Goal: Task Accomplishment & Management: Manage account settings

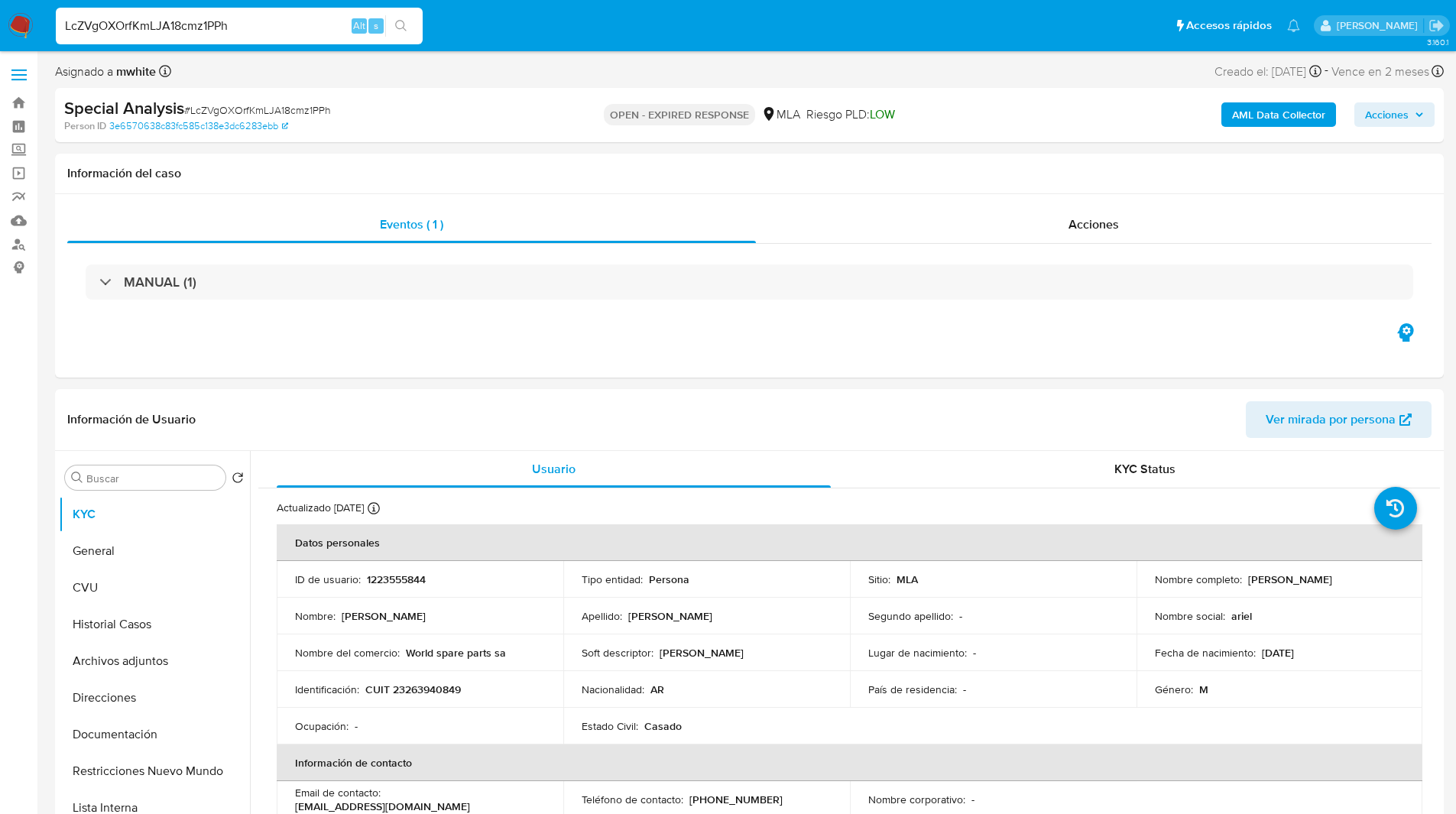
select select "10"
click at [458, 13] on ul "Pausado Ver notificaciones LcZVgOXOrfKmLJA18cmz1PPh Alt s Accesos rápidos Presi…" at bounding box center [678, 25] width 1260 height 38
click at [503, 114] on div "Special Analysis # LcZVgOXOrfKmLJA18cmz1PPh" at bounding box center [289, 109] width 451 height 23
click at [437, 108] on div "Special Analysis # LcZVgOXOrfKmLJA18cmz1PPh" at bounding box center [289, 109] width 451 height 23
click at [485, 35] on ul "Pausado Ver notificaciones LcZVgOXOrfKmLJA18cmz1PPh Alt s Accesos rápidos Presi…" at bounding box center [678, 25] width 1260 height 38
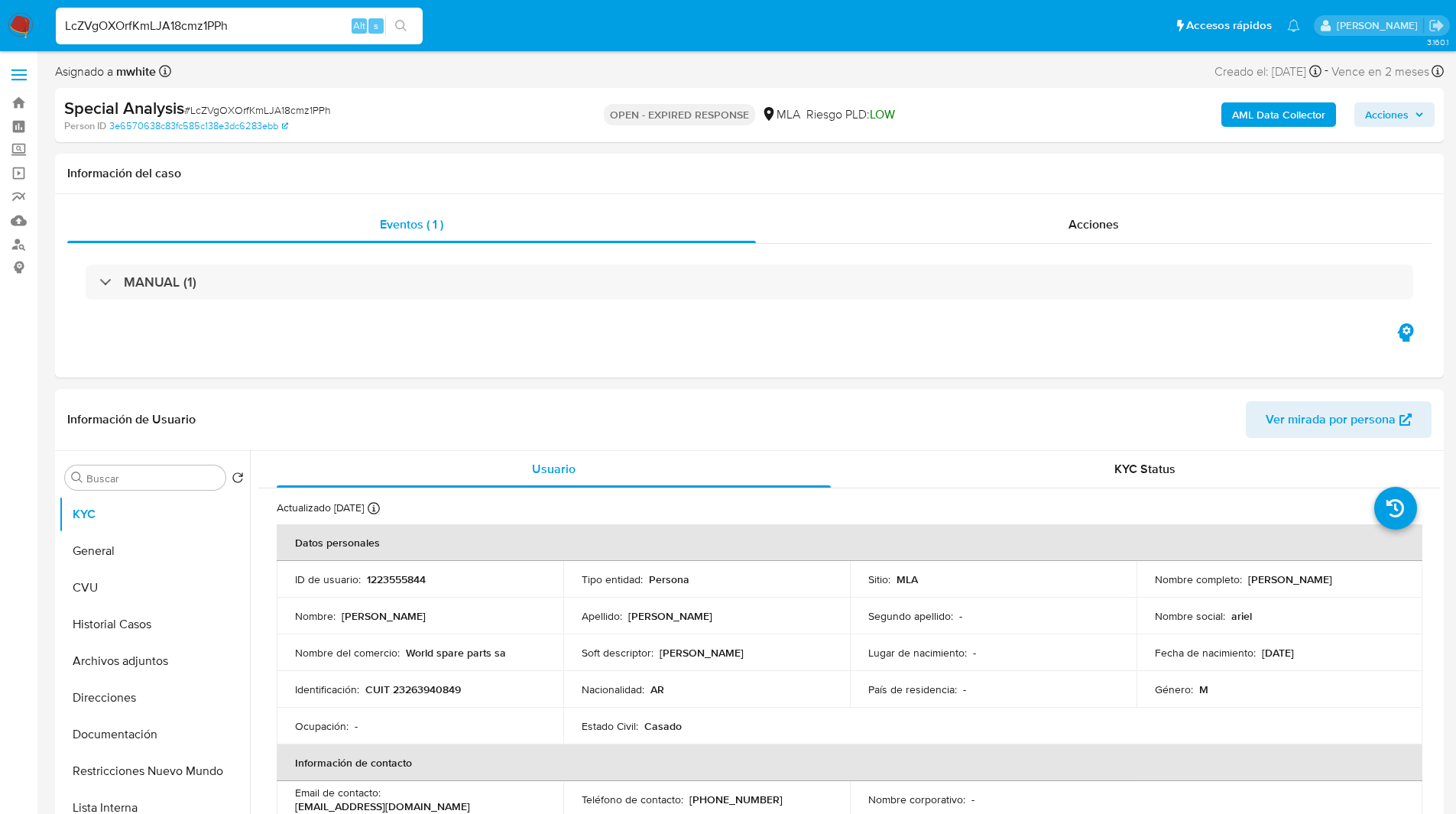
click at [485, 35] on ul "Pausado Ver notificaciones LcZVgOXOrfKmLJA18cmz1PPh Alt s Accesos rápidos Presi…" at bounding box center [678, 25] width 1260 height 38
click at [522, 35] on ul "Pausado Ver notificaciones LcZVgOXOrfKmLJA18cmz1PPh Alt s Accesos rápidos Presi…" at bounding box center [678, 25] width 1260 height 38
click at [562, 35] on ul "Pausado Ver notificaciones LcZVgOXOrfKmLJA18cmz1PPh Alt s Accesos rápidos Presi…" at bounding box center [678, 25] width 1260 height 38
click at [544, 41] on ul "Pausado Ver notificaciones LcZVgOXOrfKmLJA18cmz1PPh Alt s Accesos rápidos Presi…" at bounding box center [678, 25] width 1260 height 38
click at [820, 35] on ul "Pausado Ver notificaciones LcZVgOXOrfKmLJA18cmz1PPh Alt s Accesos rápidos Presi…" at bounding box center [678, 25] width 1260 height 38
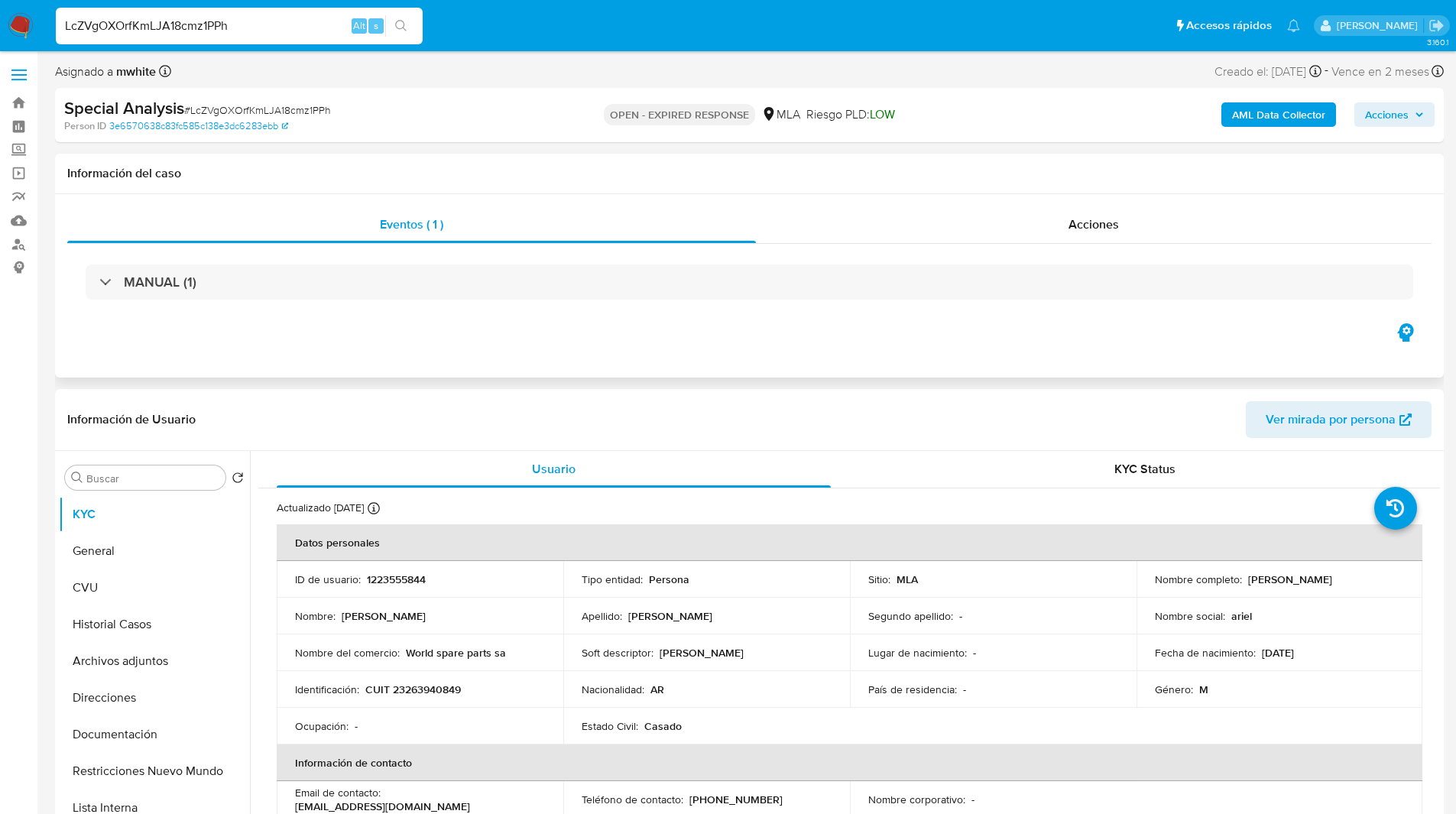
click at [1093, 158] on div "Información del caso" at bounding box center [749, 173] width 1388 height 40
click at [428, 691] on p "CUIT 23263940849" at bounding box center [412, 688] width 96 height 13
copy p "23263940849"
click at [469, 64] on div "Asignado a mwhite Asignado el: 13/08/2025 14:25:17 Creado el: 13/08/2025 Creado…" at bounding box center [749, 74] width 1388 height 27
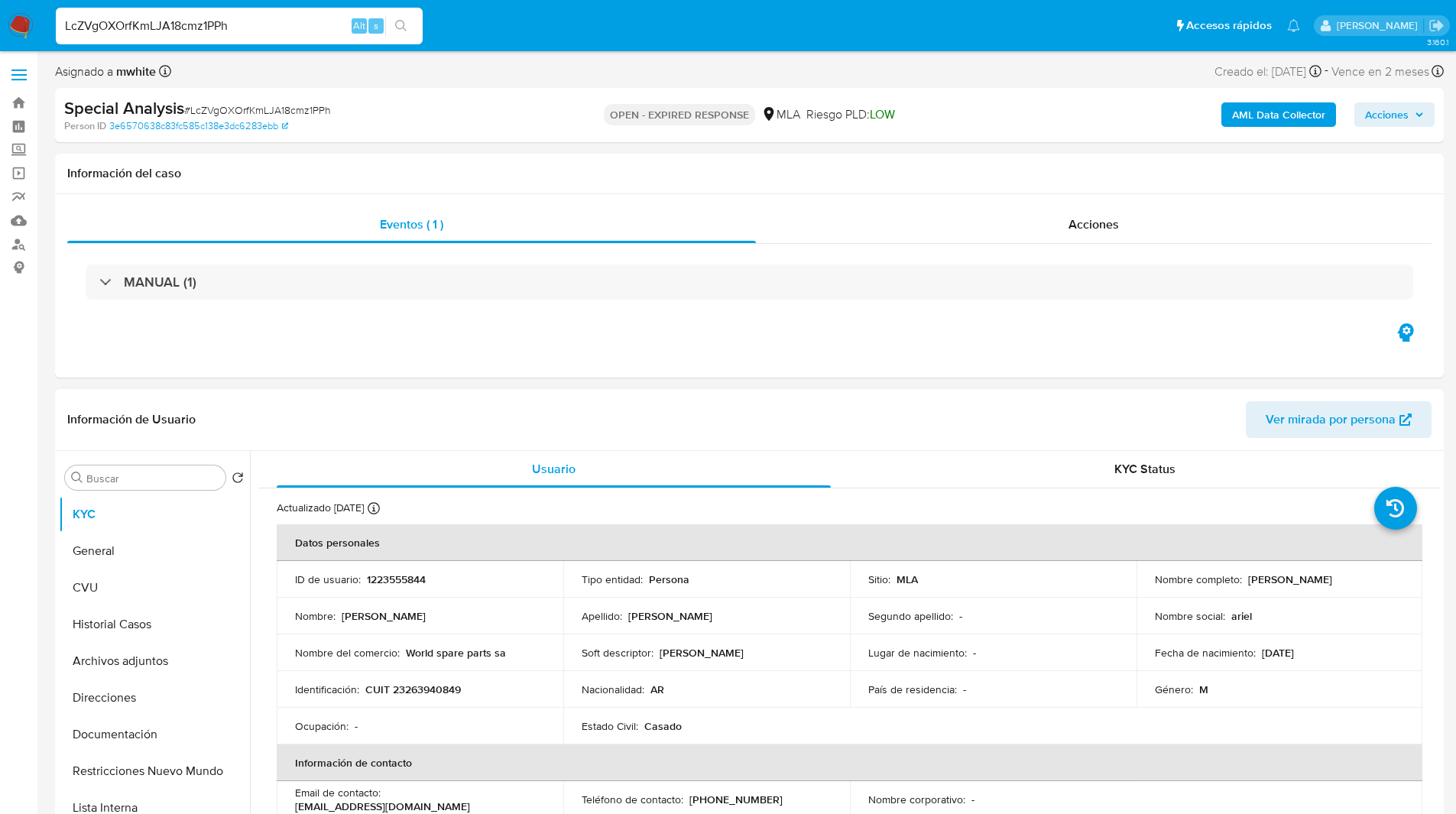
drag, startPoint x: 1241, startPoint y: 578, endPoint x: 1377, endPoint y: 588, distance: 136.4
click at [1377, 588] on td "Nombre completo : Mauricio Ariel Campici" at bounding box center [1279, 578] width 287 height 37
copy div "Mauricio Ariel Campici"
click at [124, 732] on button "Documentación" at bounding box center [148, 734] width 179 height 37
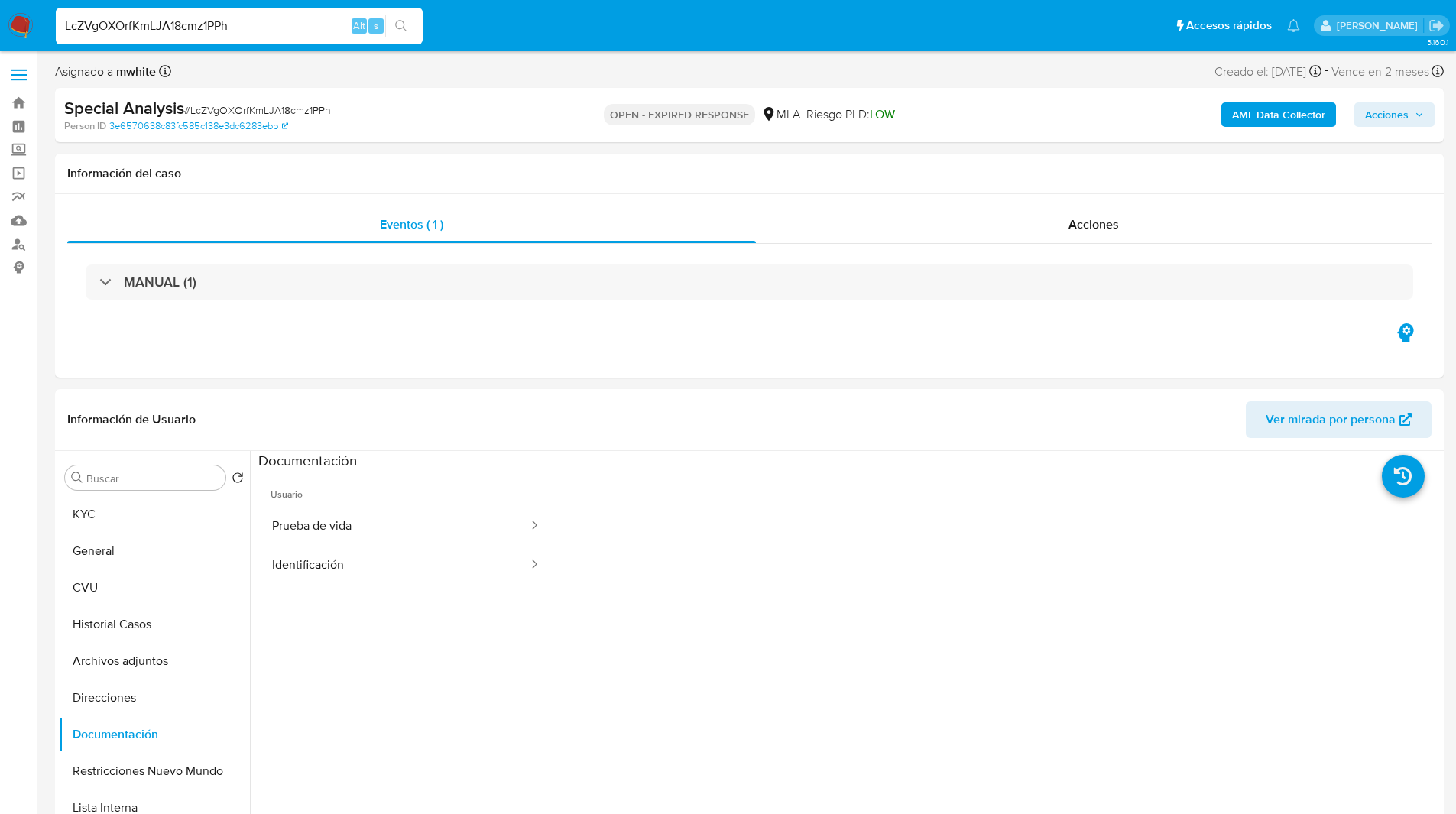
click at [502, 112] on div "Special Analysis # LcZVgOXOrfKmLJA18cmz1PPh" at bounding box center [289, 109] width 451 height 23
click at [382, 522] on button "Prueba de vida" at bounding box center [394, 527] width 271 height 39
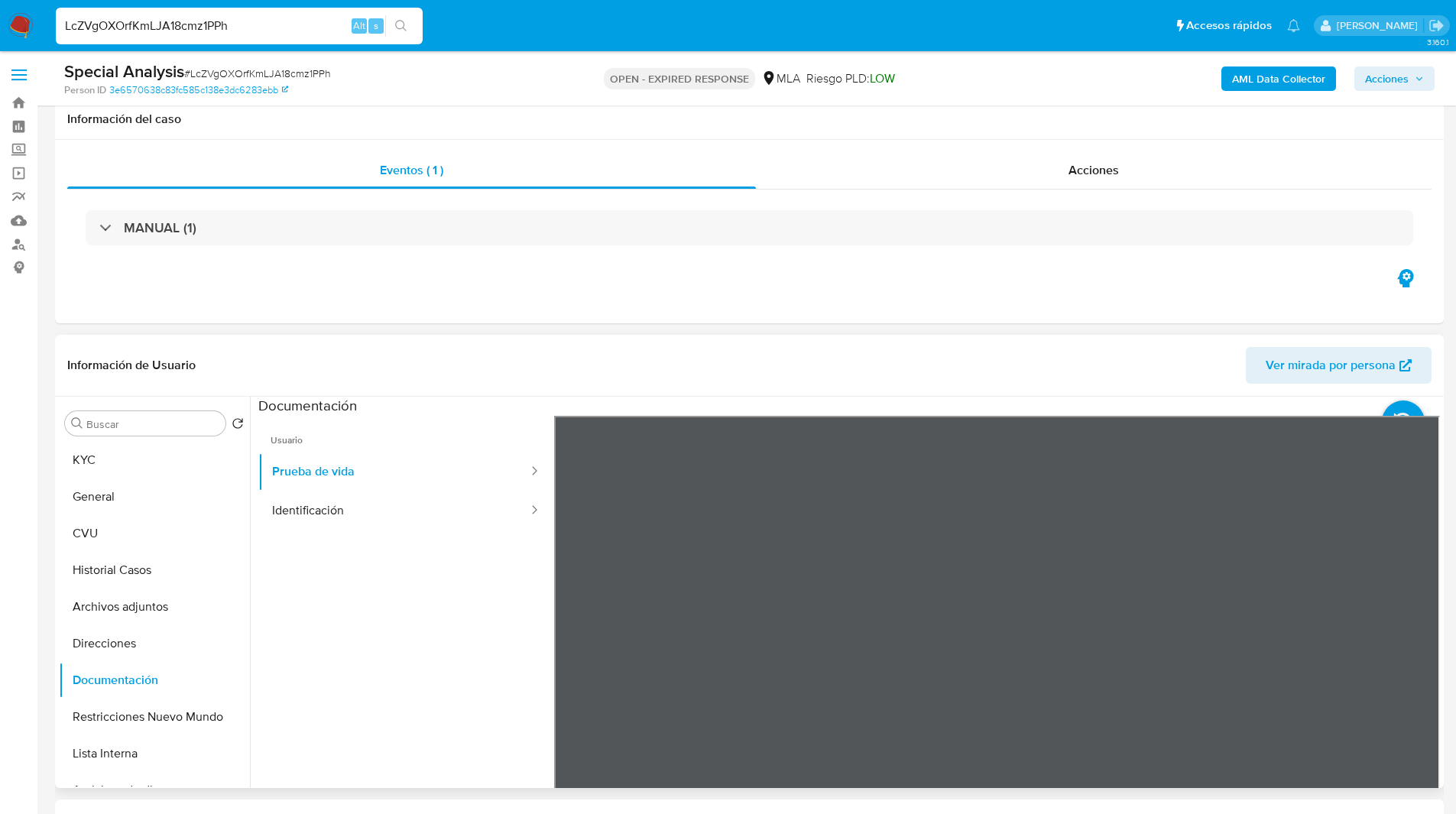
scroll to position [119, 0]
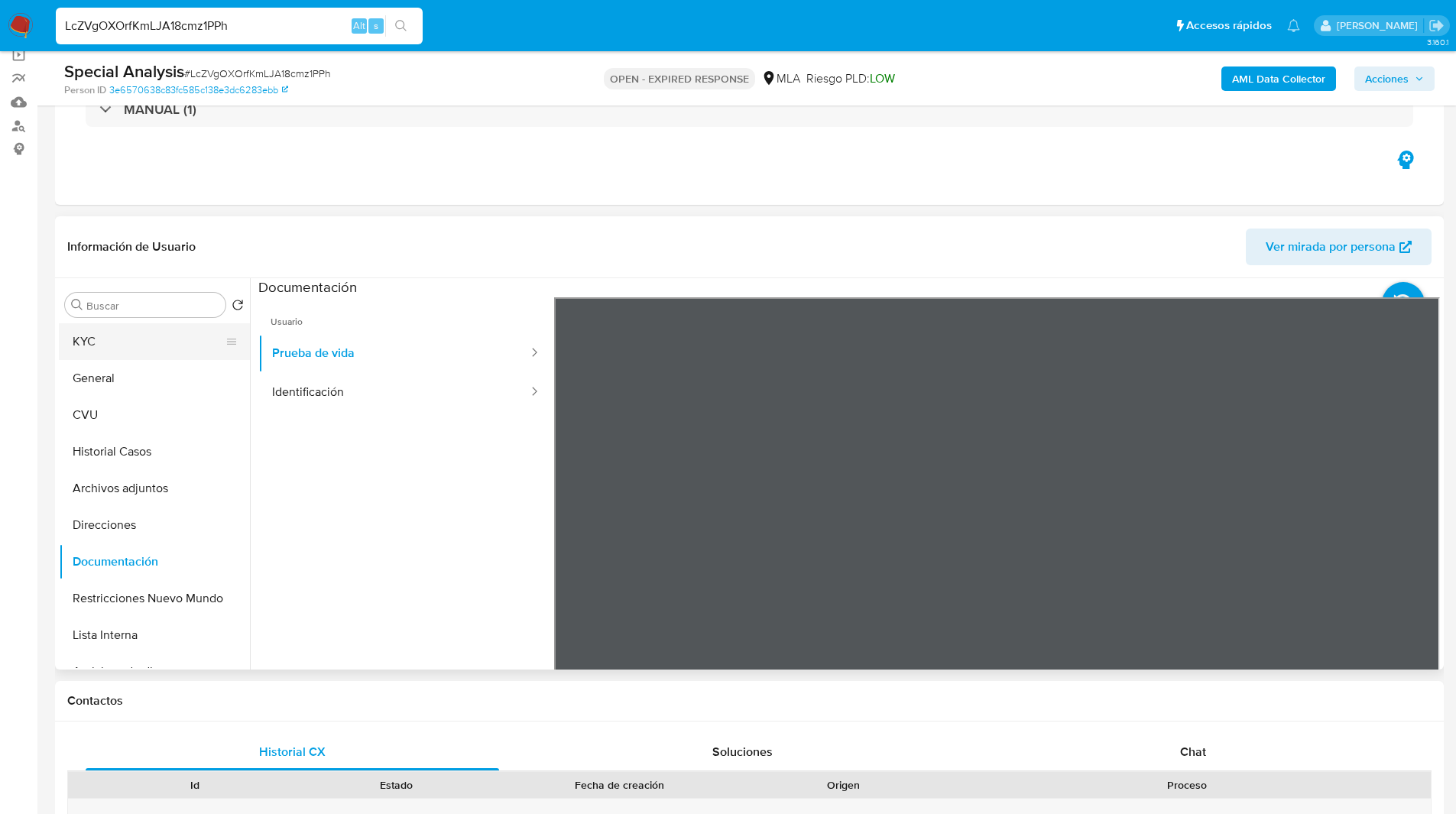
click at [146, 336] on button "KYC" at bounding box center [148, 341] width 179 height 37
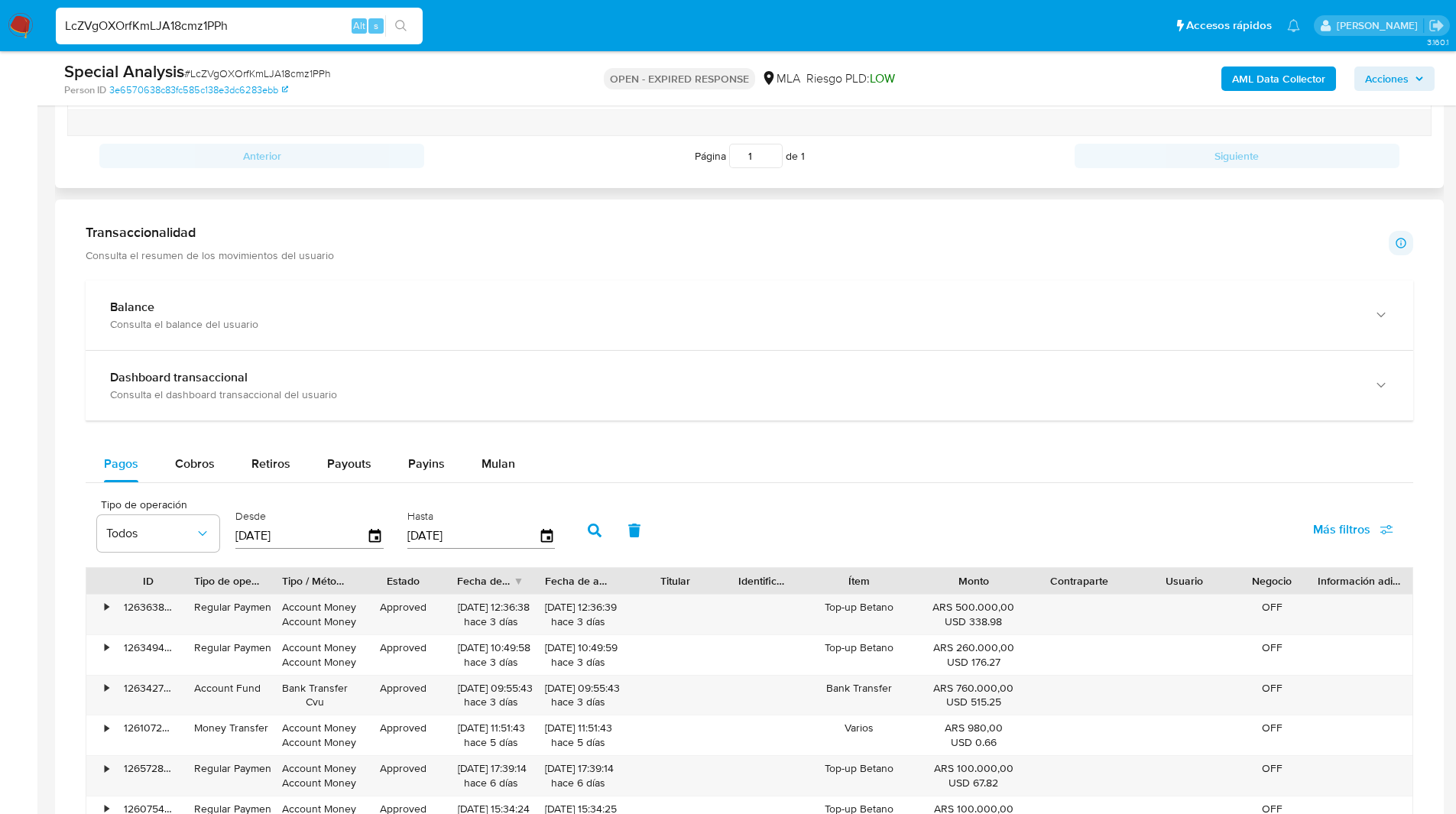
scroll to position [926, 0]
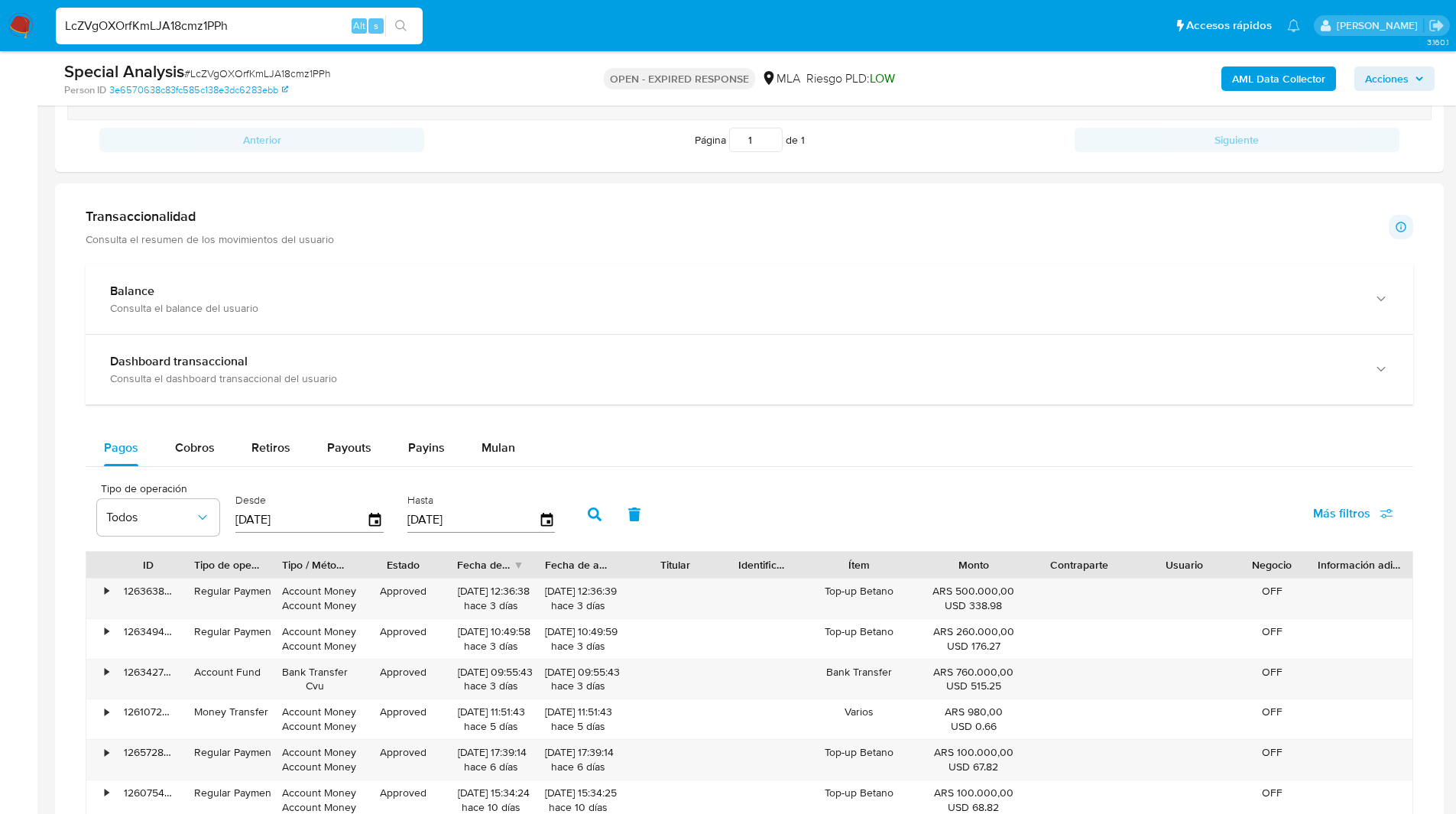
click at [220, 262] on div "Transaccionalidad Consulta el resumen de los movimientos del usuario Informació…" at bounding box center [749, 615] width 1364 height 840
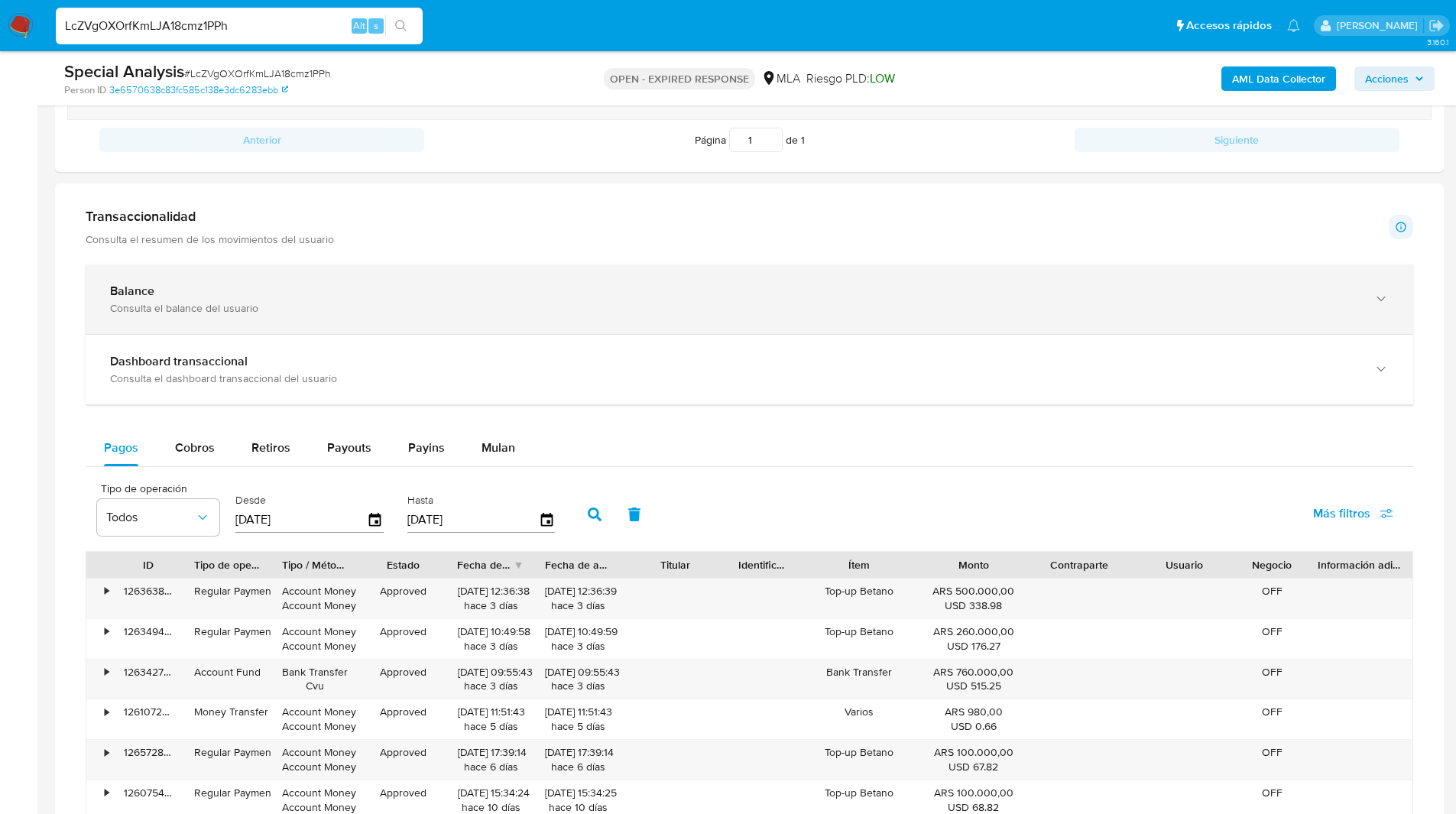
click at [253, 285] on div "Balance" at bounding box center [734, 291] width 1248 height 15
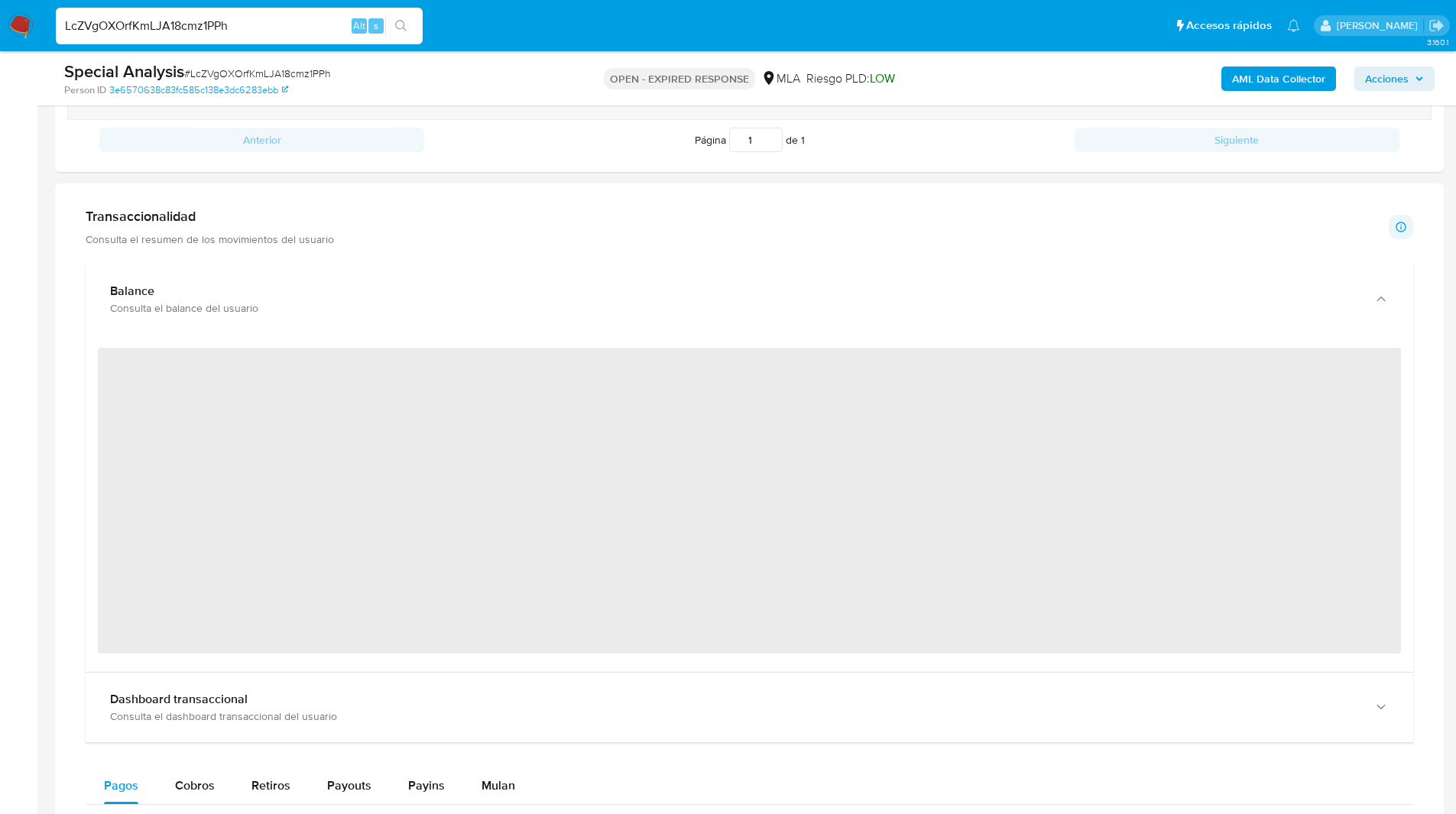
click at [428, 199] on div "Transaccionalidad Consulta el resumen de los movimientos del usuario Informació…" at bounding box center [749, 784] width 1364 height 1177
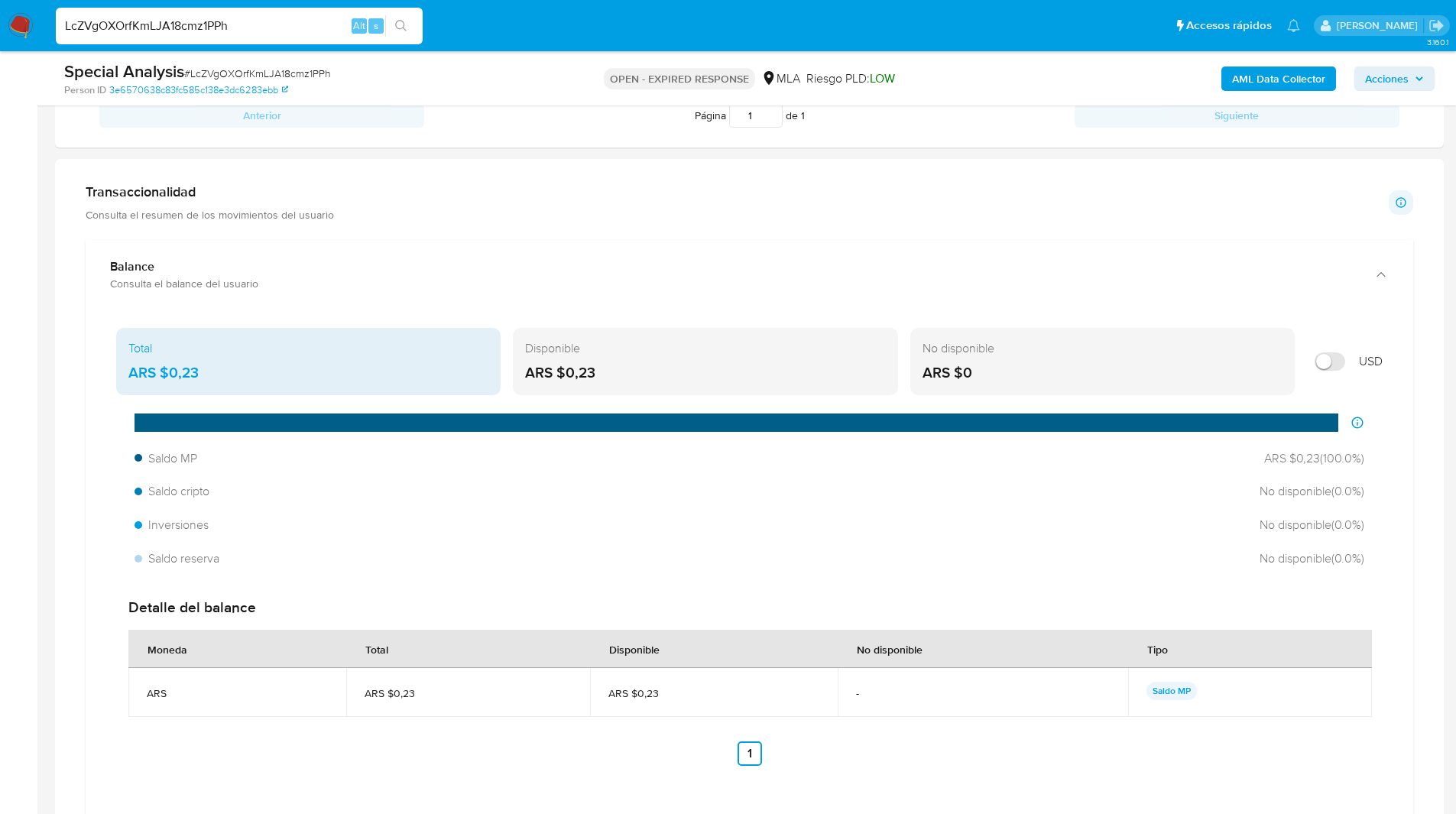
scroll to position [951, 0]
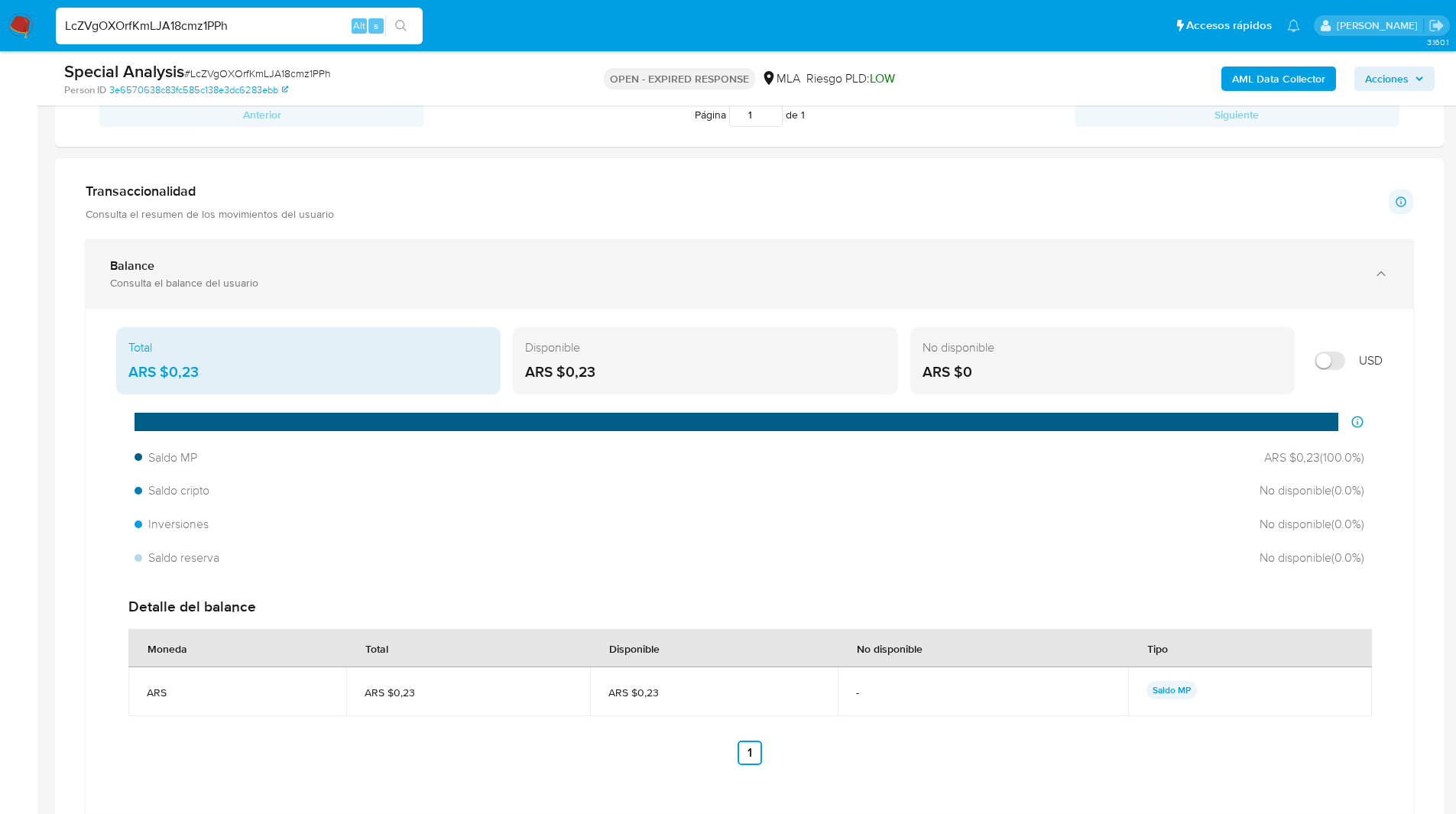
click at [291, 257] on div "Balance Consulta el balance del usuario" at bounding box center [749, 274] width 1327 height 70
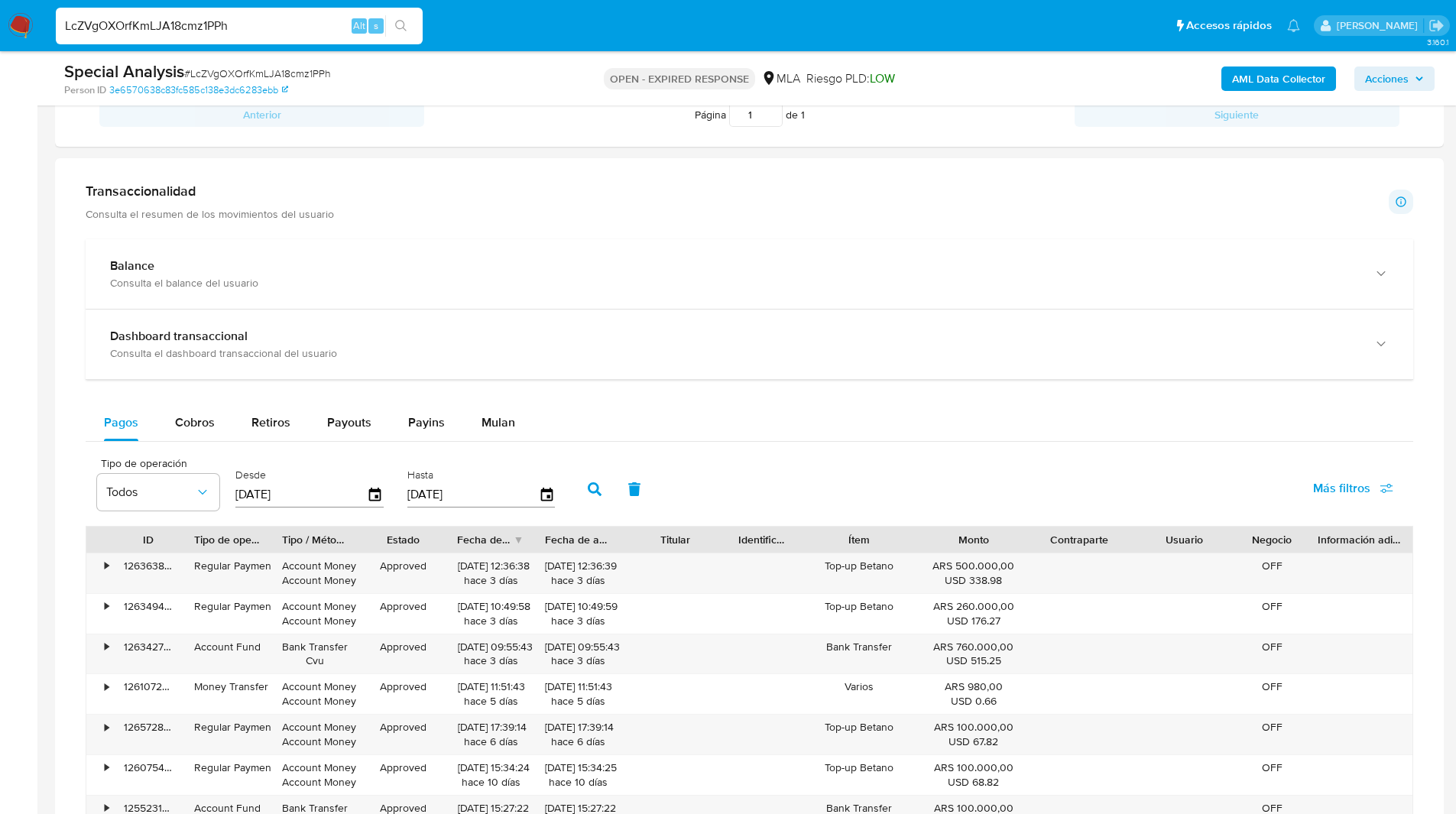
click at [545, 213] on div "Transaccionalidad Consulta el resumen de los movimientos del usuario Informació…" at bounding box center [749, 202] width 1327 height 38
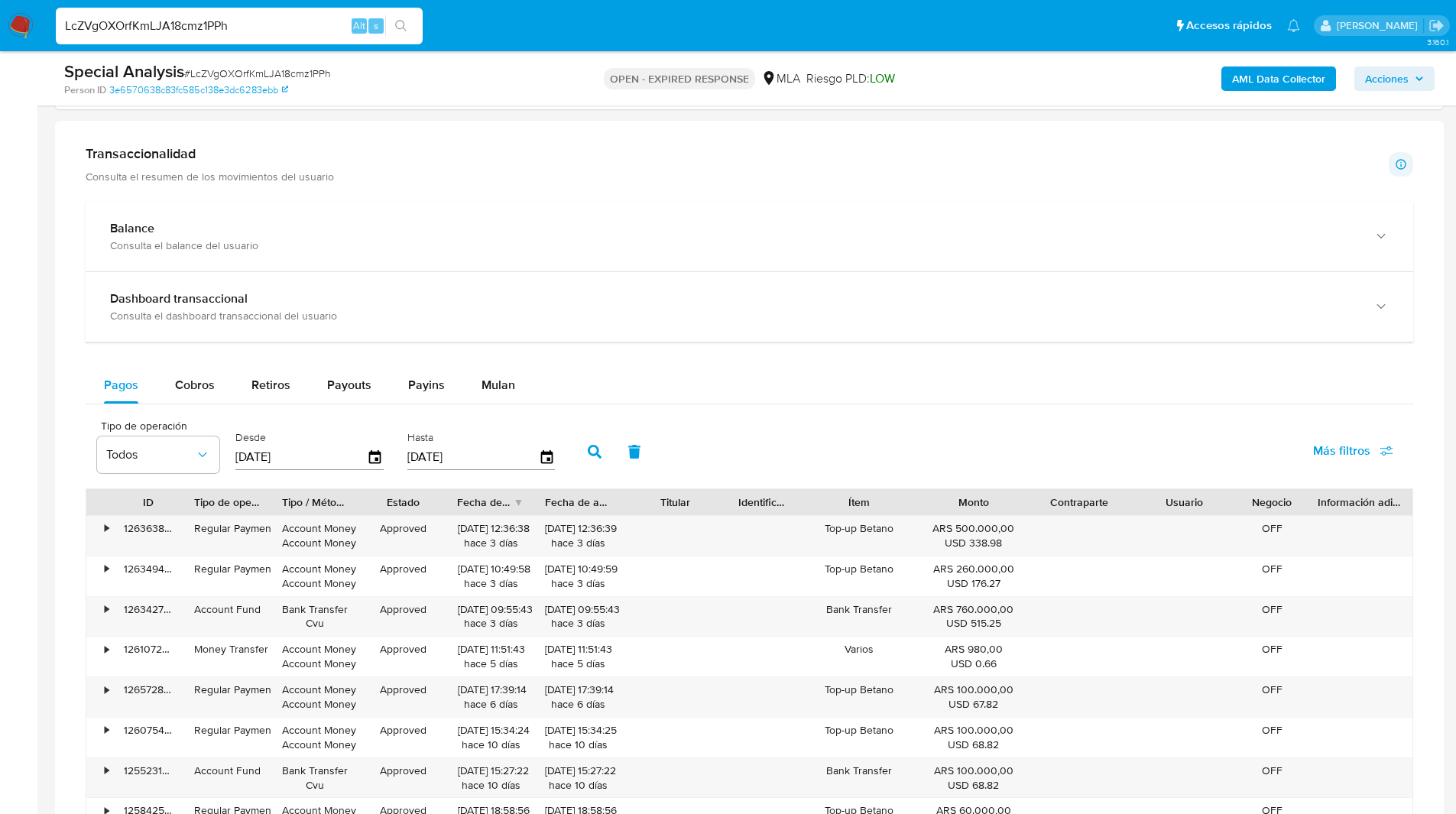
scroll to position [989, 0]
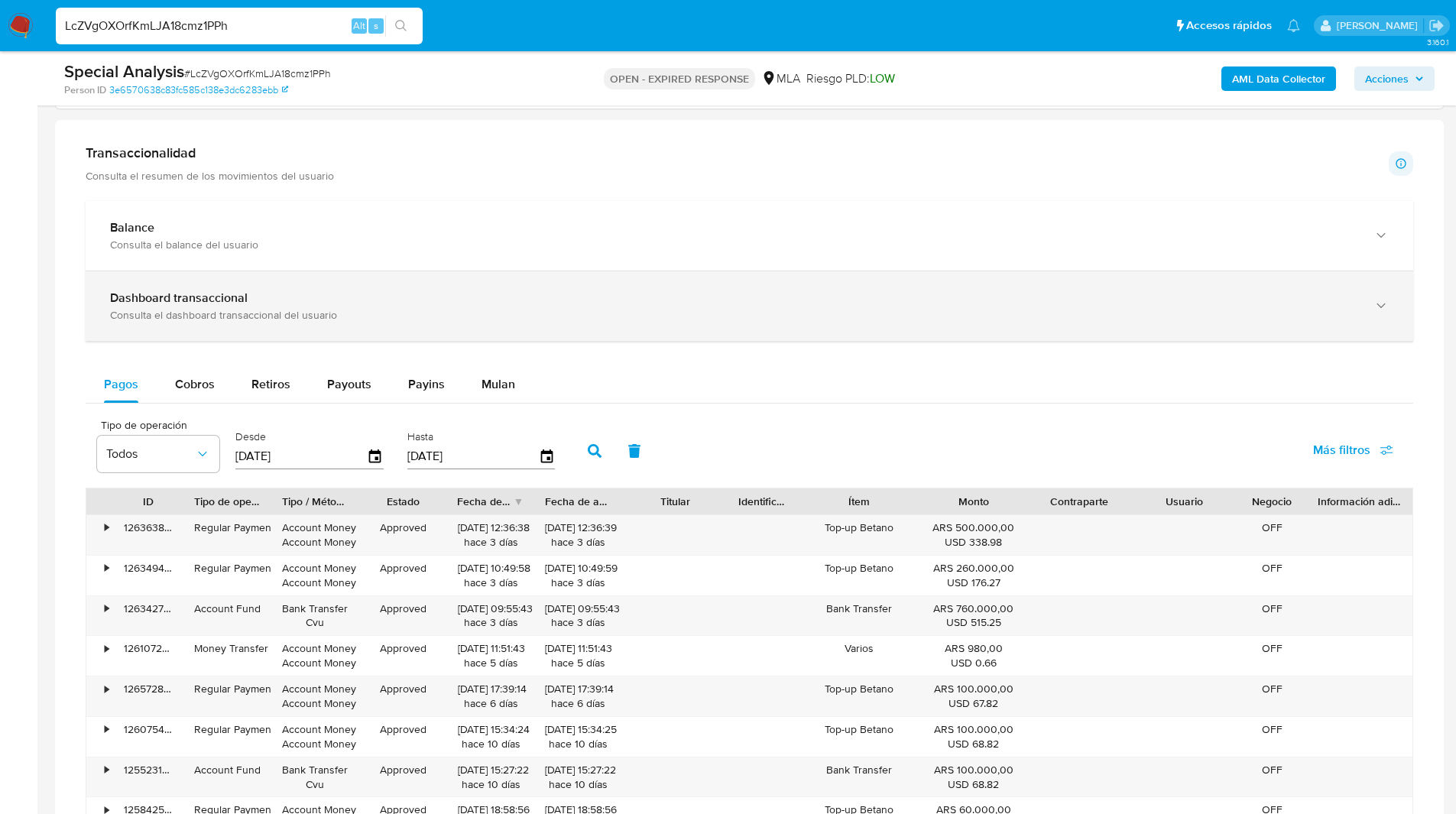
click at [324, 285] on div "Dashboard transaccional Consulta el dashboard transaccional del usuario" at bounding box center [749, 306] width 1327 height 70
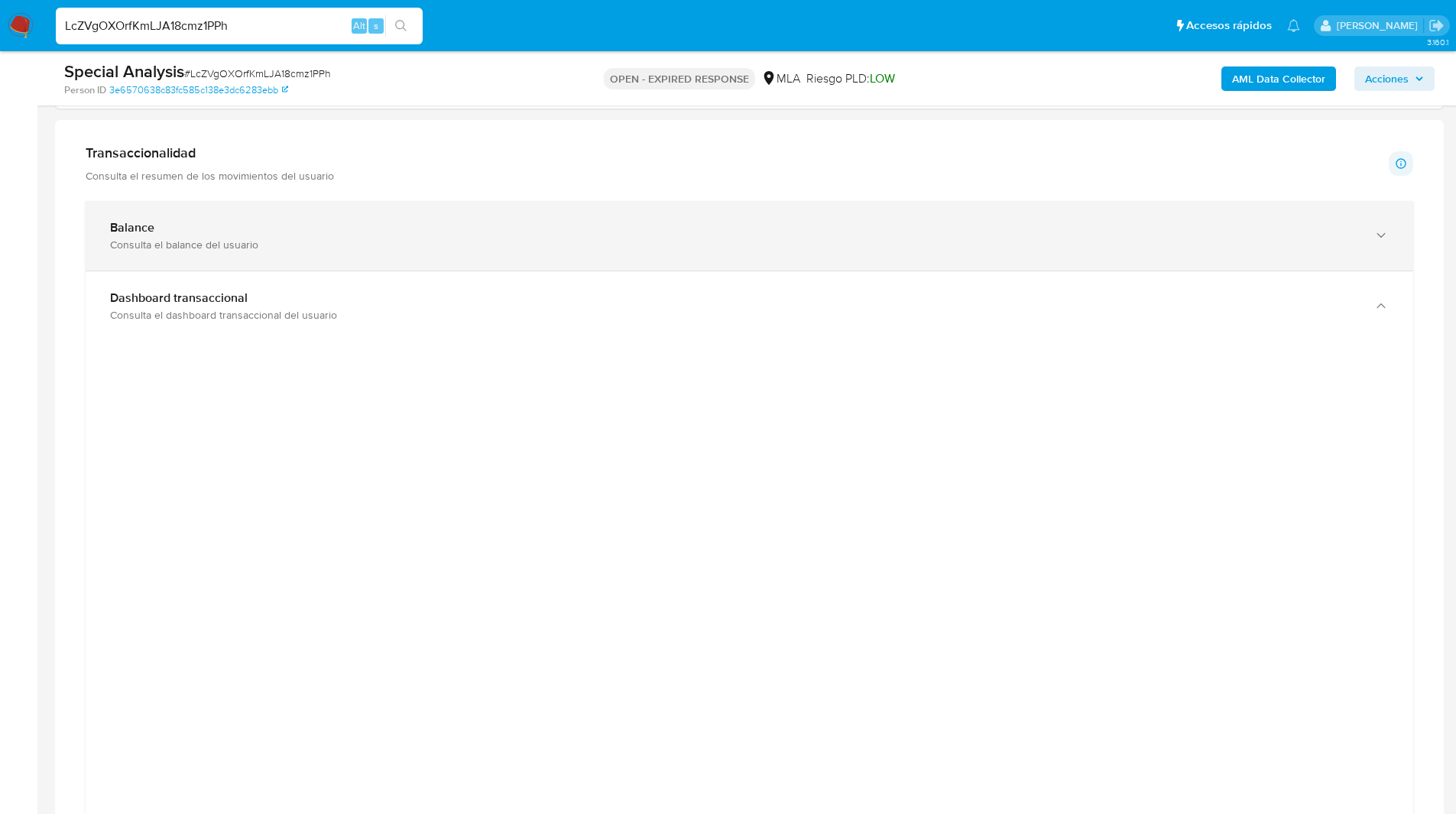
click at [1111, 237] on div "Consulta el balance del usuario" at bounding box center [734, 244] width 1248 height 13
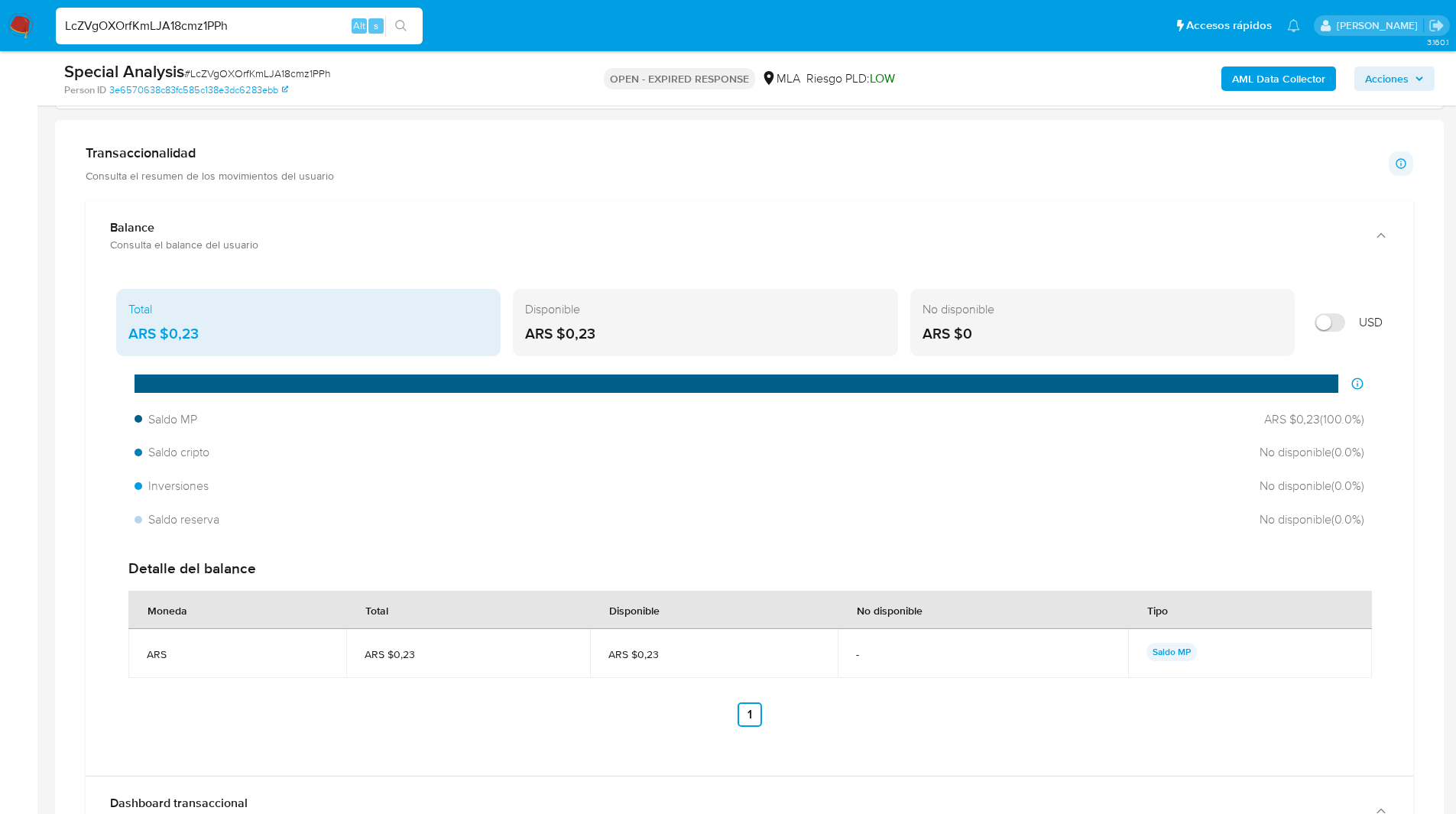
click at [857, 278] on div "Total ARS $0,23 Disponible ARS $0,23 No disponible ARS $0 USD Distribución de s…" at bounding box center [749, 523] width 1327 height 505
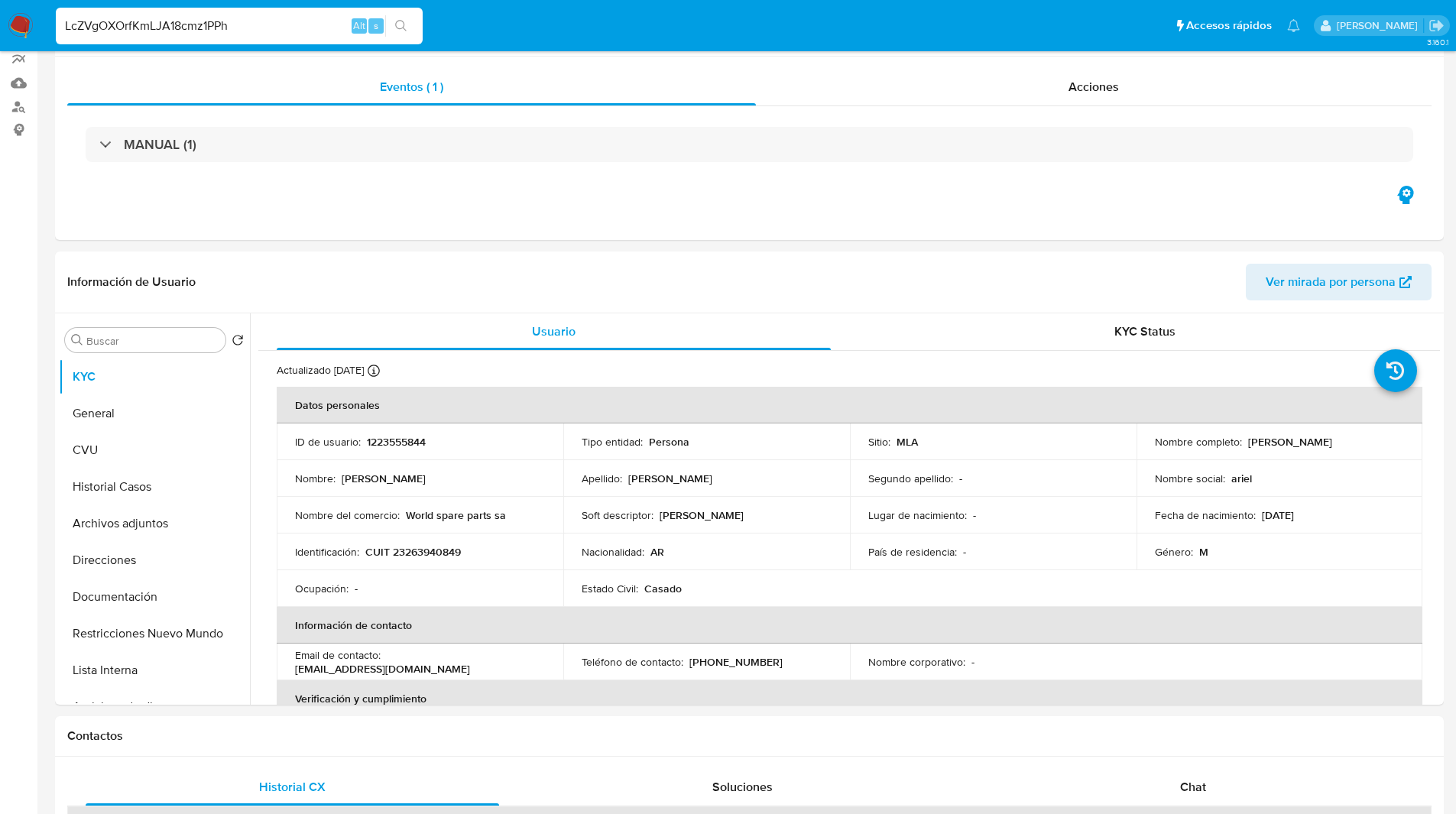
scroll to position [0, 0]
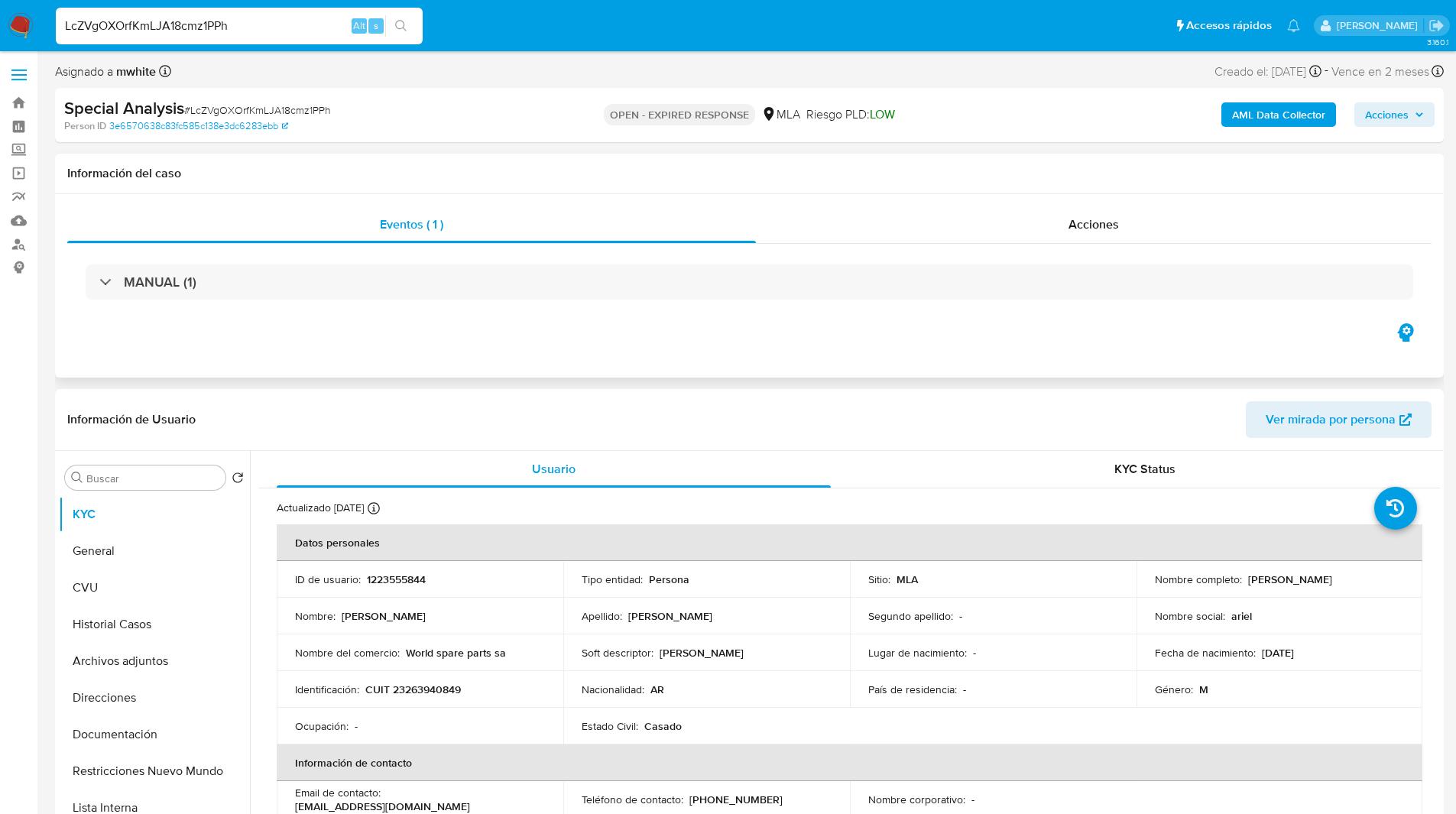
click at [704, 176] on h1 "Información del caso" at bounding box center [749, 173] width 1364 height 15
click at [481, 40] on ul "Pausado Ver notificaciones LcZVgOXOrfKmLJA18cmz1PPh Alt s Accesos rápidos Presi…" at bounding box center [678, 25] width 1260 height 38
click at [701, 71] on div "Asignado a mwhite Asignado el: 13/08/2025 14:25:17 Creado el: 13/08/2025 Creado…" at bounding box center [749, 74] width 1388 height 27
click at [409, 580] on p "1223555844" at bounding box center [396, 578] width 59 height 13
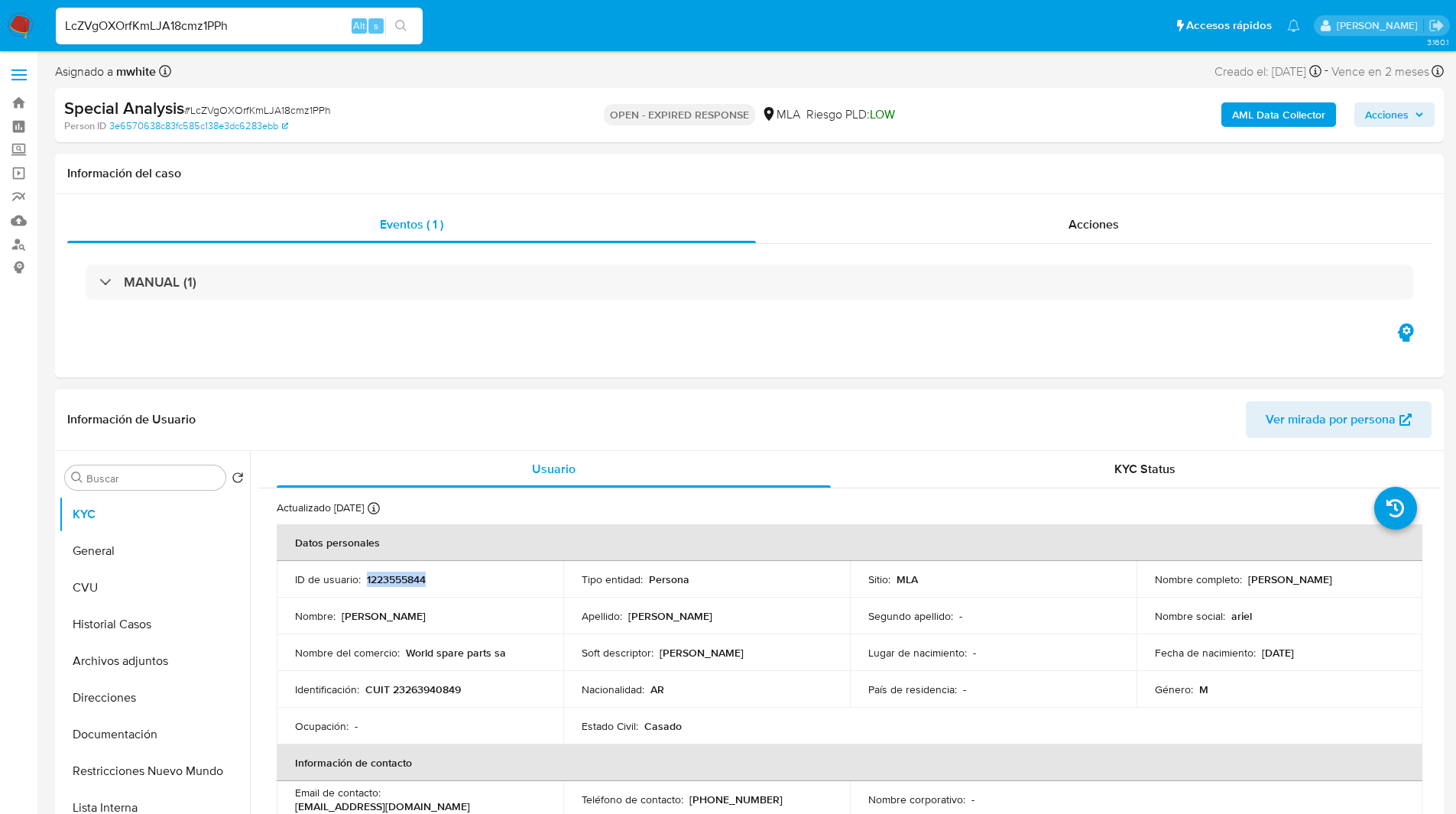
click at [409, 580] on p "1223555844" at bounding box center [396, 578] width 59 height 13
click at [236, 10] on div "LcZVgOXOrfKmLJA18cmz1PPh Alt s" at bounding box center [238, 26] width 367 height 37
click at [190, 22] on input "LcZVgOXOrfKmLJA18cmz1PPh" at bounding box center [238, 26] width 367 height 20
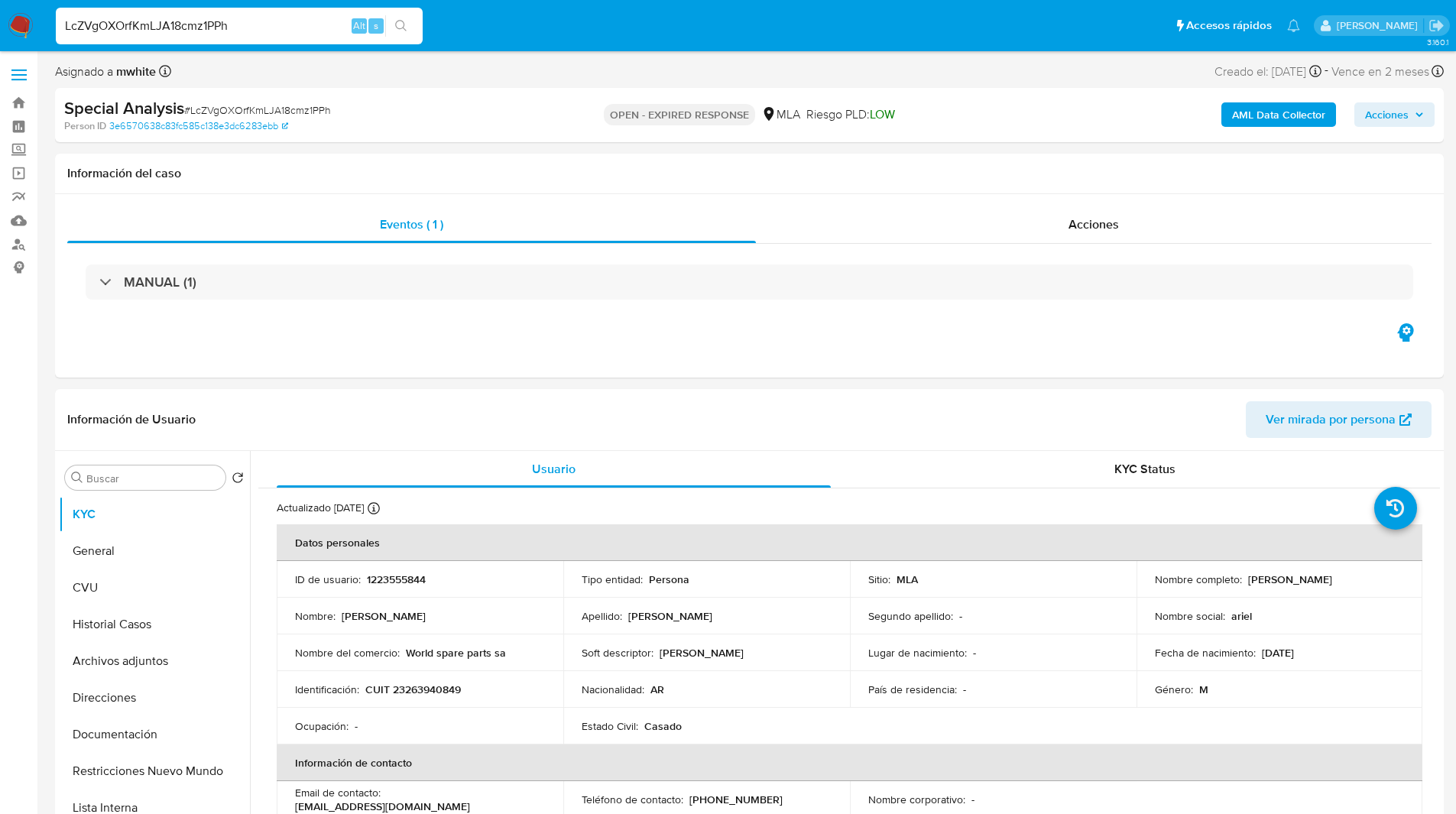
paste input "2yBP0oV9HqcuFgDqvGOiMtea"
type input "2yBP0oV9HqcuFgDqvGOiMtea"
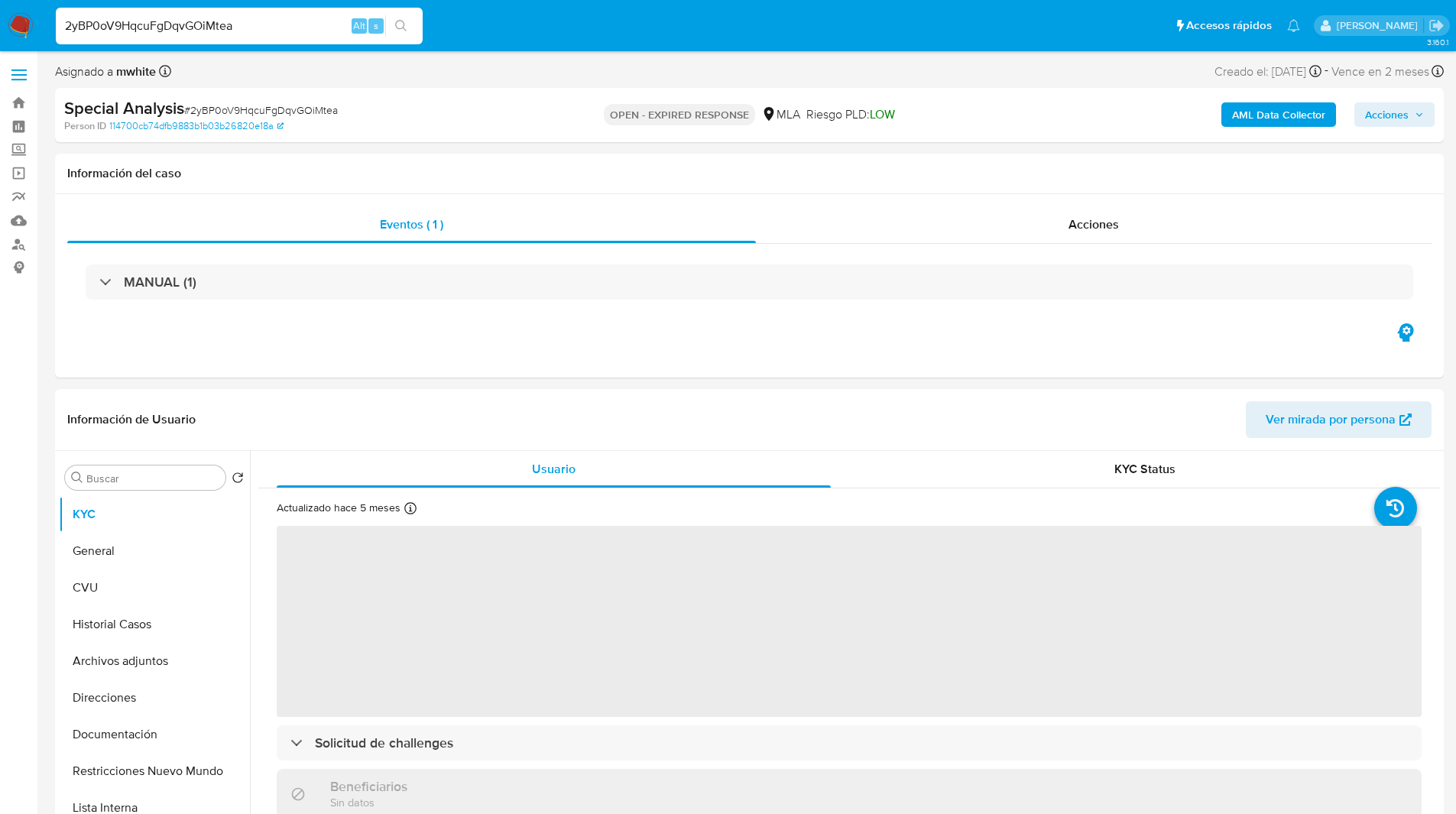
select select "10"
click at [453, 155] on div "Información del caso" at bounding box center [749, 173] width 1388 height 40
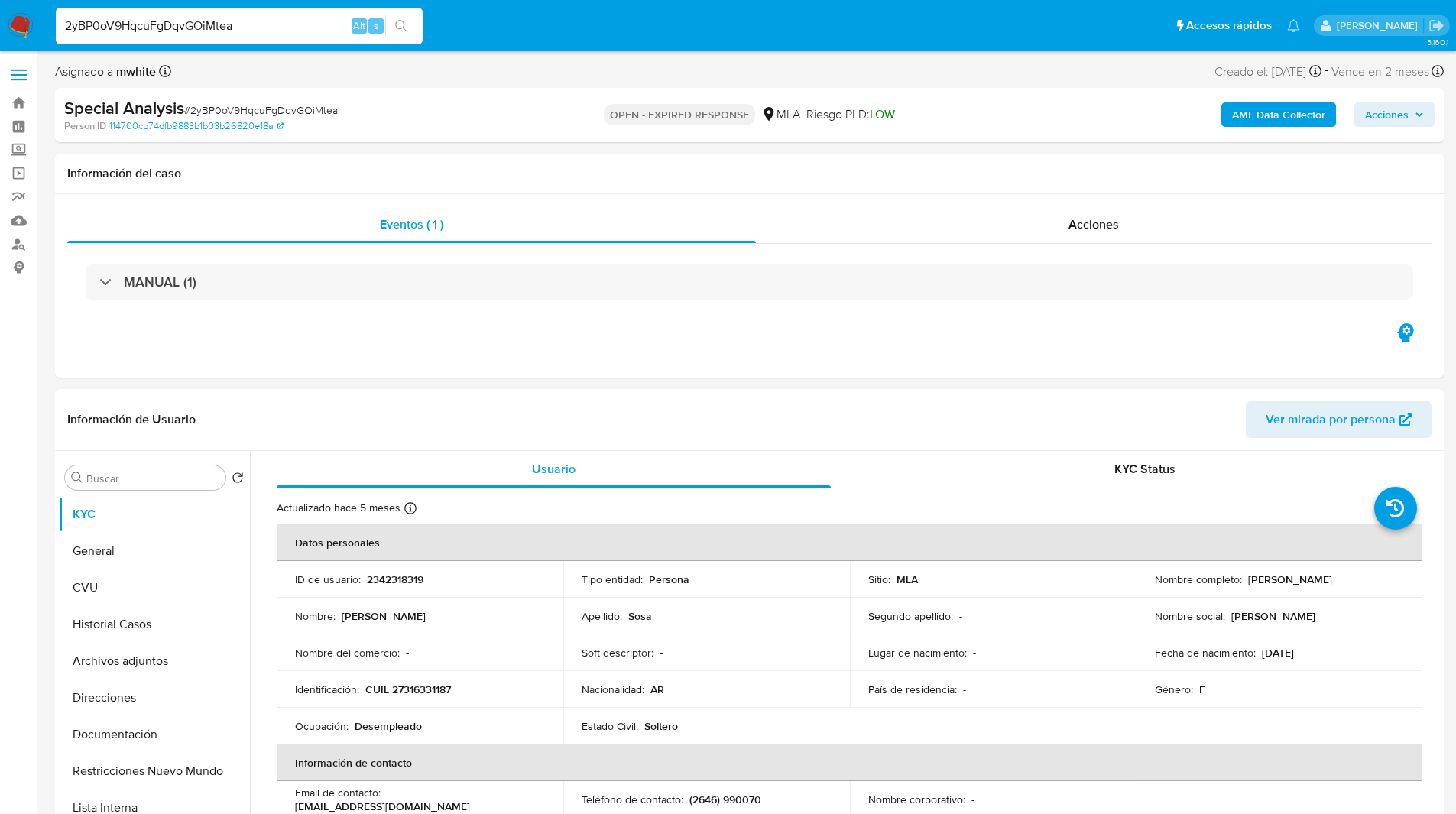
click at [395, 565] on td "ID de usuario : 2342318319" at bounding box center [420, 578] width 287 height 37
click at [394, 577] on p "2342318319" at bounding box center [395, 578] width 56 height 13
copy p "2342318319"
drag, startPoint x: 1244, startPoint y: 581, endPoint x: 1358, endPoint y: 587, distance: 114.2
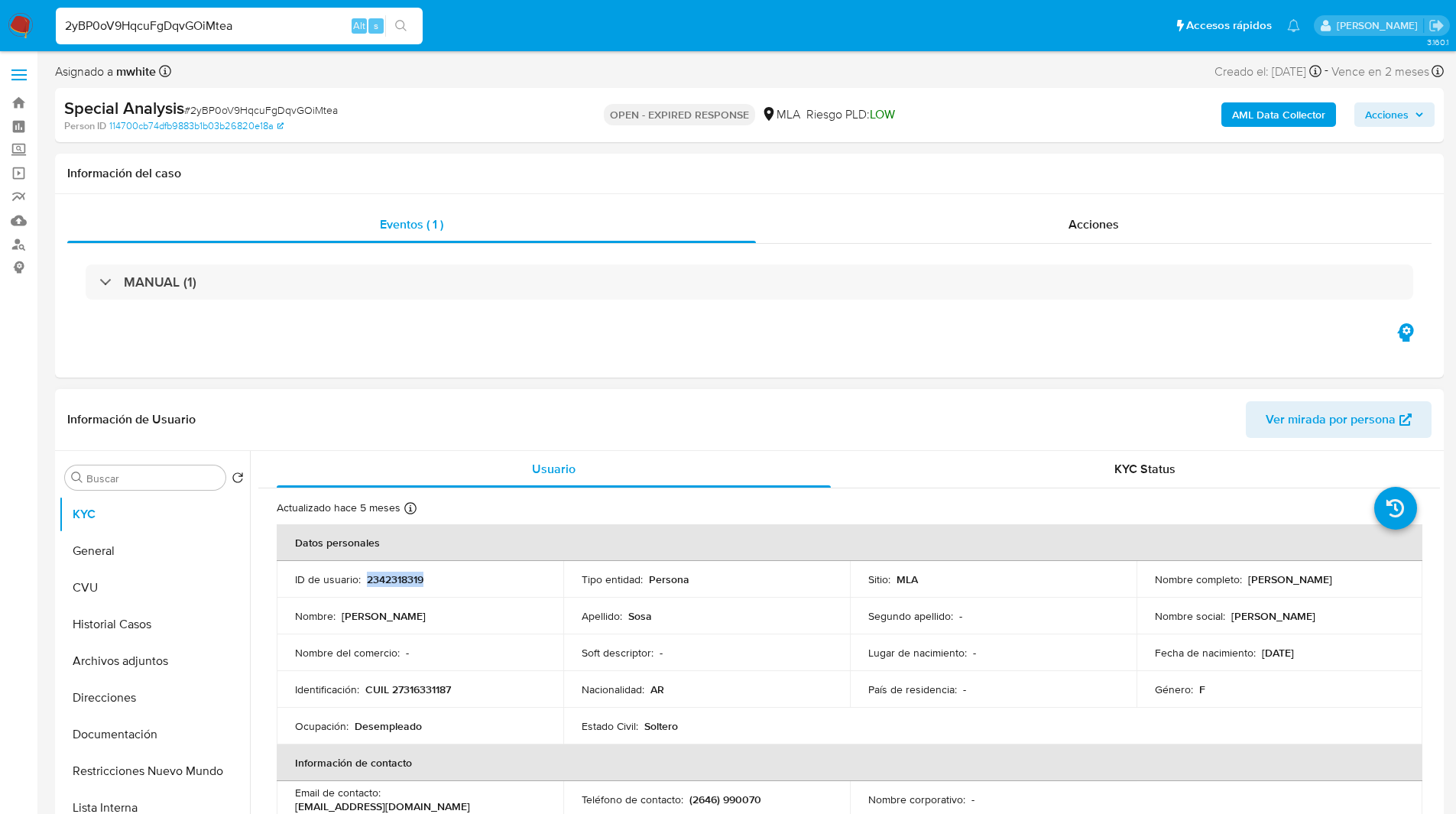
click at [1358, 587] on td "Nombre completo : Giselle Natali Sosa" at bounding box center [1279, 578] width 287 height 37
copy p "[PERSON_NAME] [PERSON_NAME]"
click at [395, 580] on p "2342318319" at bounding box center [395, 578] width 56 height 13
copy p "2342318319"
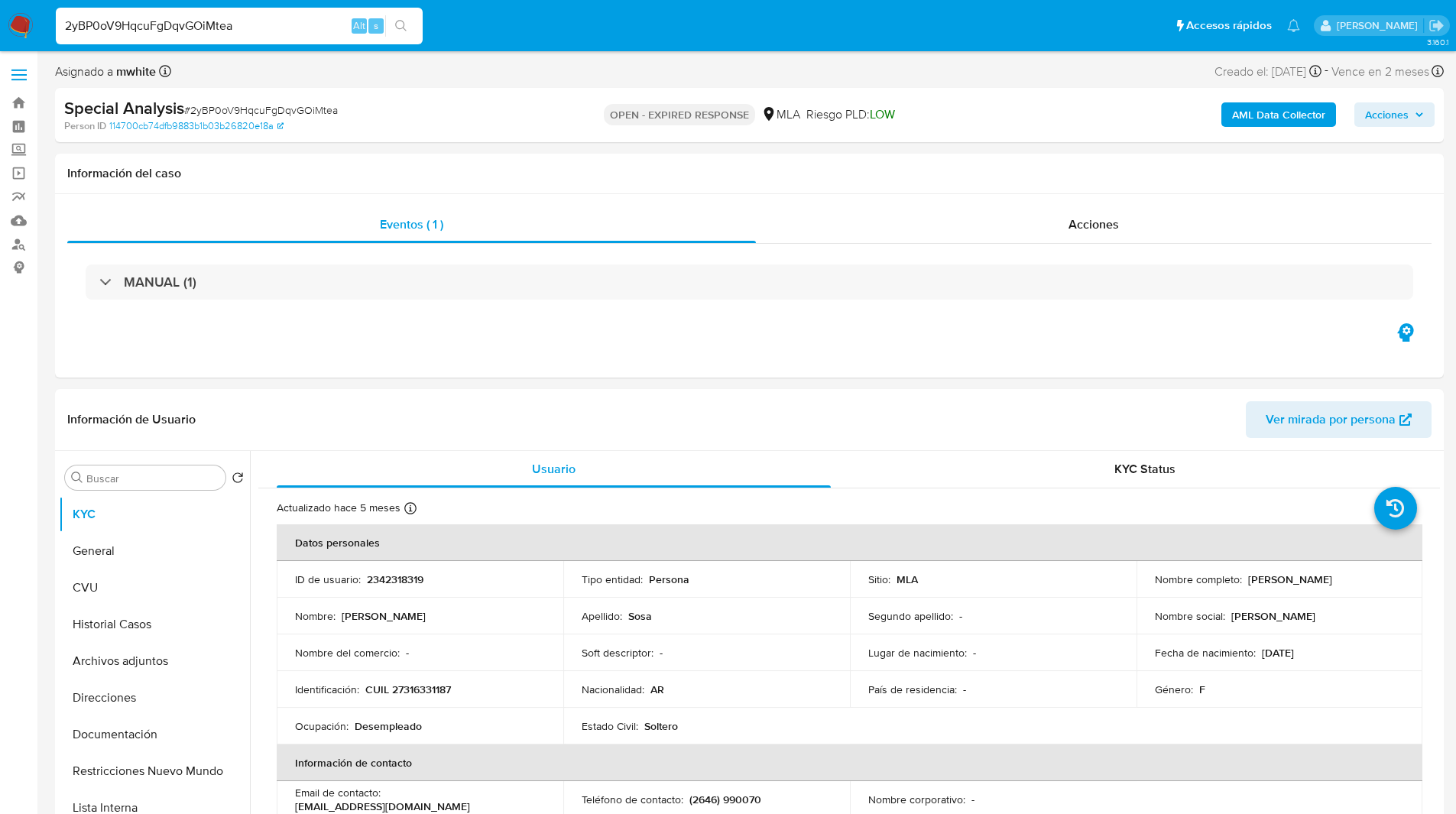
click at [544, 11] on ul "Pausado Ver notificaciones 2yBP0oV9HqcuFgDqvGOiMtea Alt s Accesos rápidos Presi…" at bounding box center [678, 25] width 1260 height 38
click at [435, 685] on p "CUIL 27316331187" at bounding box center [408, 688] width 86 height 13
copy p "27316331187"
drag, startPoint x: 1244, startPoint y: 578, endPoint x: 1350, endPoint y: 572, distance: 106.2
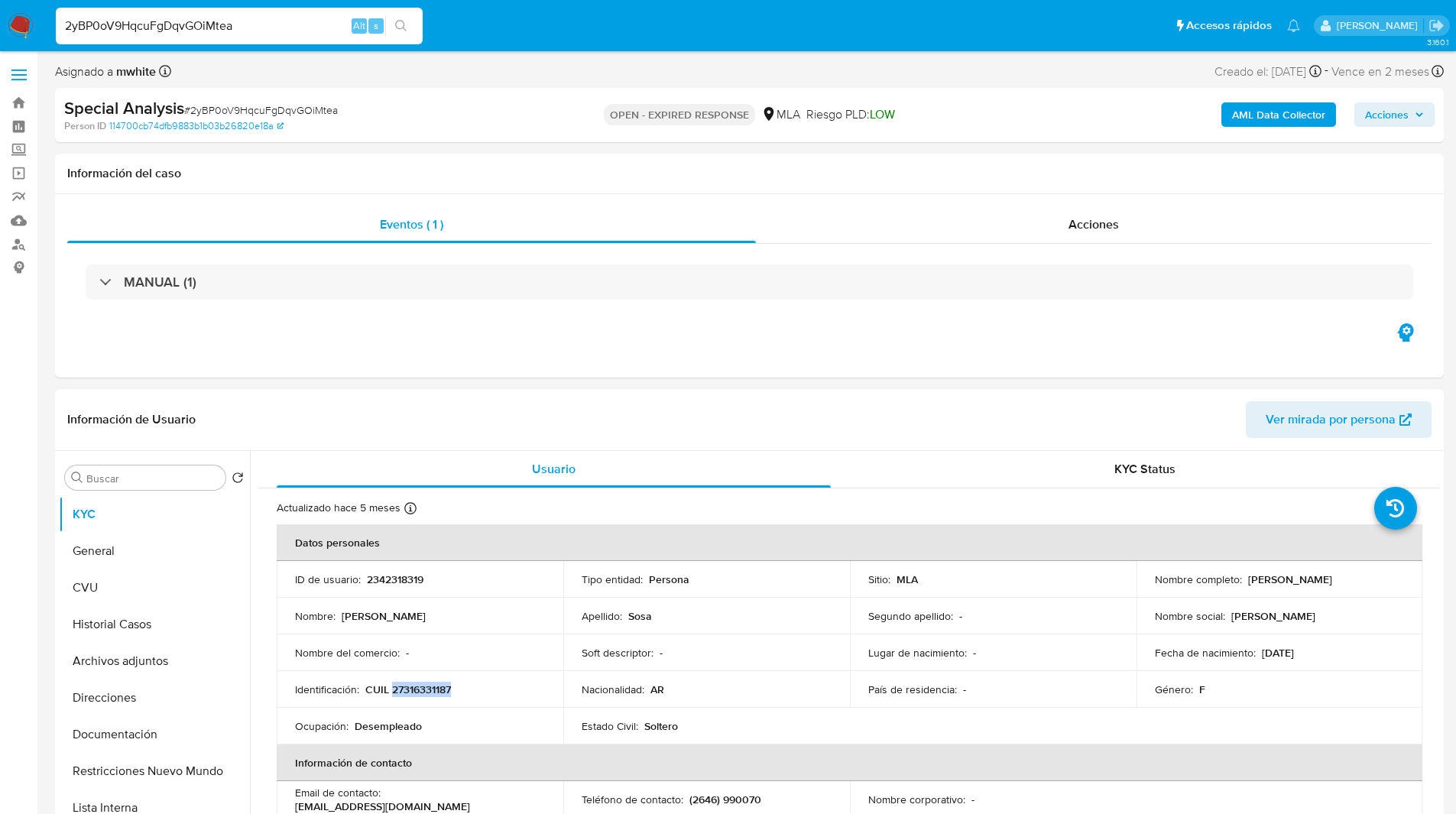
click at [1350, 572] on div "Nombre completo : Giselle Natali Sosa" at bounding box center [1279, 578] width 250 height 13
copy p "[PERSON_NAME] [PERSON_NAME]"
click at [904, 21] on ul "Pausado Ver notificaciones 2yBP0oV9HqcuFgDqvGOiMtea Alt s Accesos rápidos Presi…" at bounding box center [678, 25] width 1260 height 38
click at [20, 27] on img at bounding box center [21, 26] width 26 height 26
click at [821, 17] on ul "Pausado Ver notificaciones 2yBP0oV9HqcuFgDqvGOiMtea Alt s Accesos rápidos Presi…" at bounding box center [678, 25] width 1260 height 38
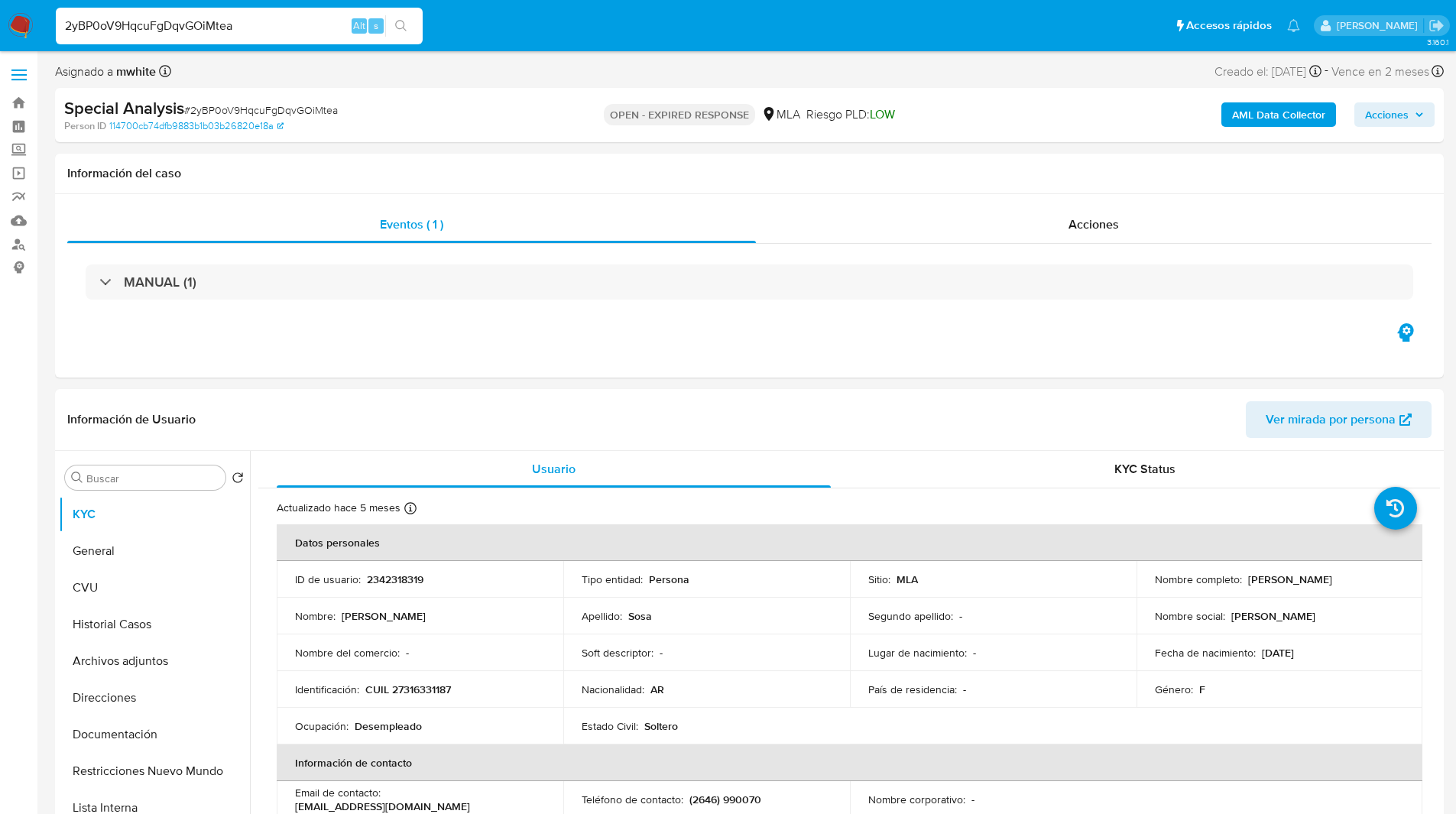
click at [853, 77] on div "Asignado a mwhite Asignado el: 13/08/2025 14:25:18 Creado el: 13/08/2025 Creado…" at bounding box center [749, 74] width 1388 height 27
click at [530, 25] on ul "Pausado Ver notificaciones 2yBP0oV9HqcuFgDqvGOiMtea Alt s Accesos rápidos Presi…" at bounding box center [678, 25] width 1260 height 38
click at [503, 25] on ul "Pausado Ver notificaciones 2yBP0oV9HqcuFgDqvGOiMtea Alt s Accesos rápidos Presi…" at bounding box center [678, 25] width 1260 height 38
click at [886, 361] on div "Eventos ( 1 ) Acciones MANUAL (1)" at bounding box center [749, 285] width 1388 height 183
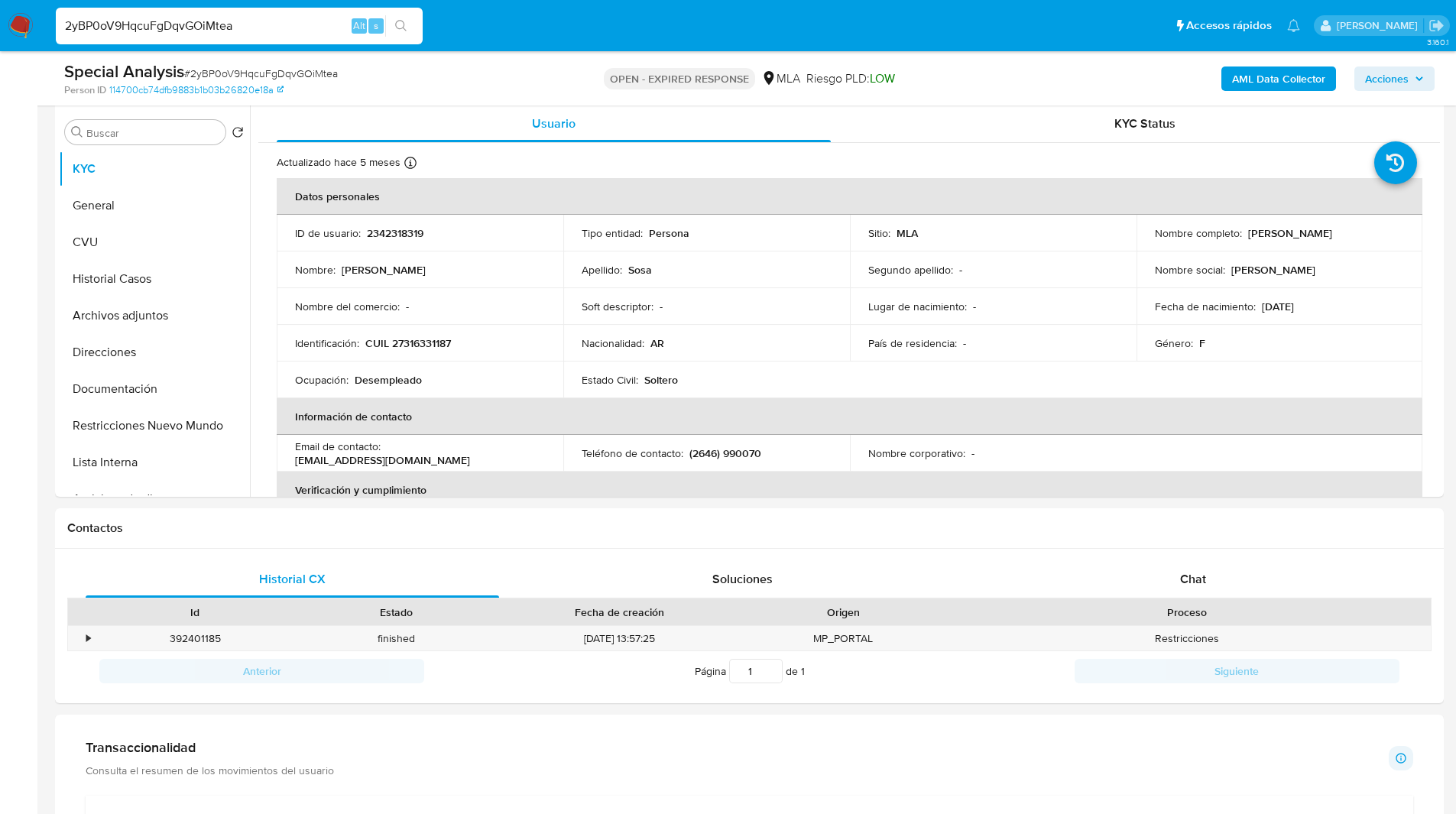
scroll to position [299, 0]
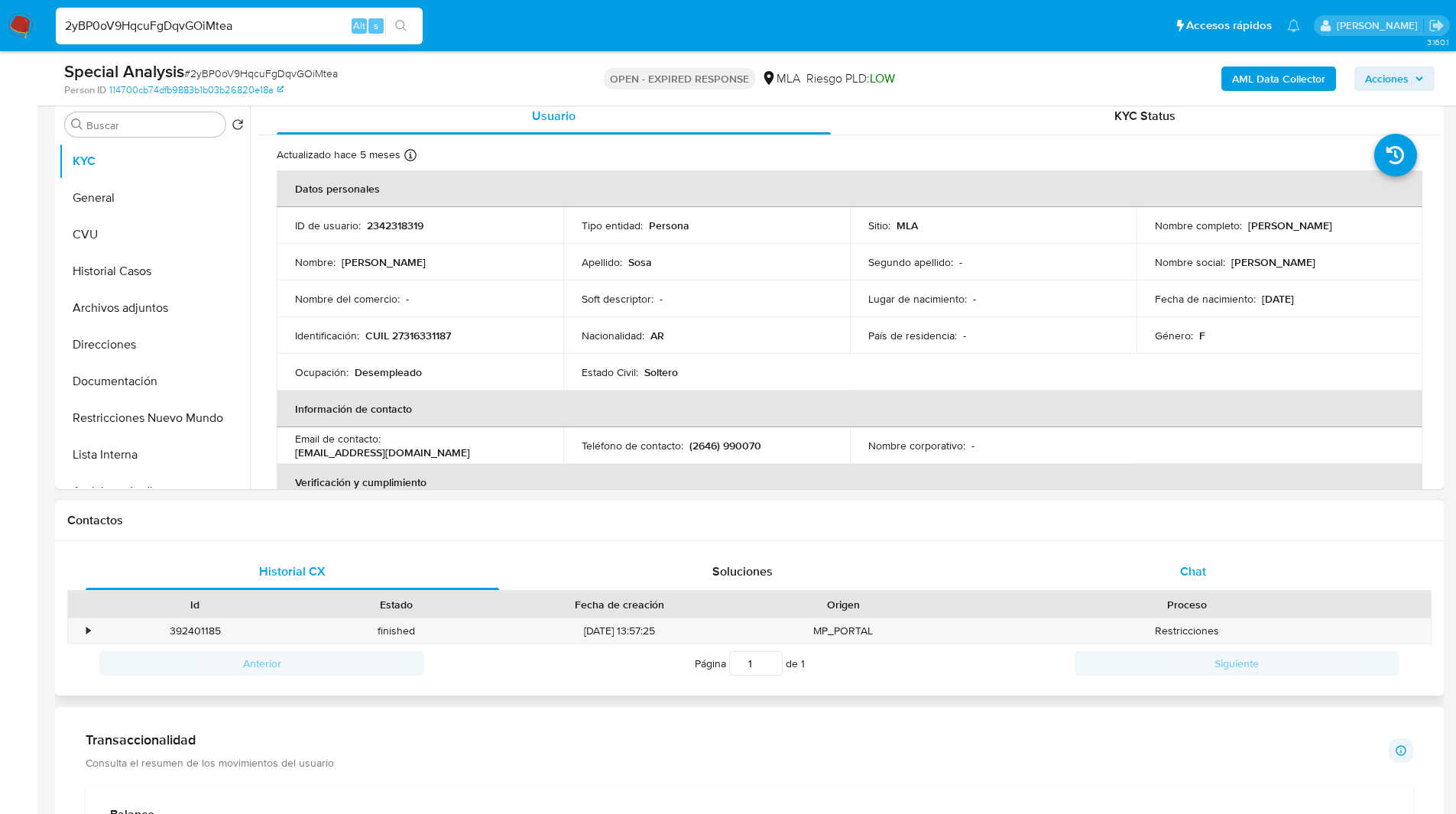
click at [1226, 584] on div "Chat" at bounding box center [1192, 571] width 413 height 37
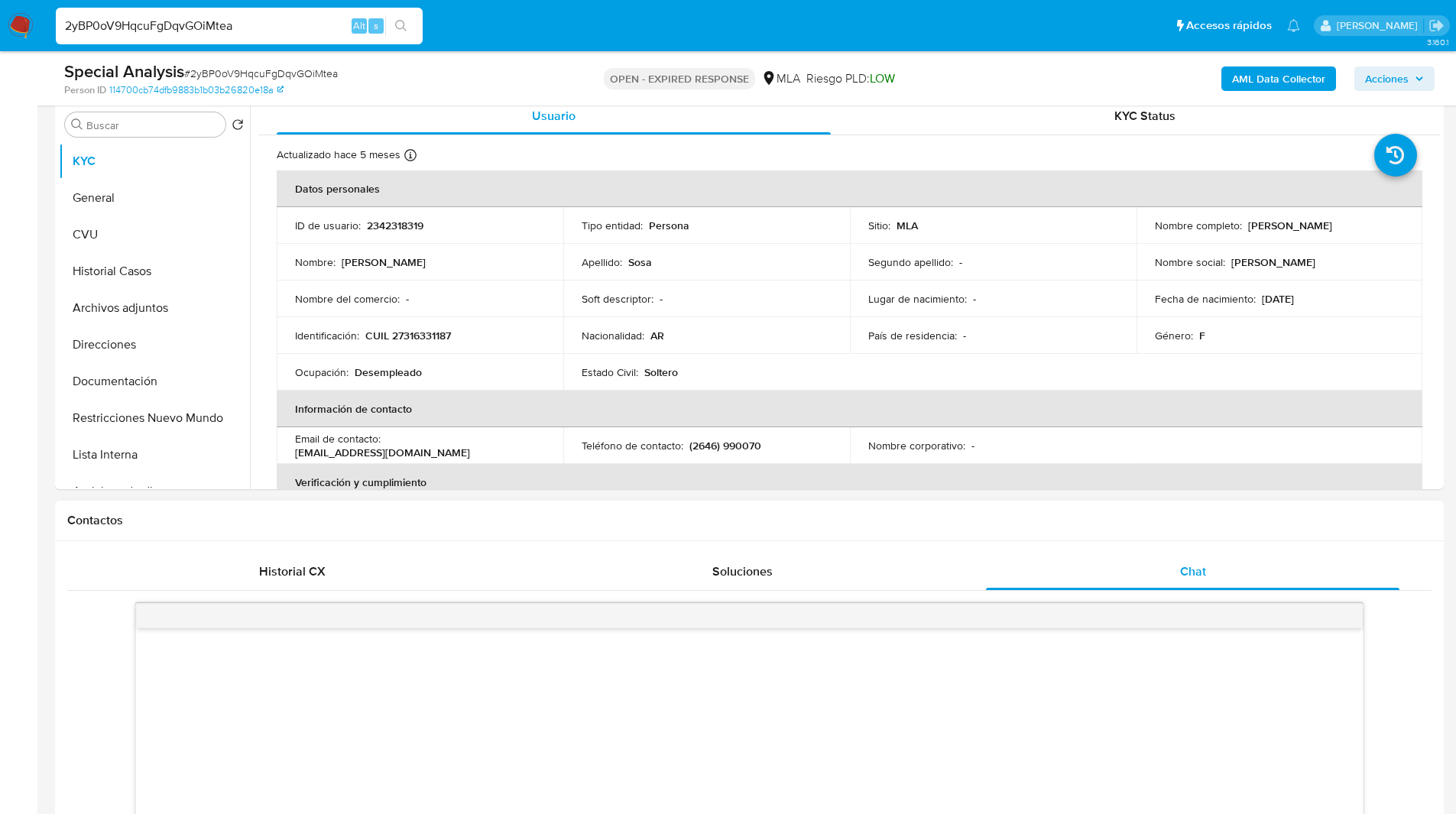
click at [1039, 531] on div "Contactos" at bounding box center [749, 520] width 1388 height 40
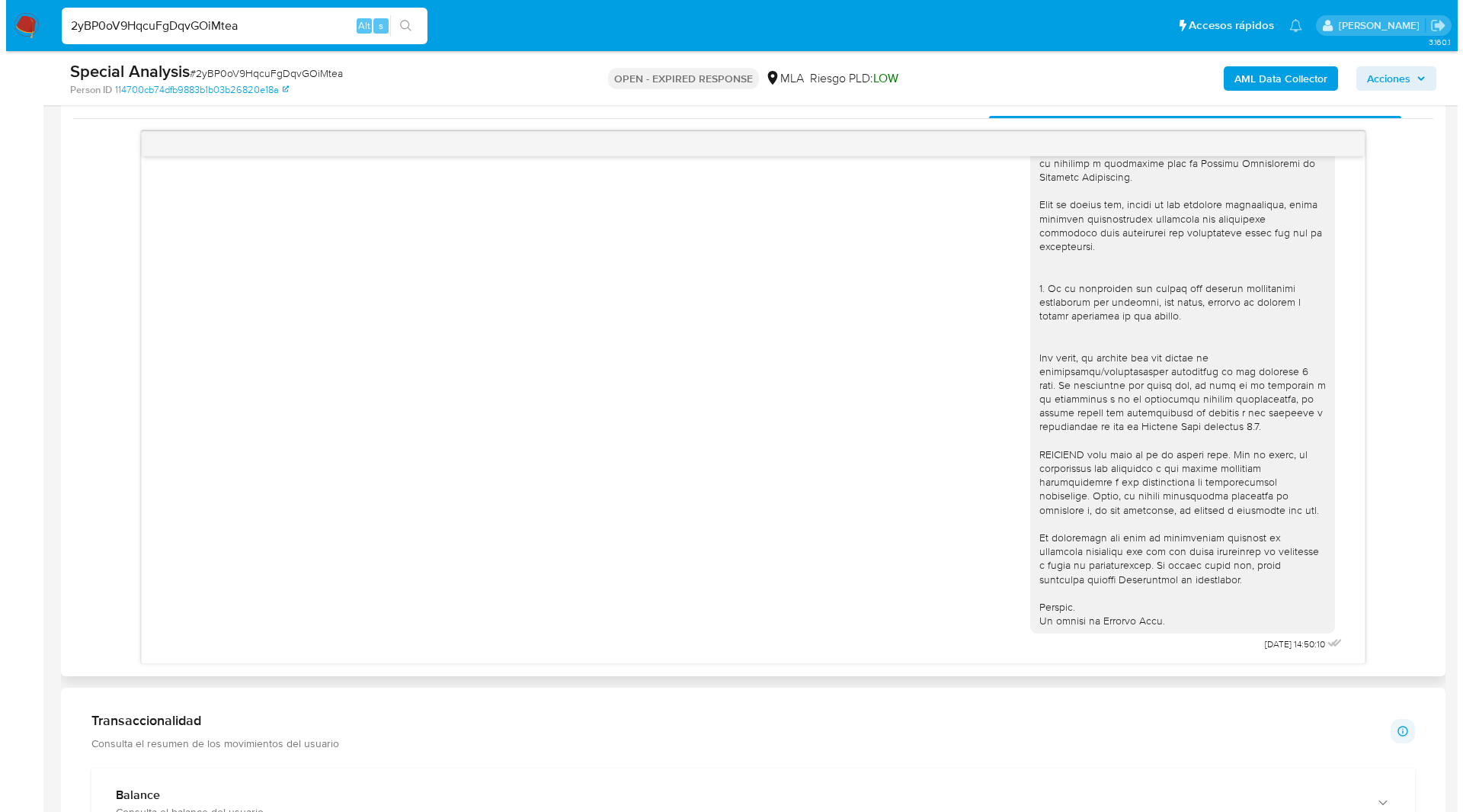
scroll to position [769, 0]
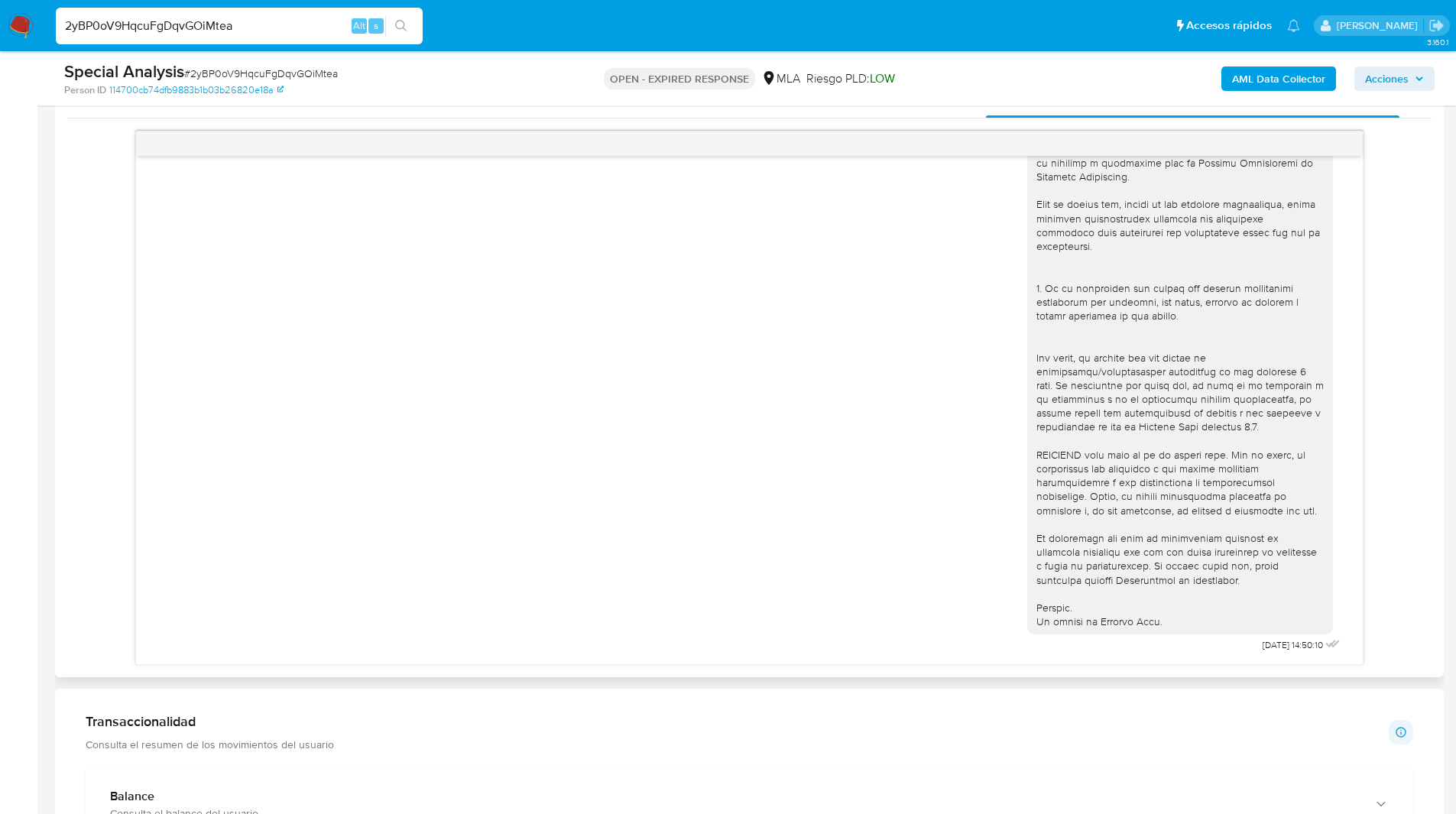
click at [1262, 644] on span "[DATE] 14:50:10" at bounding box center [1293, 645] width 61 height 12
copy span "14"
click at [188, 36] on div "2yBP0oV9HqcuFgDqvGOiMtea Alt s" at bounding box center [238, 26] width 367 height 37
click at [172, 20] on input "2yBP0oV9HqcuFgDqvGOiMtea" at bounding box center [238, 26] width 367 height 20
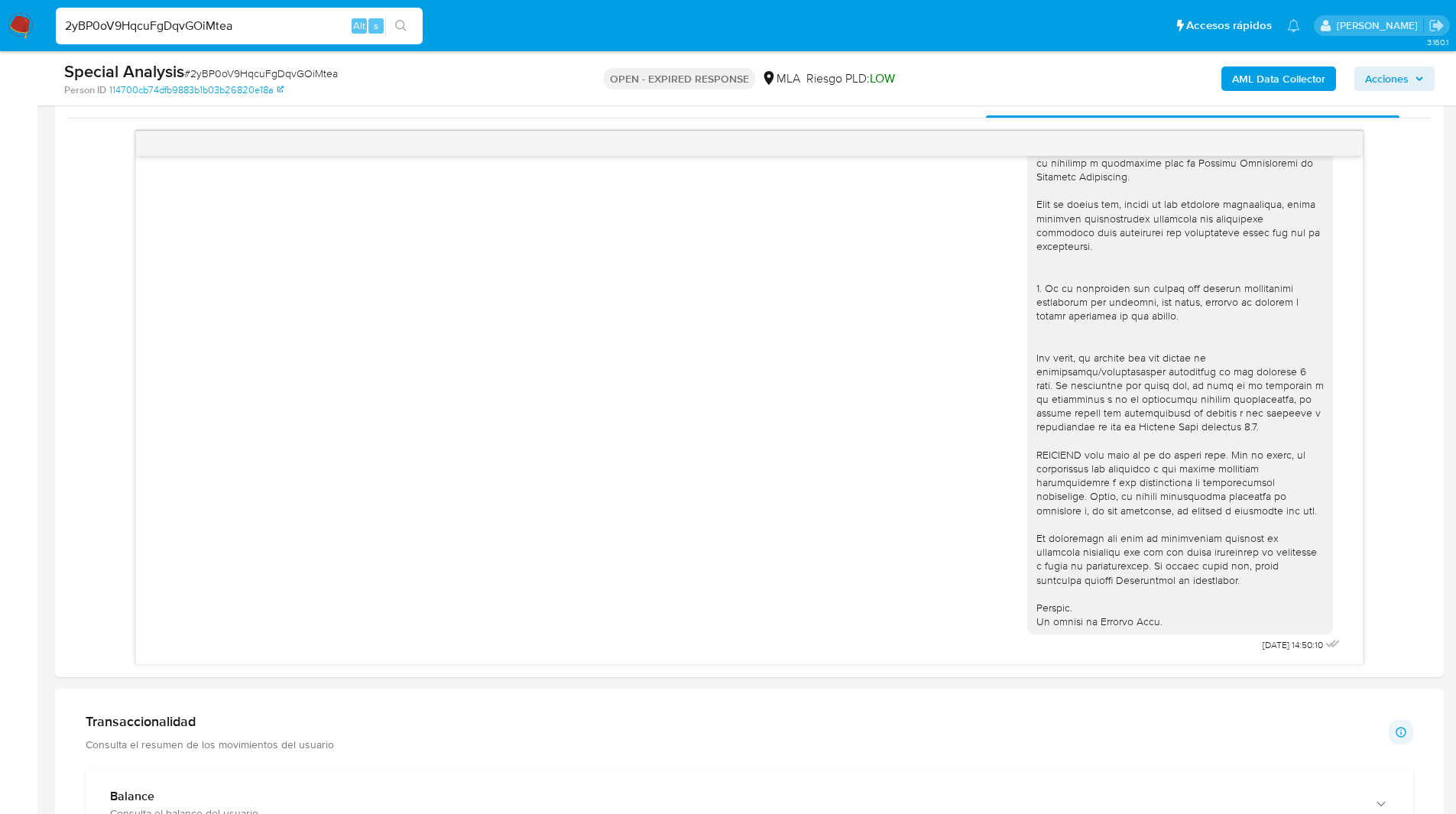
click at [172, 20] on input "2yBP0oV9HqcuFgDqvGOiMtea" at bounding box center [238, 26] width 367 height 20
click at [10, 19] on img at bounding box center [21, 26] width 26 height 26
click at [1299, 82] on b "AML Data Collector" at bounding box center [1278, 78] width 93 height 24
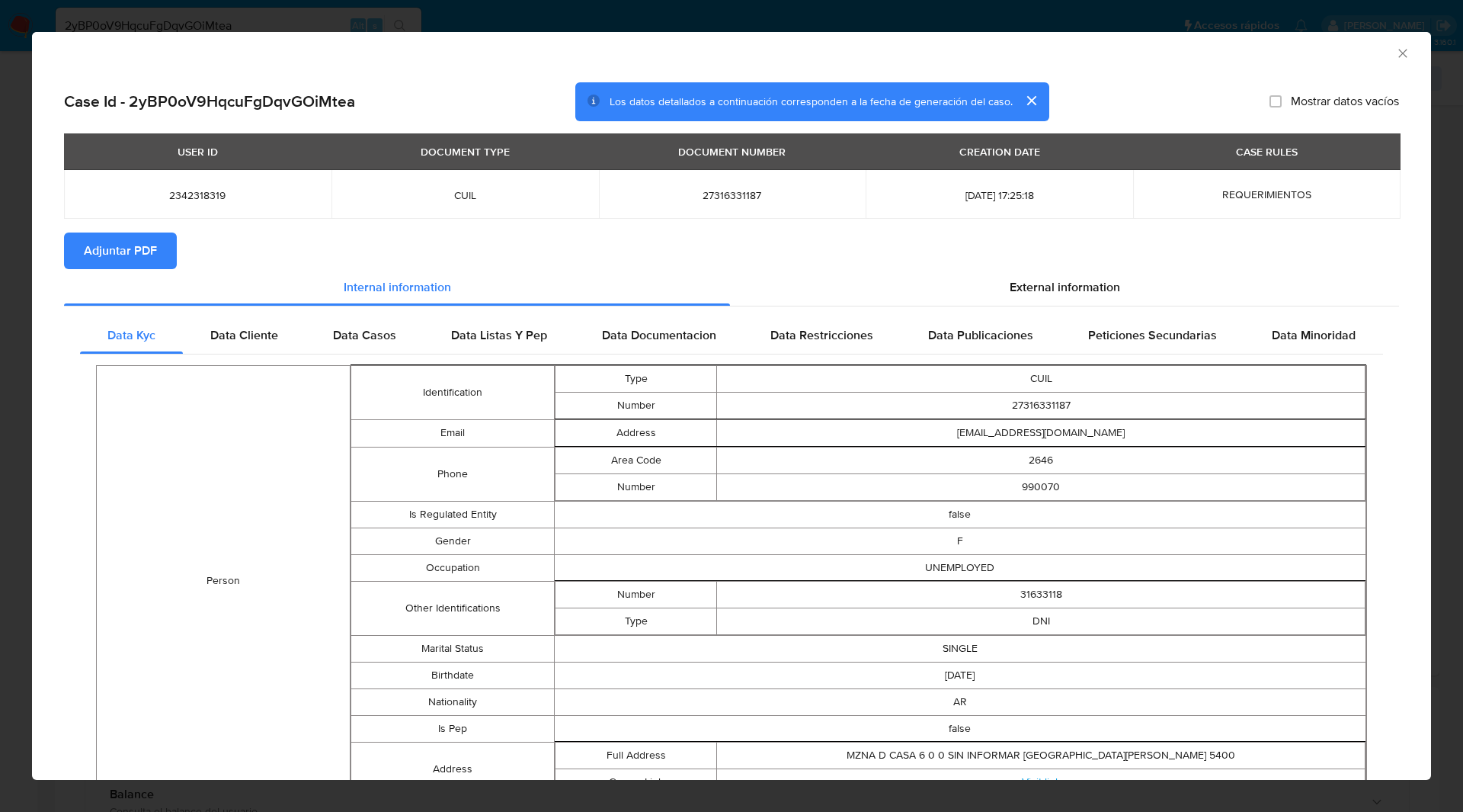
click at [124, 252] on span "Adjuntar PDF" at bounding box center [120, 251] width 73 height 34
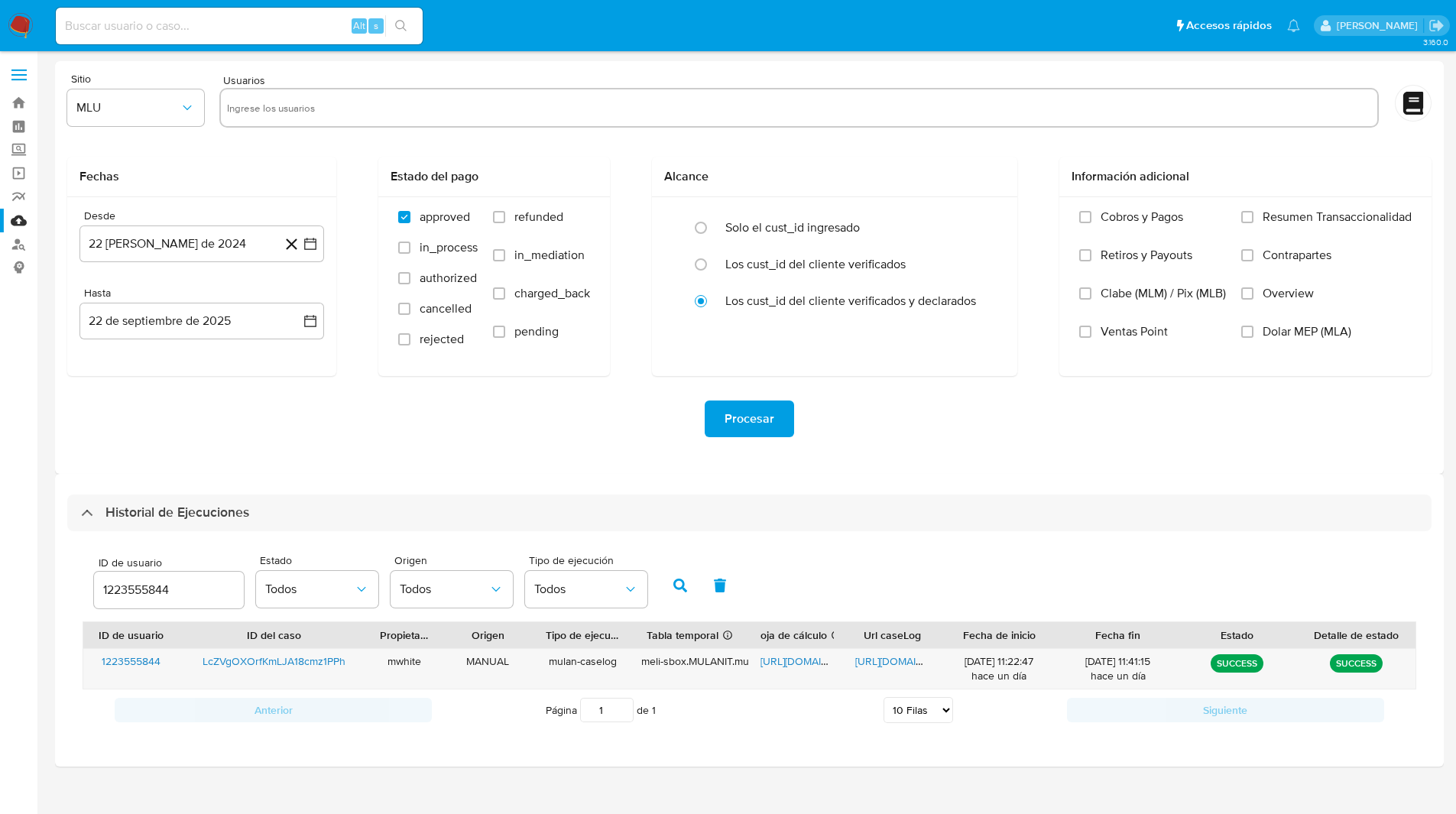
select select "10"
click at [136, 592] on input "1223555844" at bounding box center [169, 590] width 150 height 20
paste input "2342318319"
type input "2342318319"
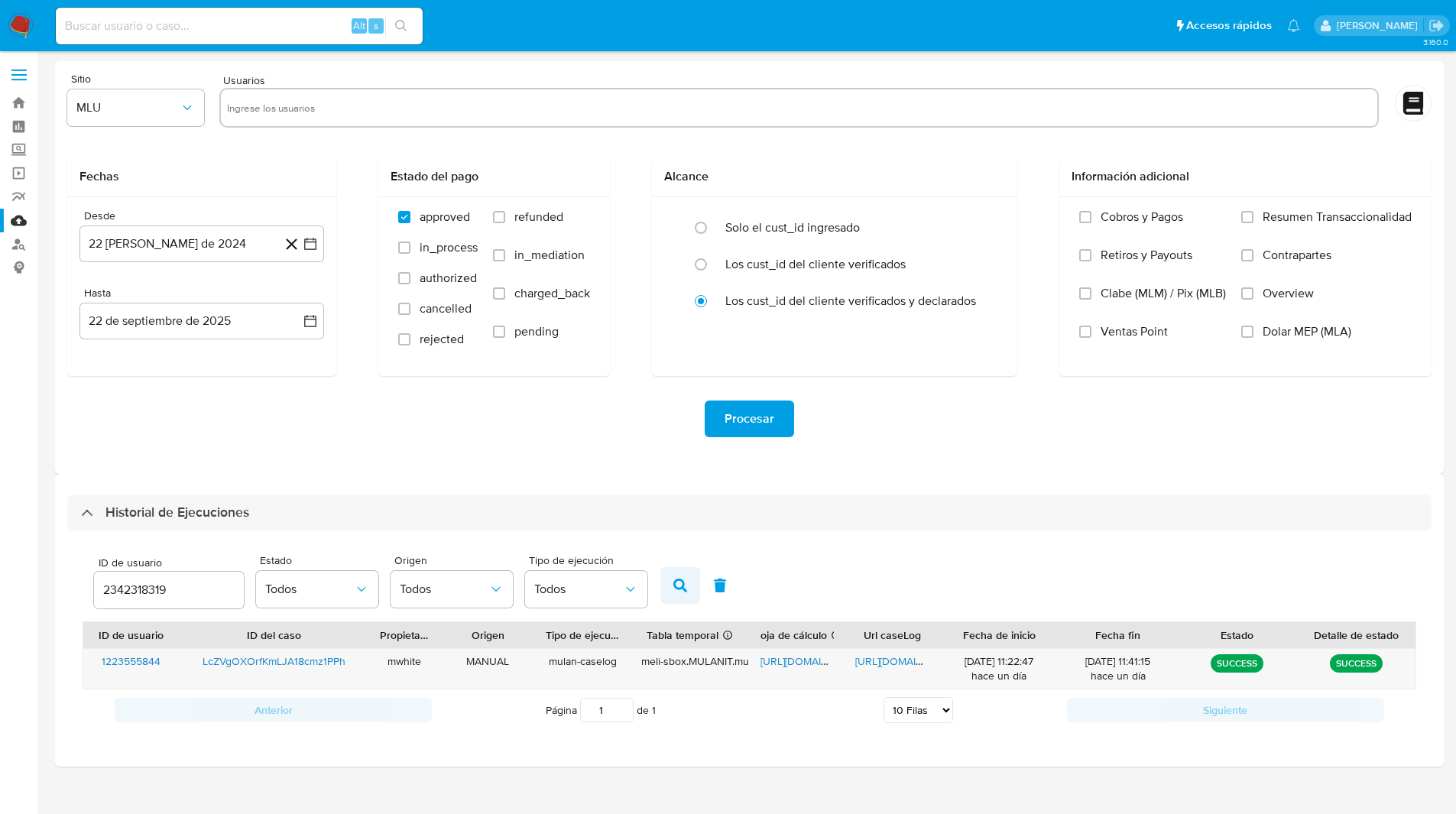
click at [688, 572] on button "button" at bounding box center [680, 585] width 40 height 37
click at [800, 660] on span "https://docs.google.com/spreadsheets/d/12QtfZzP5o_rv_vQMDcNXEFIrqgZfn4Ya_WnNAqu…" at bounding box center [813, 660] width 105 height 15
click at [888, 662] on span "https://docs.google.com/document/d/1zU1kxTvCYdfV6NCYrHxLsHTMq6Jxc-C_zyFfMxCiWn8…" at bounding box center [908, 660] width 105 height 15
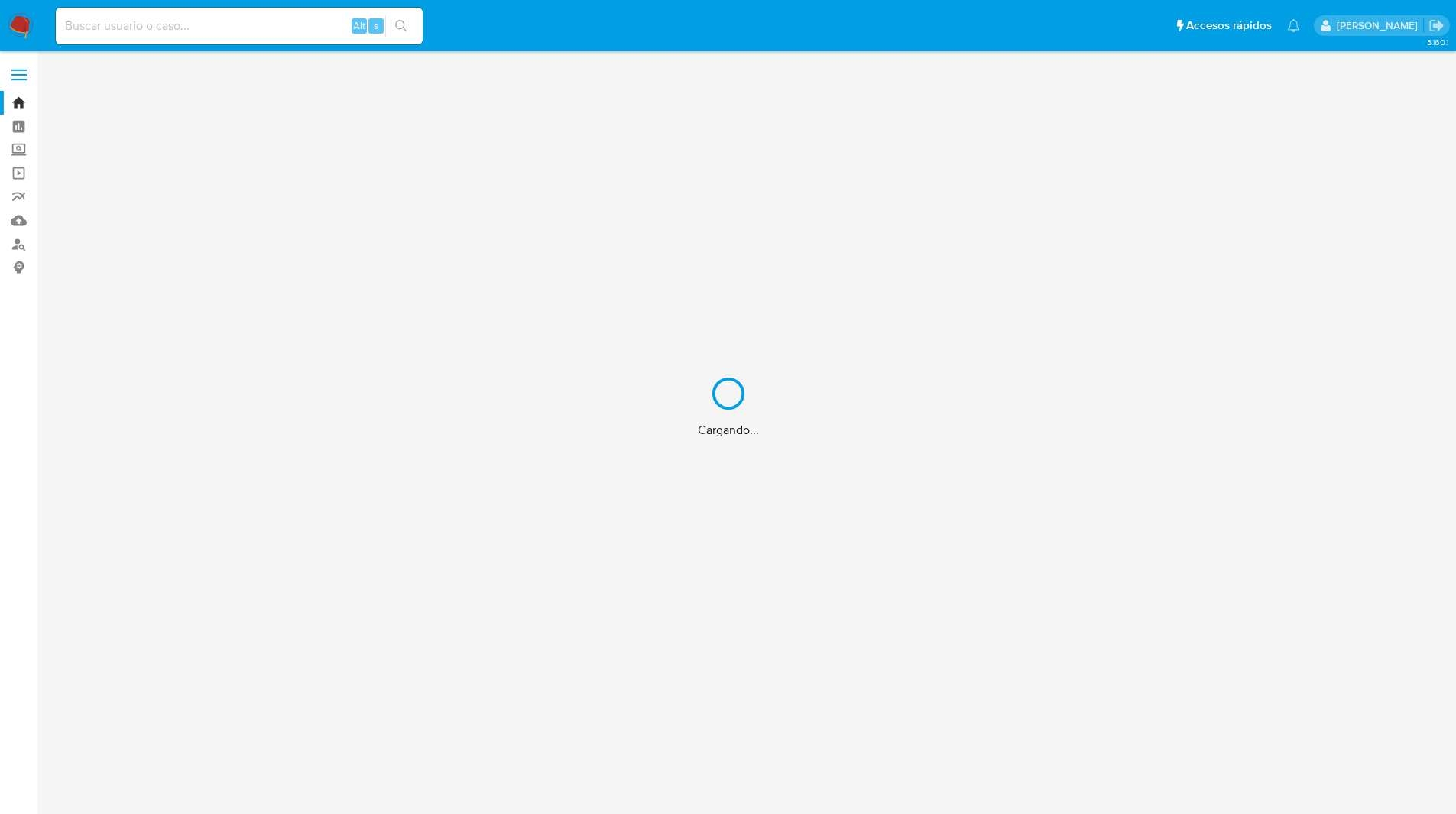
click at [237, 6] on div "Alt s" at bounding box center [238, 26] width 367 height 43
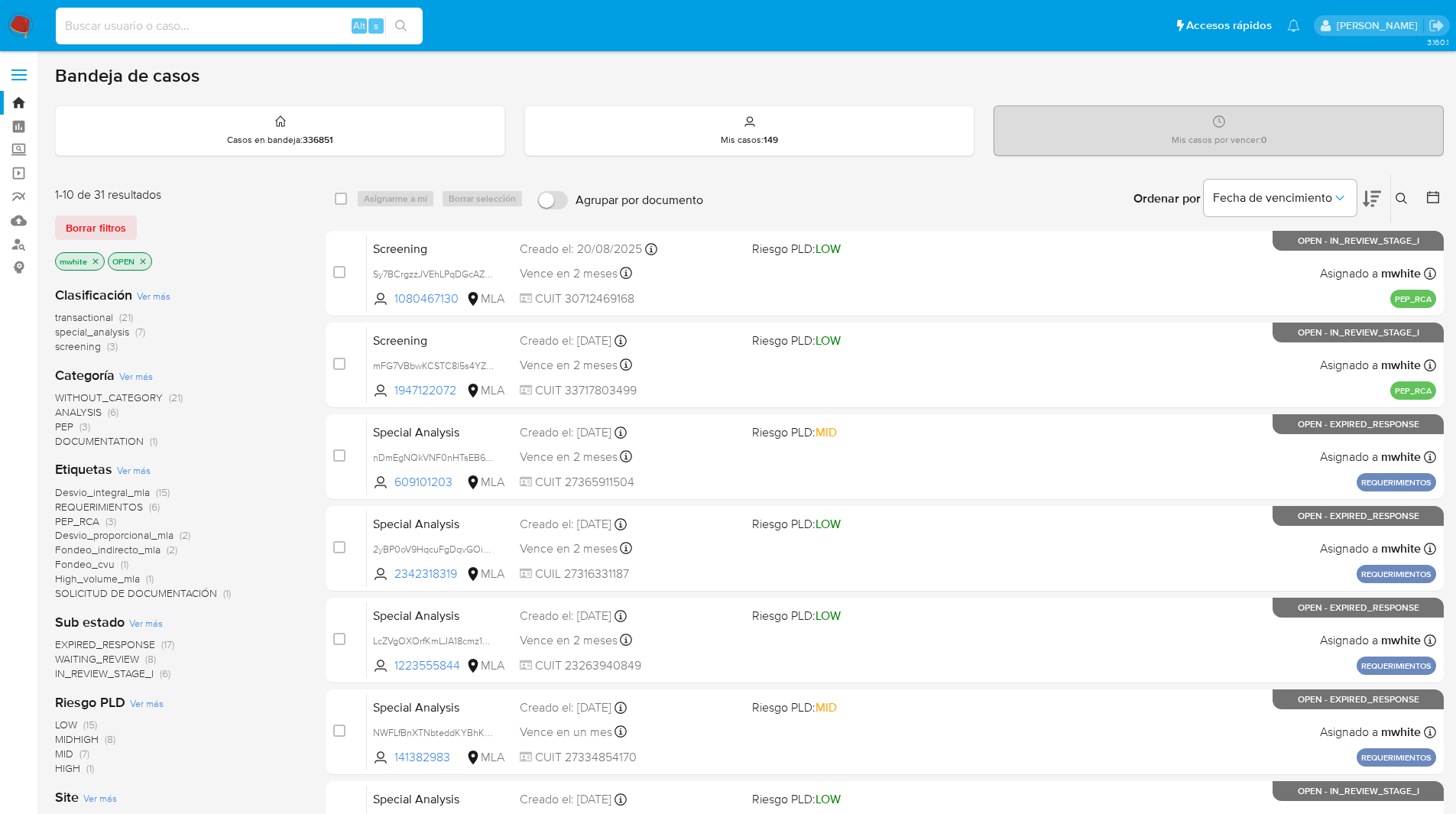
click at [237, 28] on input at bounding box center [238, 26] width 367 height 20
paste input "KIdW95oMm4X4VQQboCmZKIeT"
type input "KIdW95oMm4X4VQQboCmZKIeT"
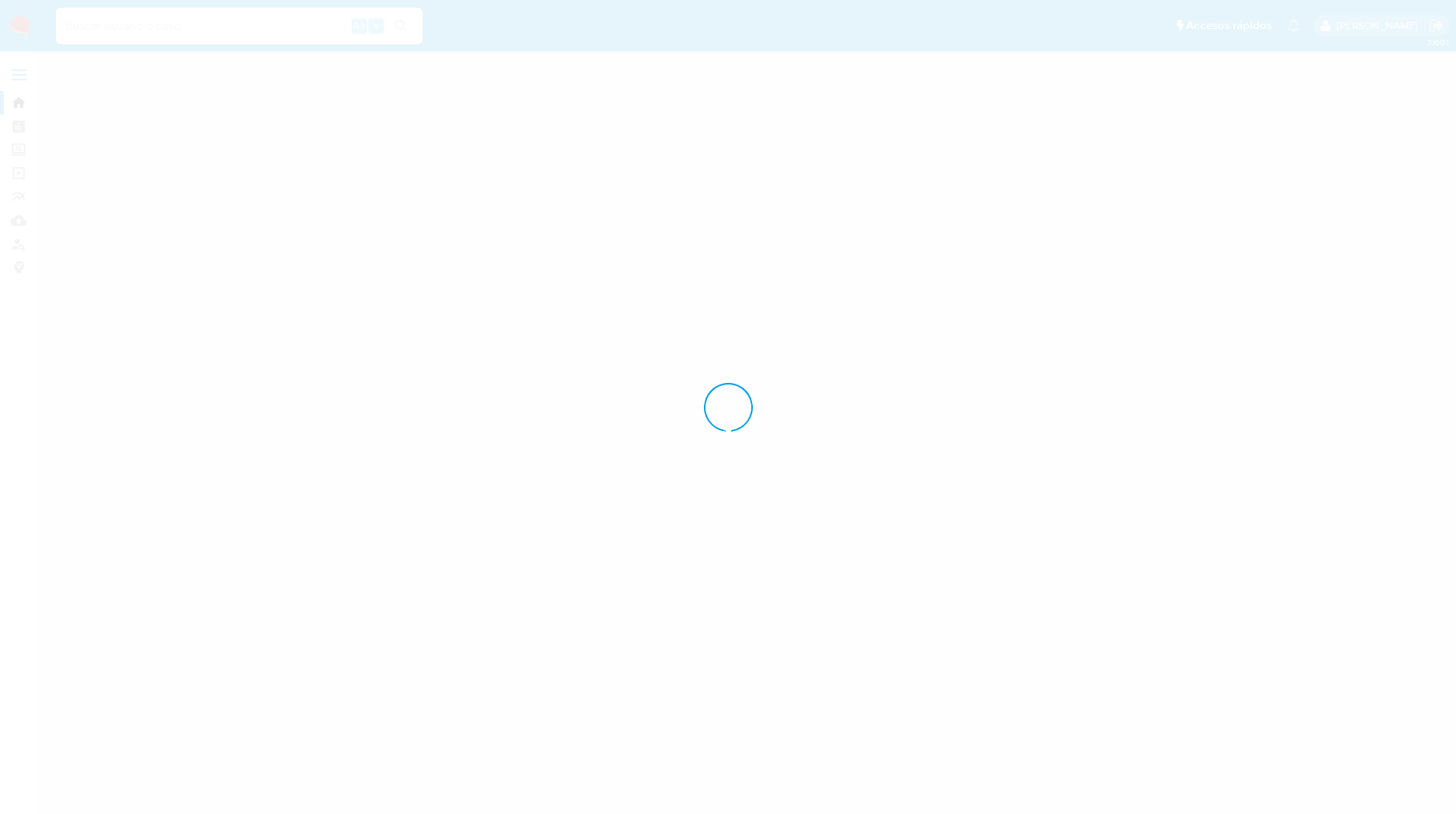
click at [305, 36] on div "Alt s" at bounding box center [238, 26] width 367 height 37
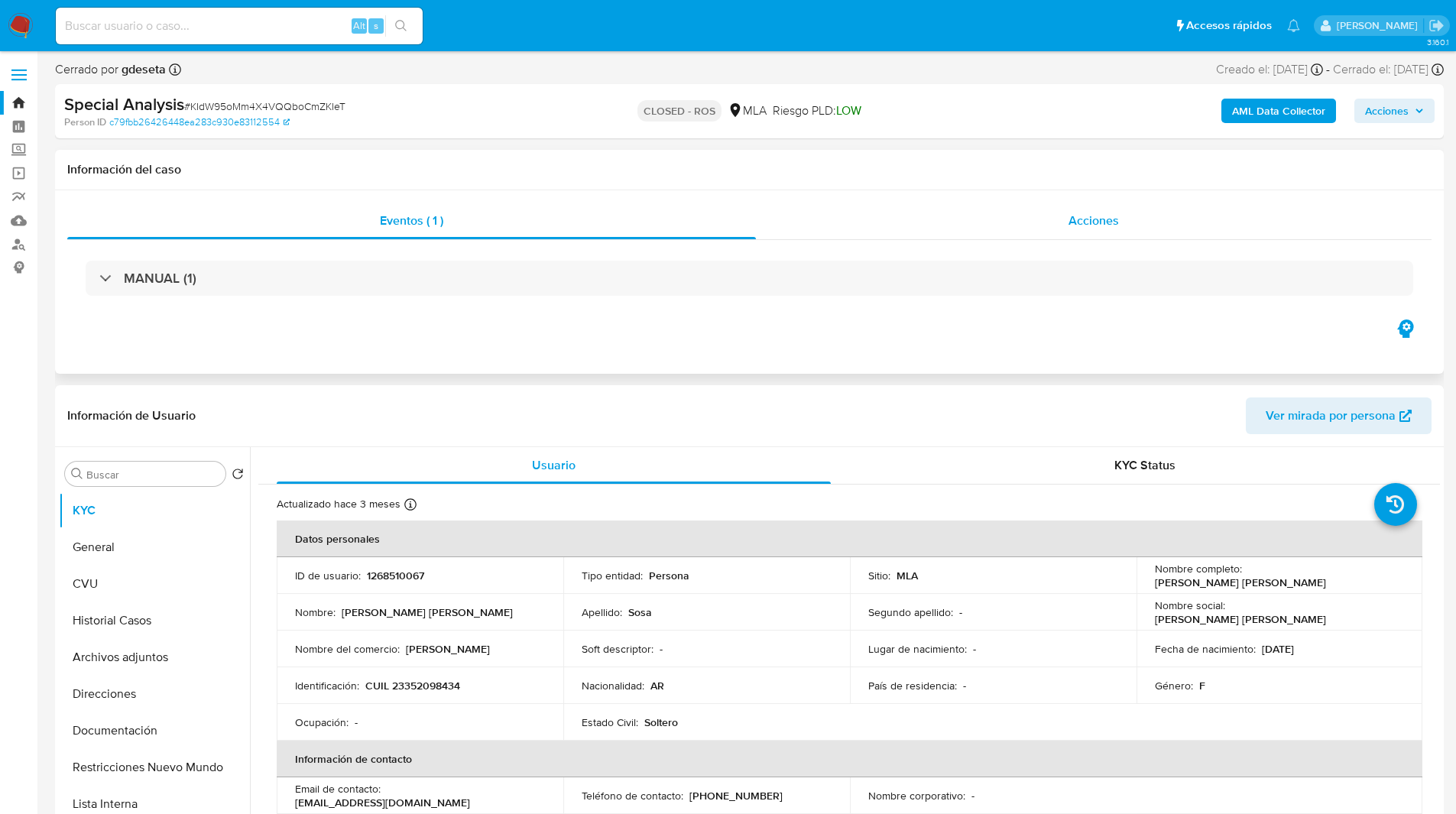
select select "10"
click at [1058, 207] on div "Acciones" at bounding box center [1094, 220] width 676 height 37
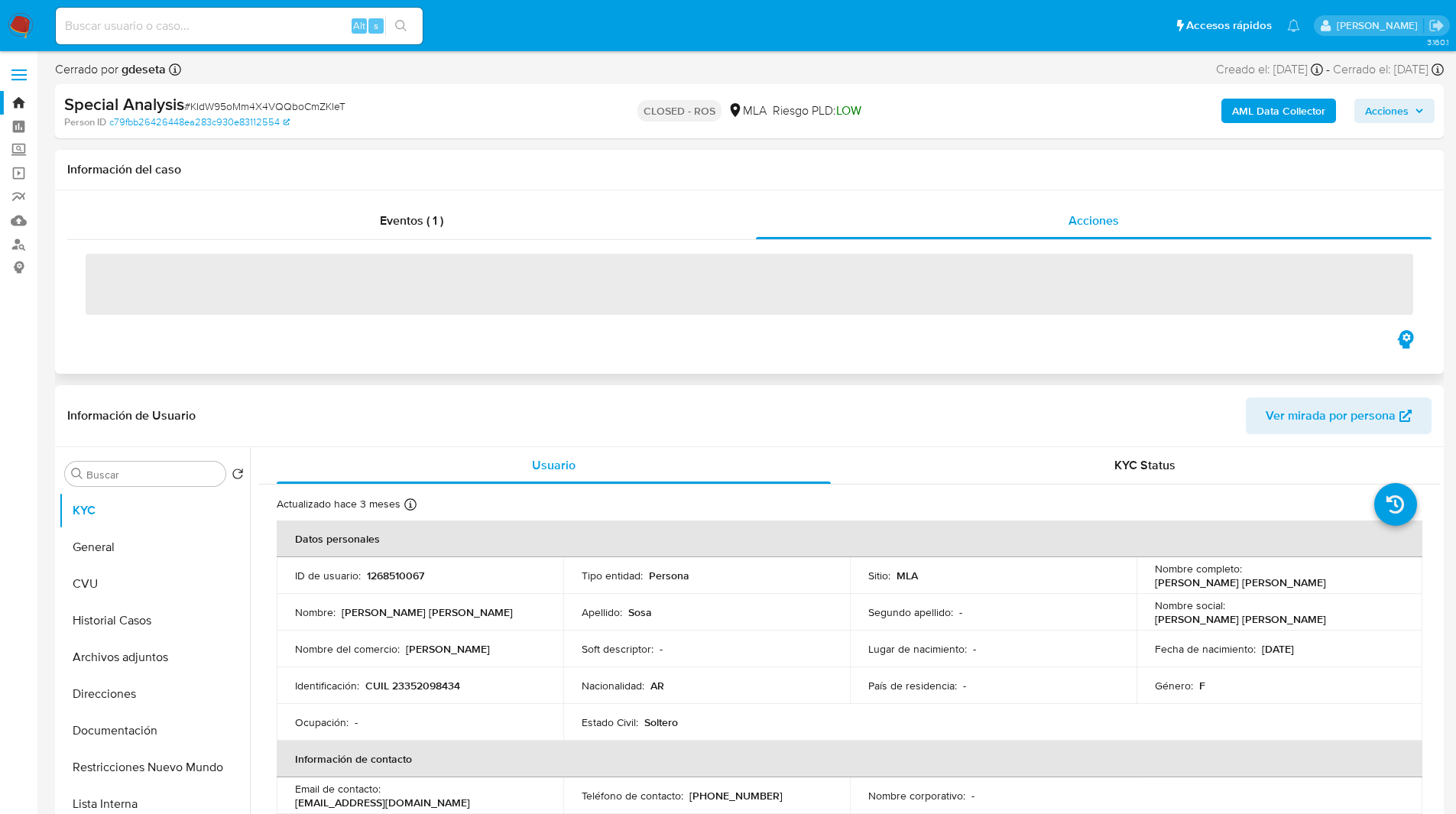
click at [886, 165] on h1 "Información del caso" at bounding box center [749, 169] width 1364 height 15
click at [826, 164] on h1 "Información del caso" at bounding box center [749, 169] width 1364 height 15
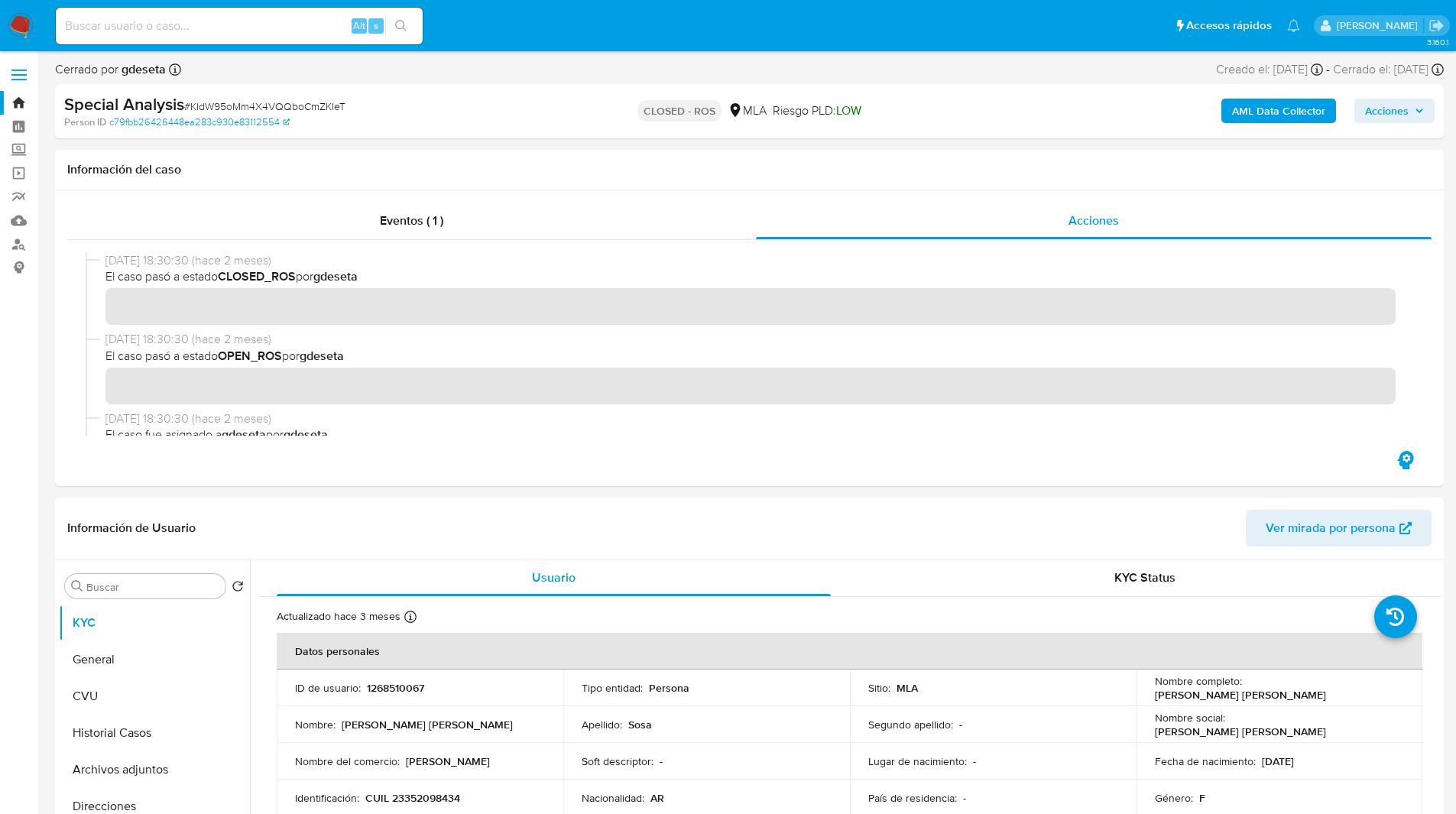
click at [888, 3] on nav "Pausado Ver notificaciones Alt s Accesos rápidos Presiona las siguientes teclas…" at bounding box center [728, 25] width 1456 height 51
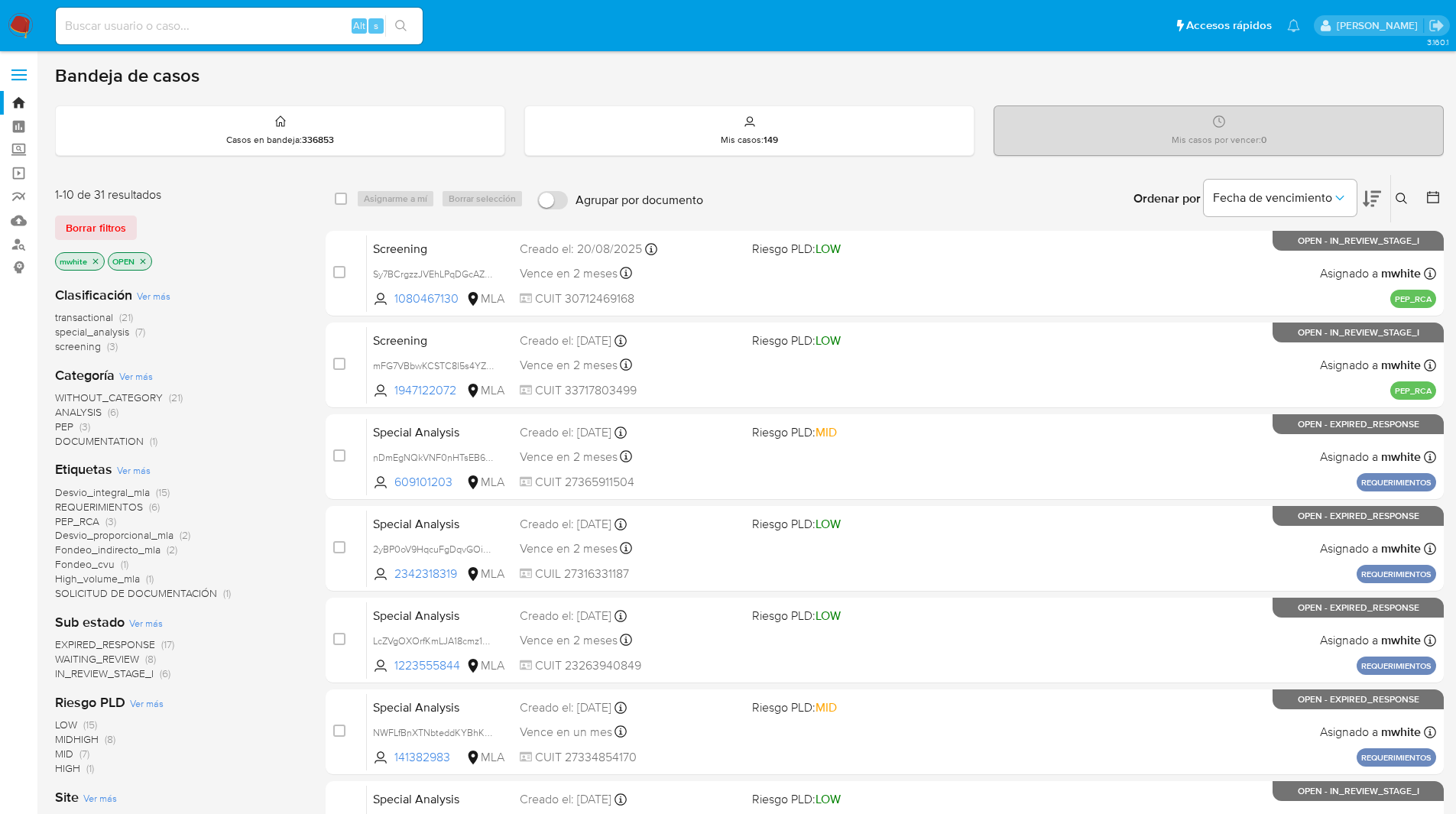
click at [1401, 204] on icon at bounding box center [1402, 199] width 12 height 12
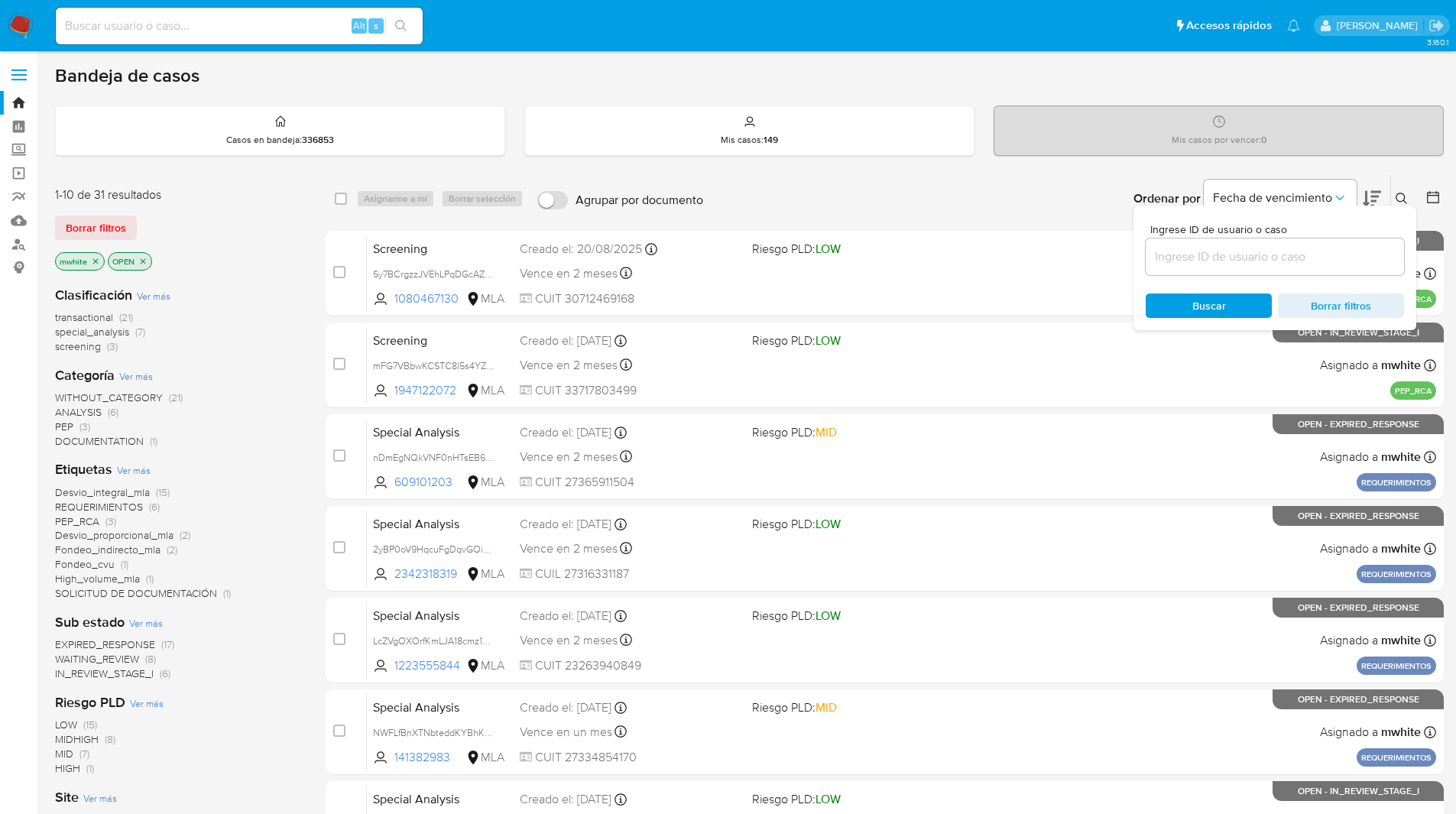
click at [1251, 260] on input at bounding box center [1274, 256] width 258 height 20
type input "2yBP0oV9HqcuFgDqvGOiMtea"
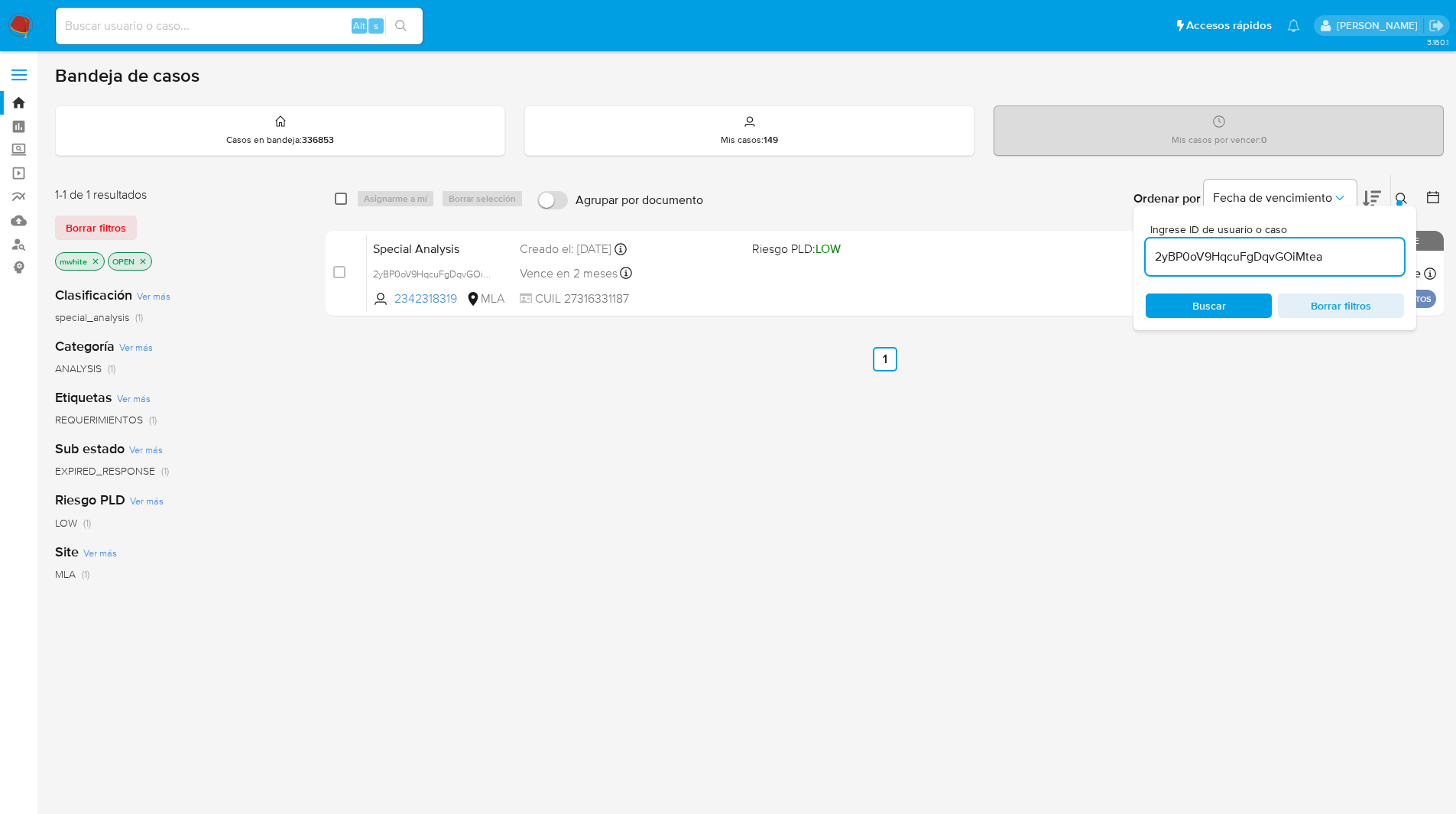
click at [339, 197] on input "checkbox" at bounding box center [341, 199] width 12 height 12
checkbox input "true"
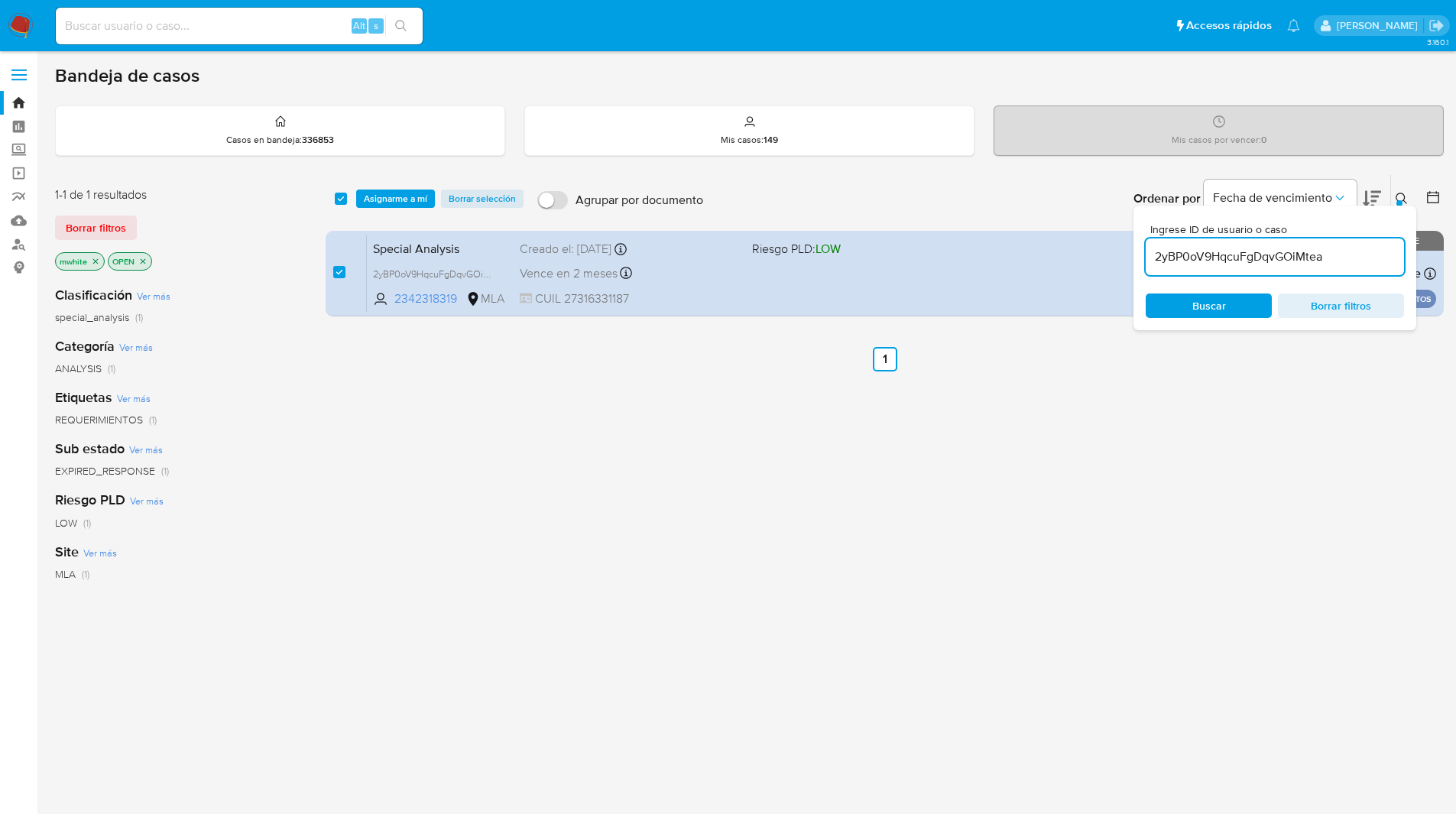
drag, startPoint x: 396, startPoint y: 199, endPoint x: 367, endPoint y: 72, distance: 130.3
click at [378, 132] on div "Bandeja de casos Casos en bandeja : 336853 Mis casos : 149 Mis casos por vencer…" at bounding box center [749, 465] width 1388 height 802
click at [364, 203] on span "Asignarme a mí" at bounding box center [395, 198] width 63 height 15
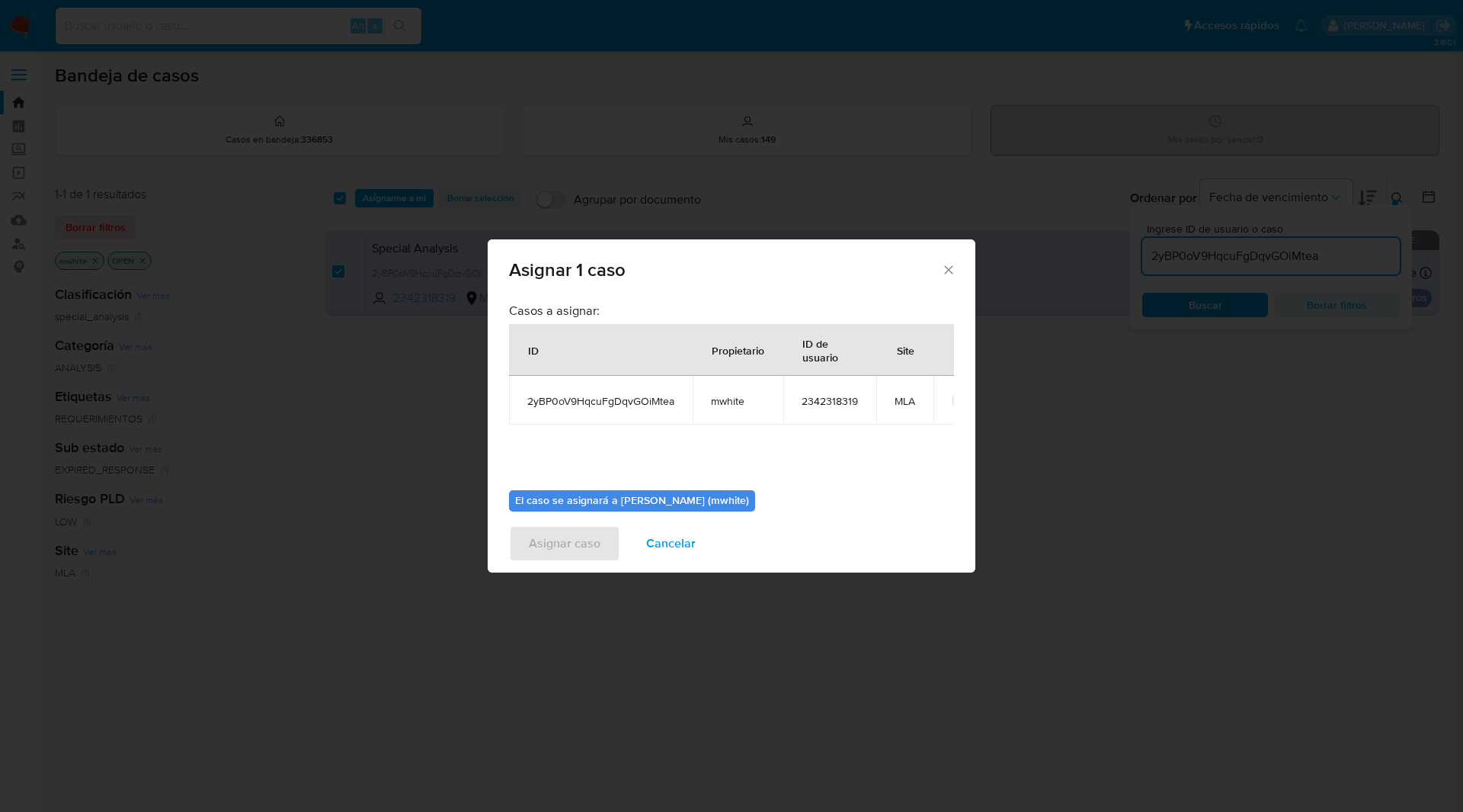
click at [718, 401] on span "mwhite" at bounding box center [738, 401] width 54 height 13
click at [723, 402] on span "mwhite" at bounding box center [738, 401] width 54 height 13
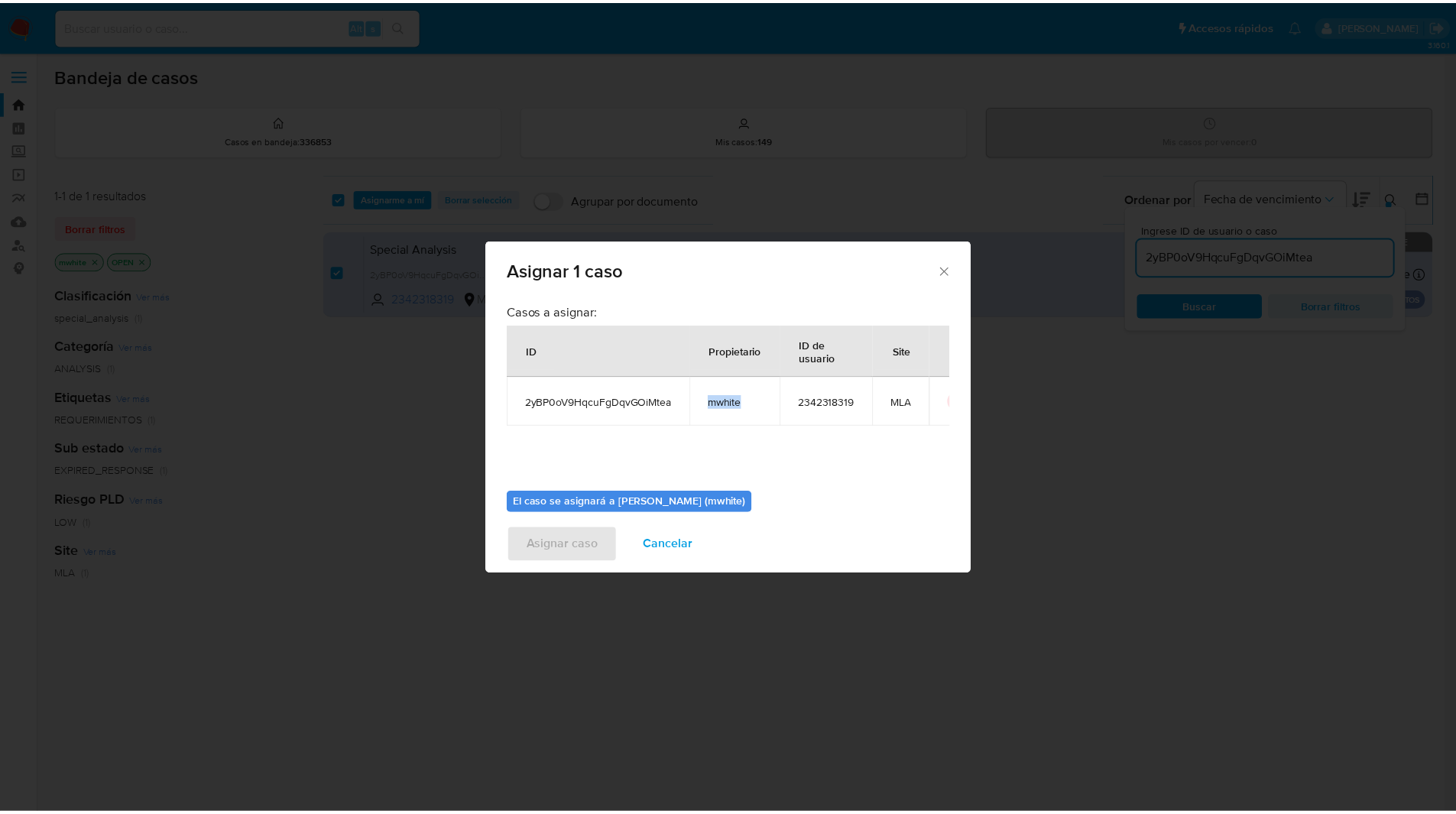
scroll to position [79, 0]
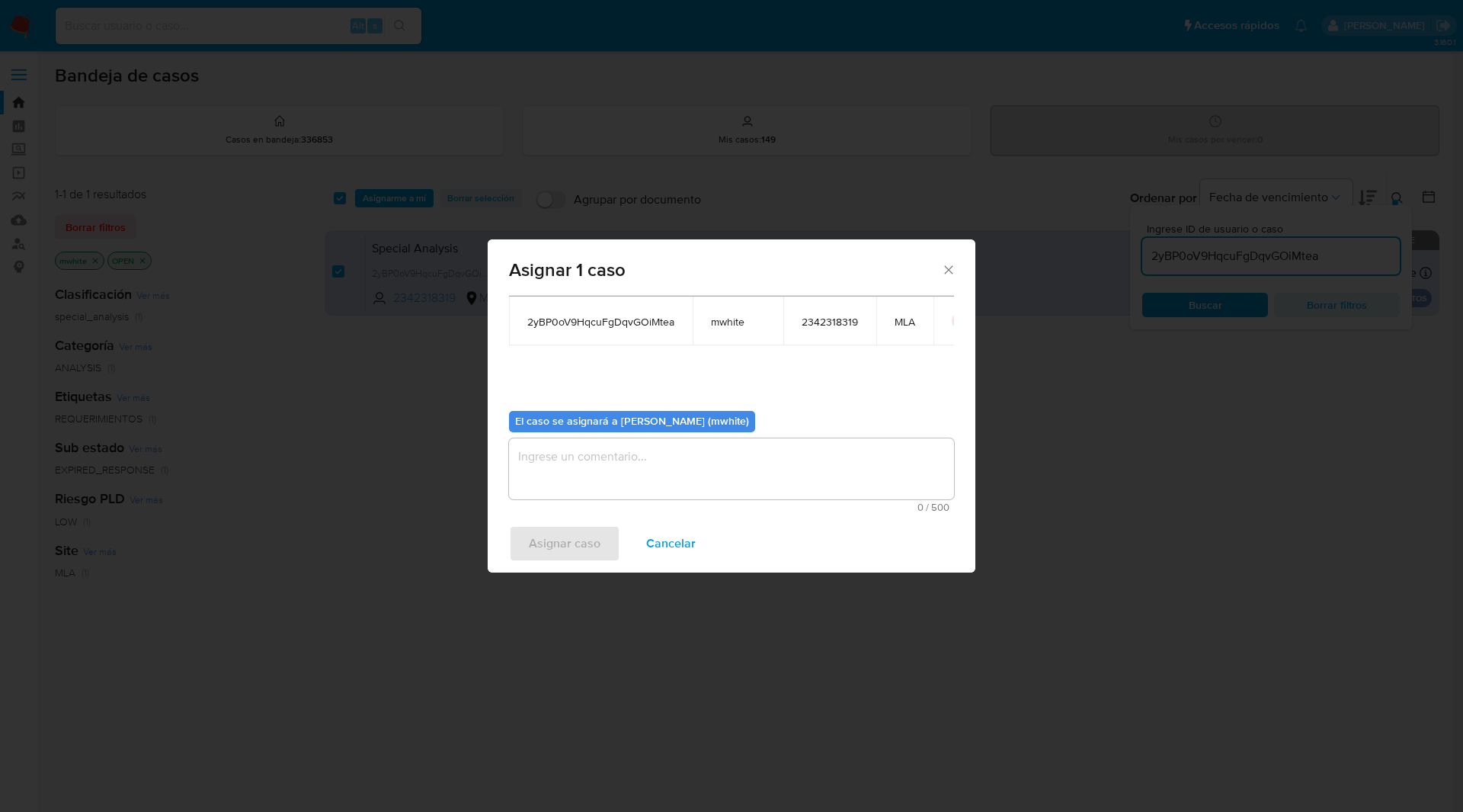
click at [578, 467] on textarea "assign-modal" at bounding box center [732, 468] width 445 height 61
paste textarea "mwhite"
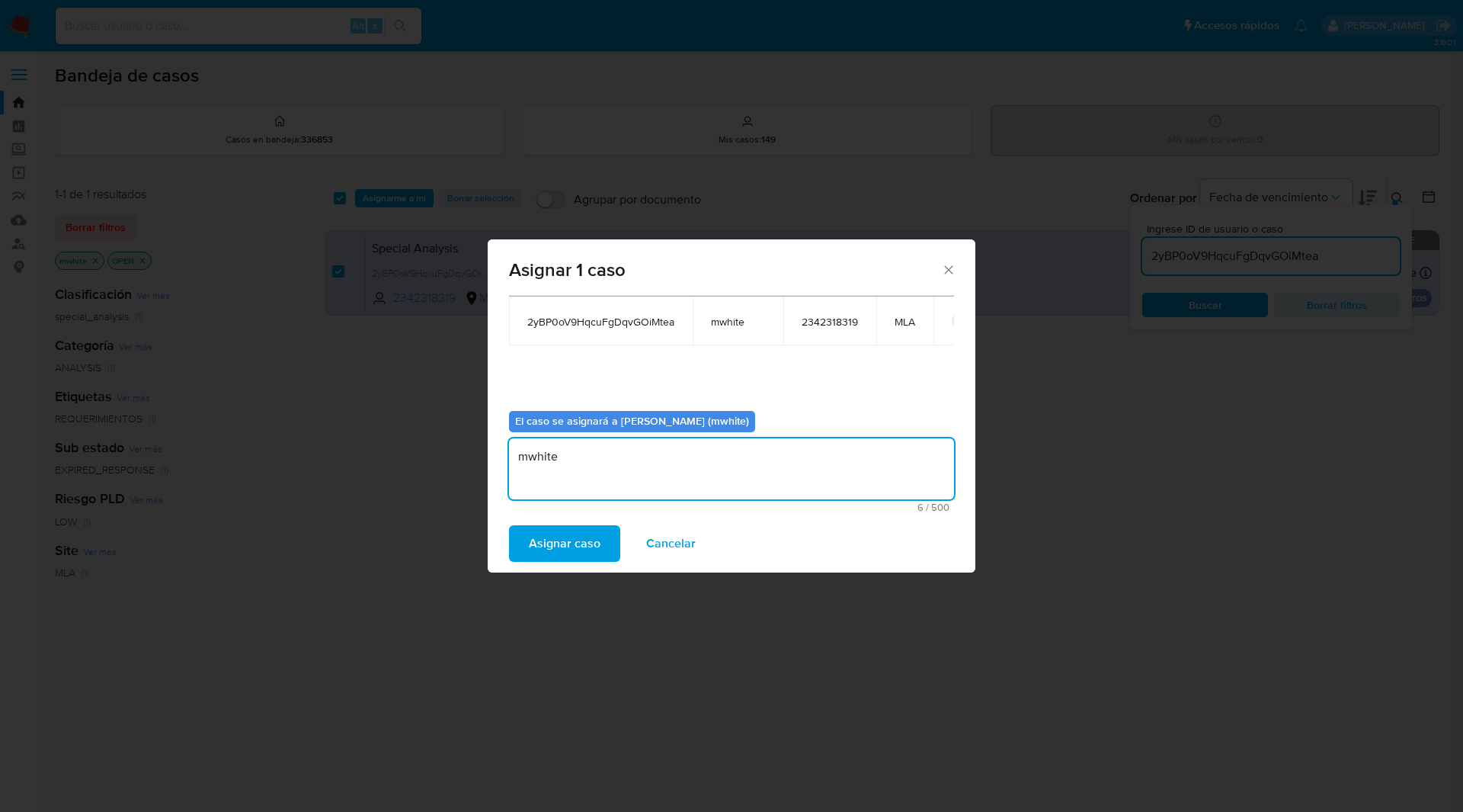
type textarea "mwhite"
click at [569, 544] on span "Asignar caso" at bounding box center [565, 543] width 71 height 34
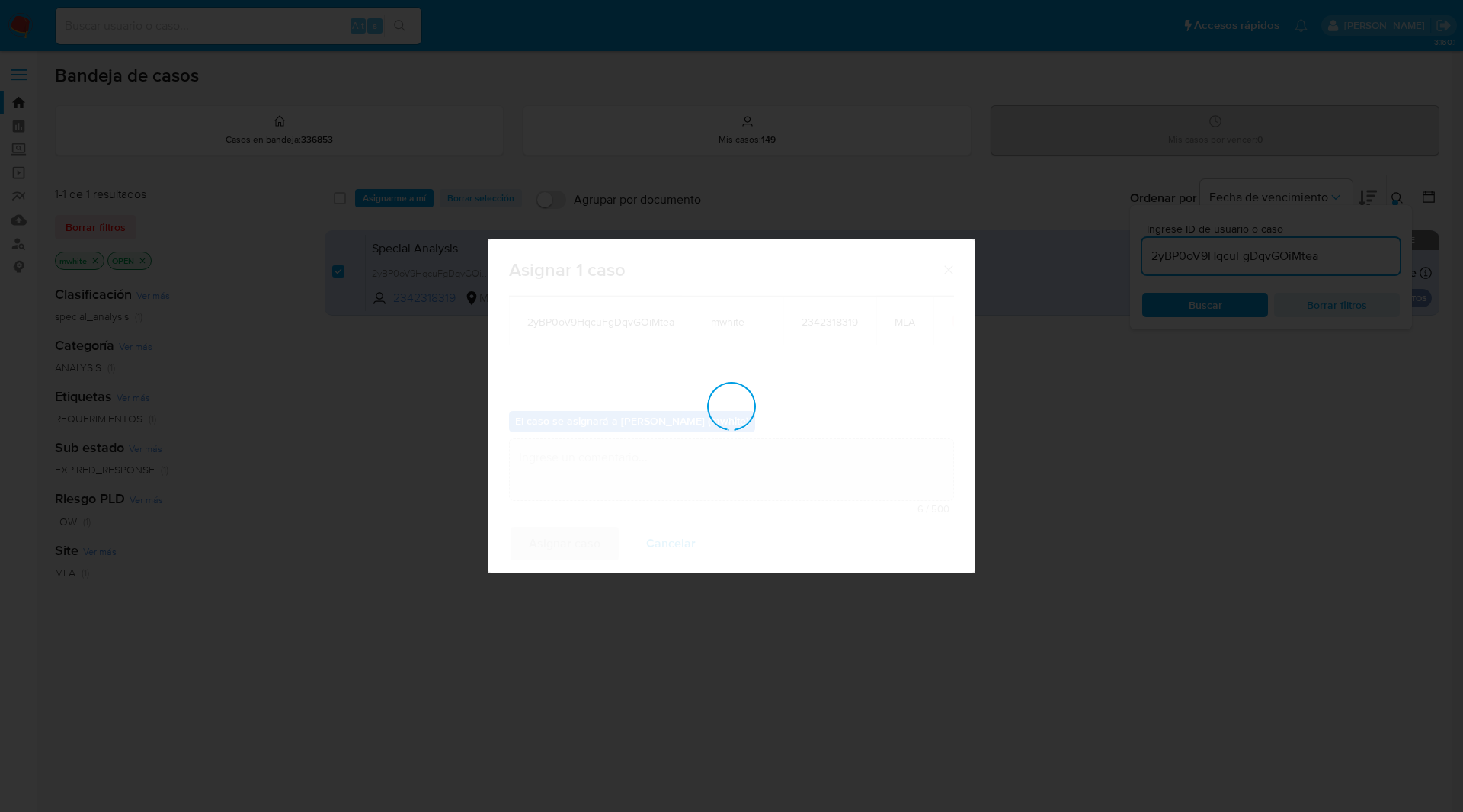
checkbox input "false"
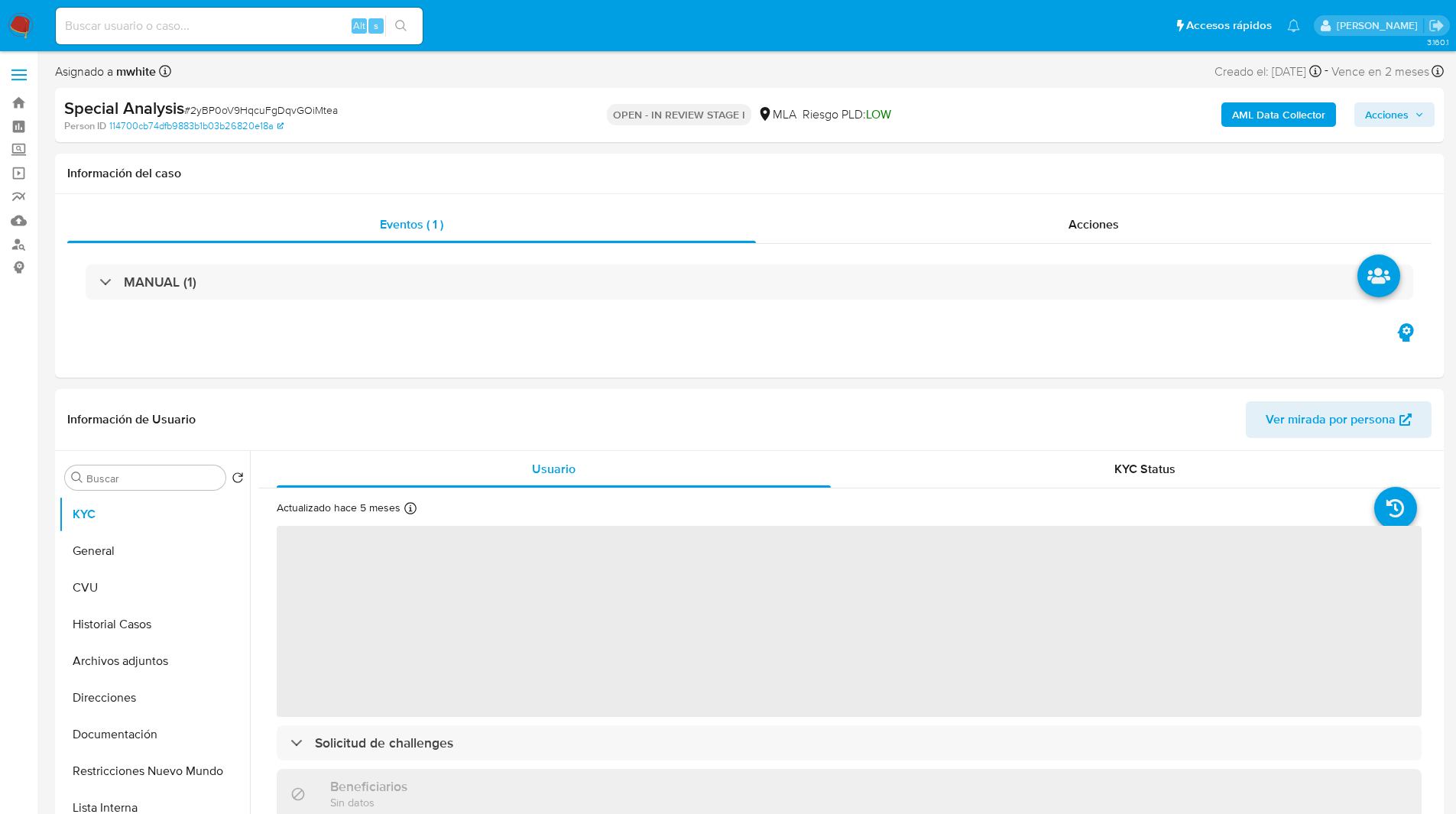
select select "10"
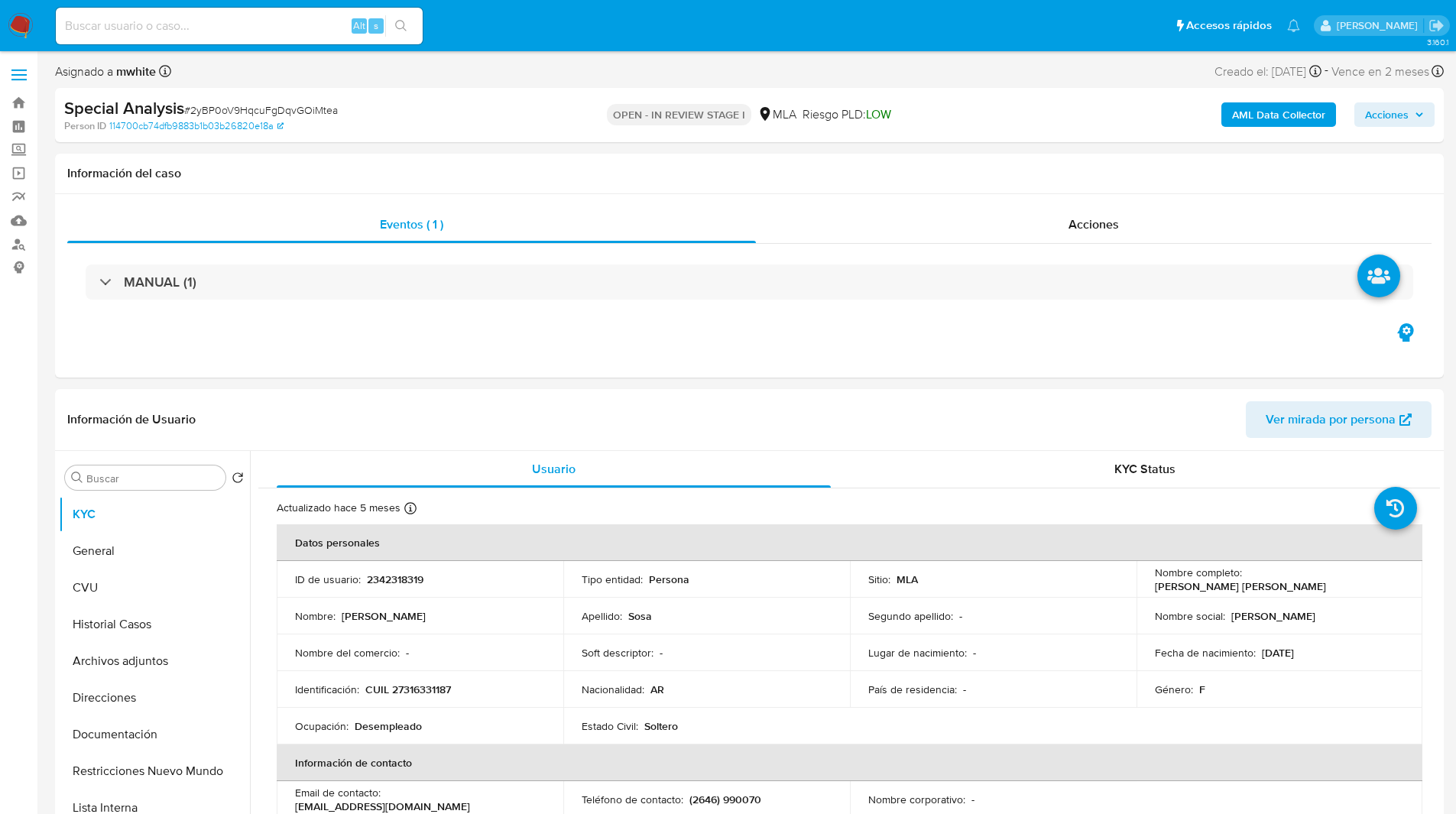
click at [520, 122] on div "Special Analysis # 2yBP0oV9HqcuFgDqvGOiMtea Person ID 114700cb74dfb9883b1b03b26…" at bounding box center [749, 114] width 1388 height 54
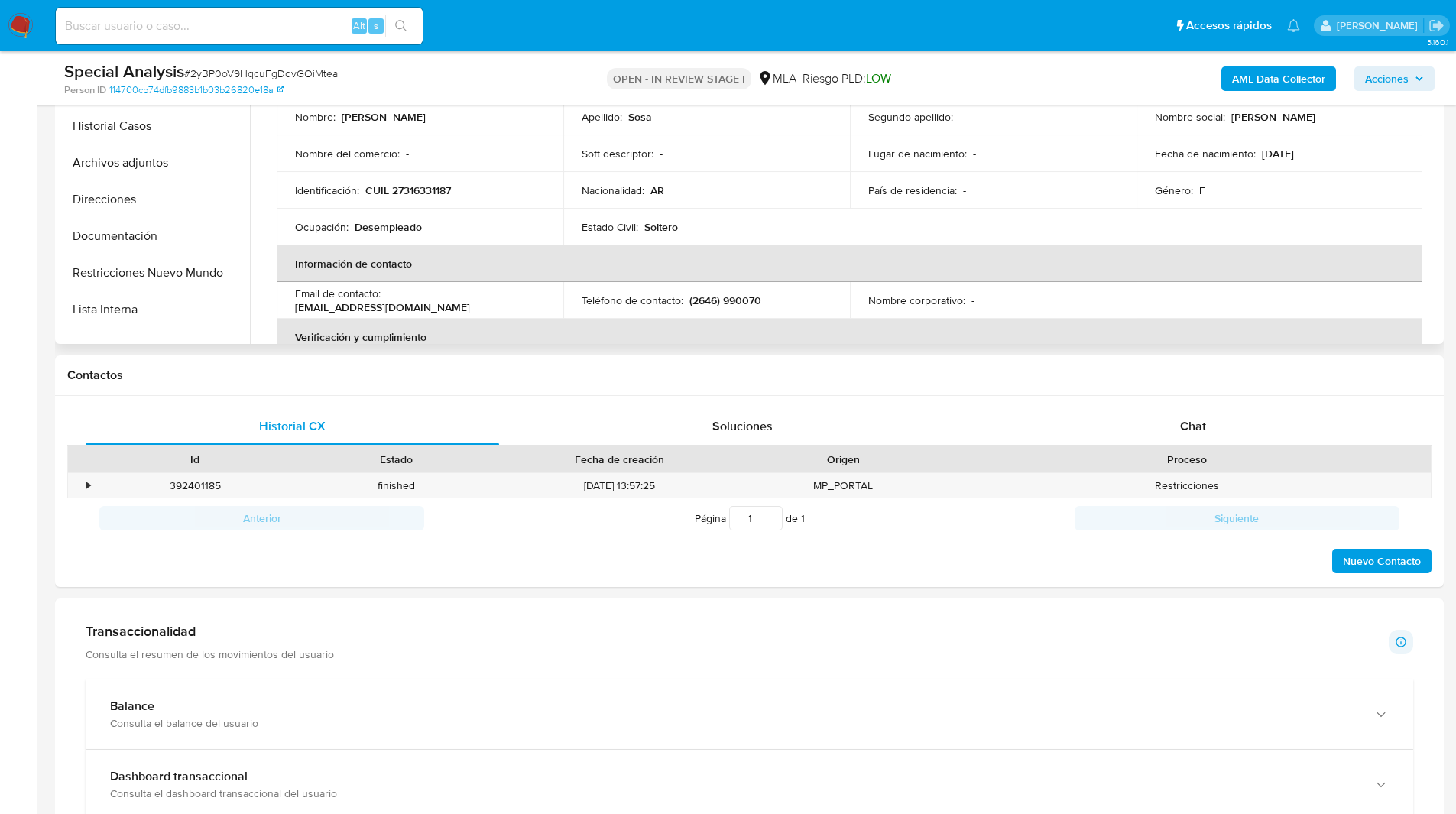
scroll to position [448, 0]
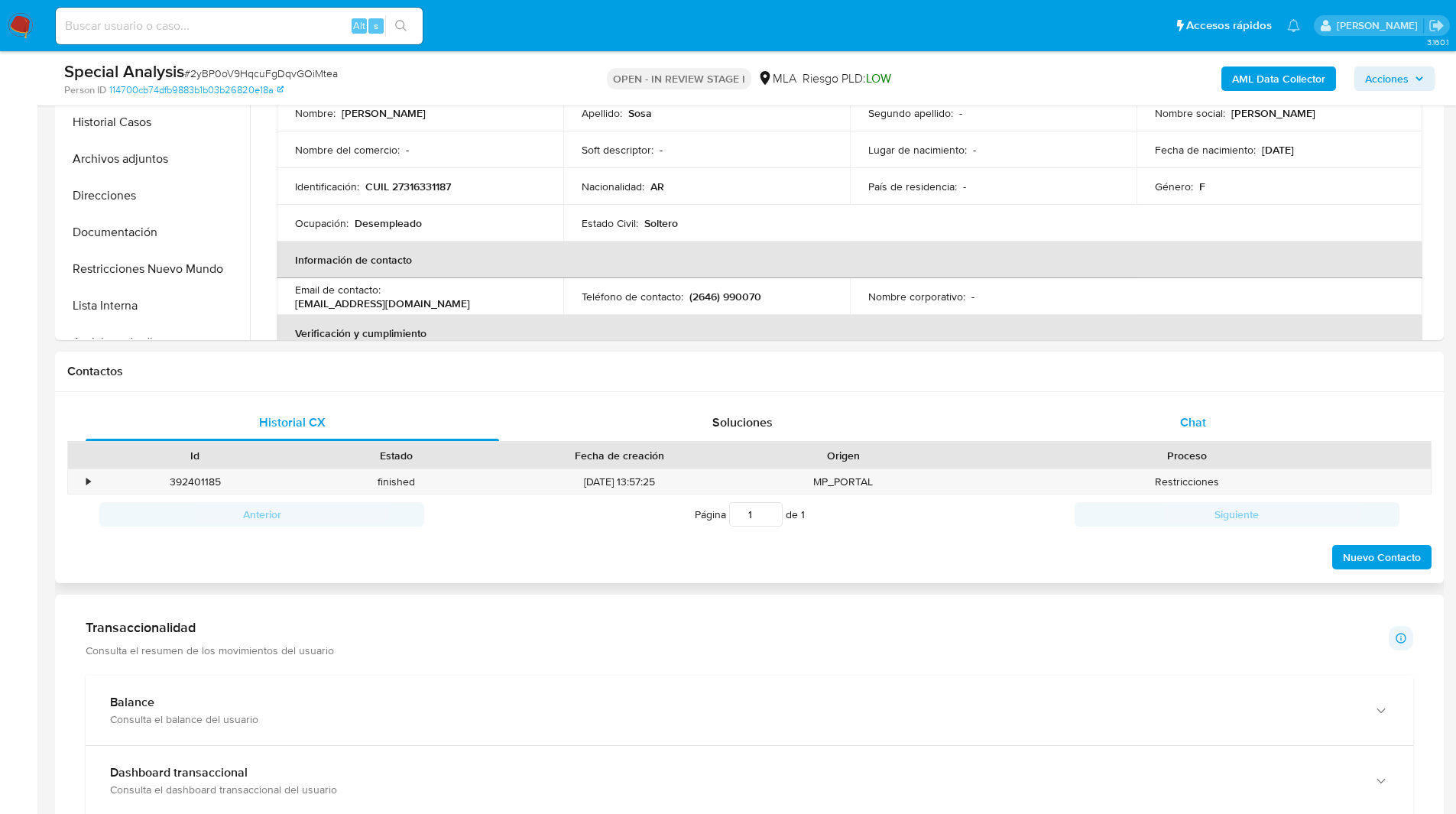
click at [1154, 404] on div "Chat" at bounding box center [1192, 422] width 413 height 37
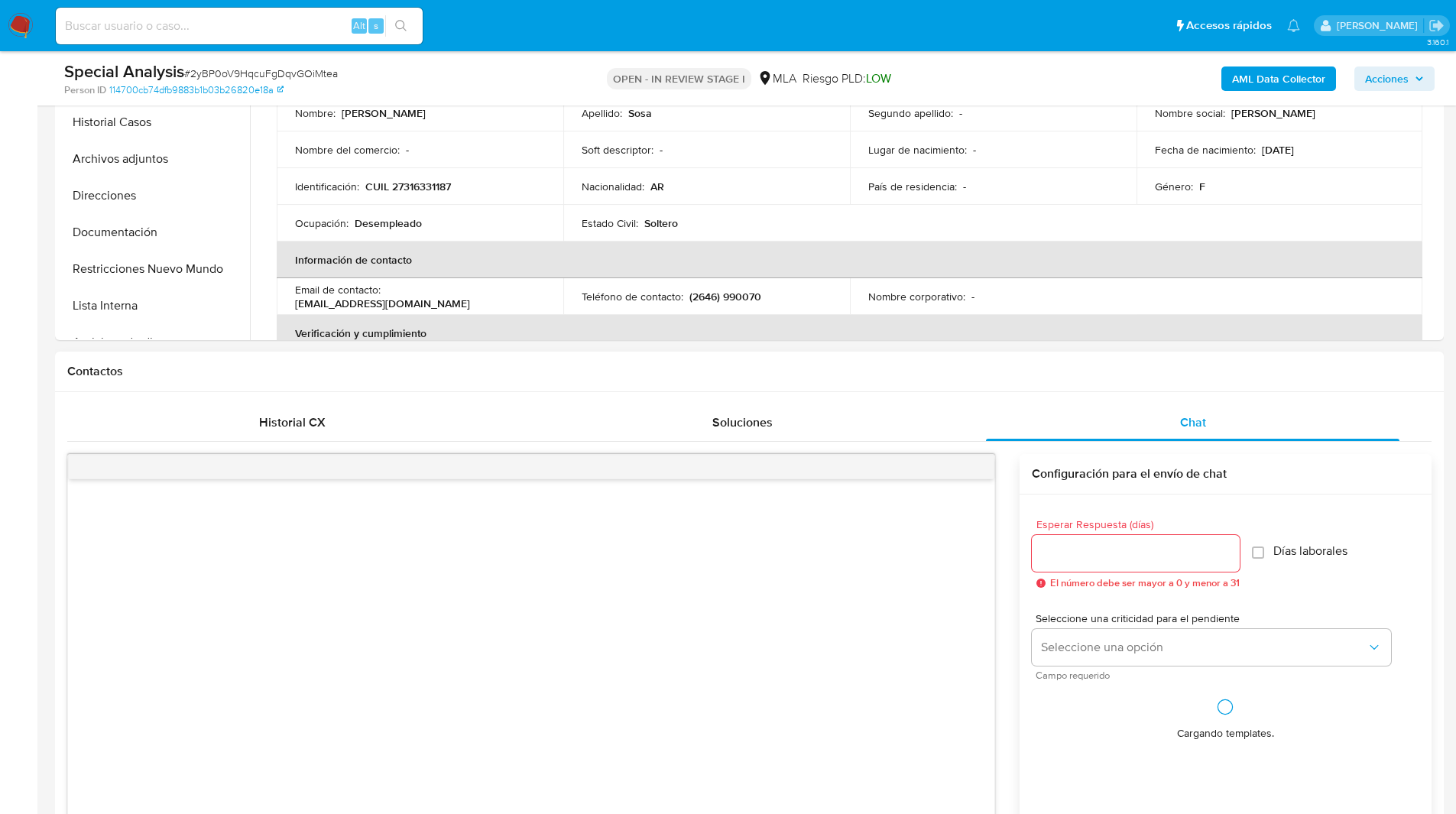
click at [1006, 378] on h1 "Contactos" at bounding box center [749, 370] width 1364 height 15
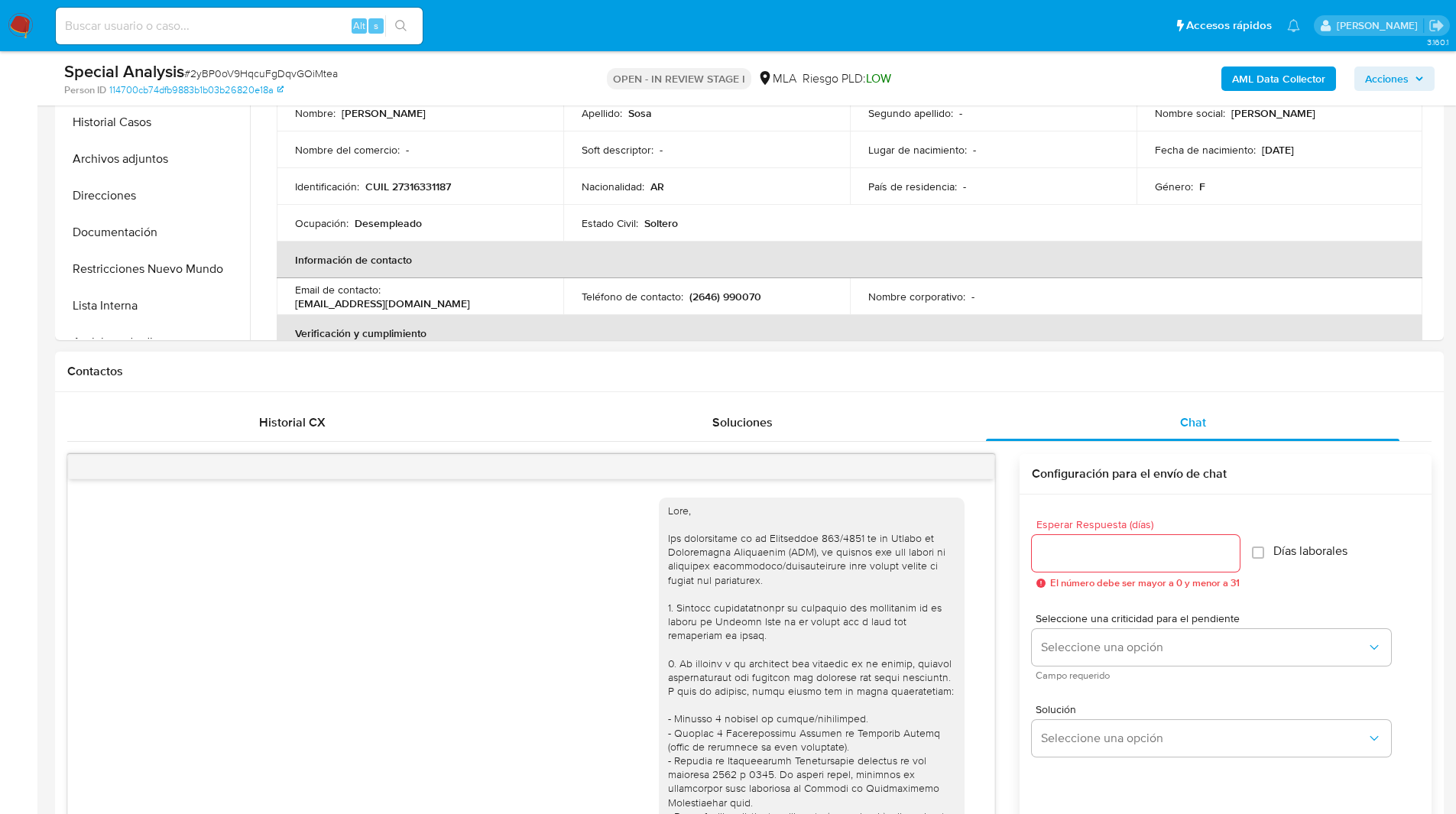
scroll to position [371, 0]
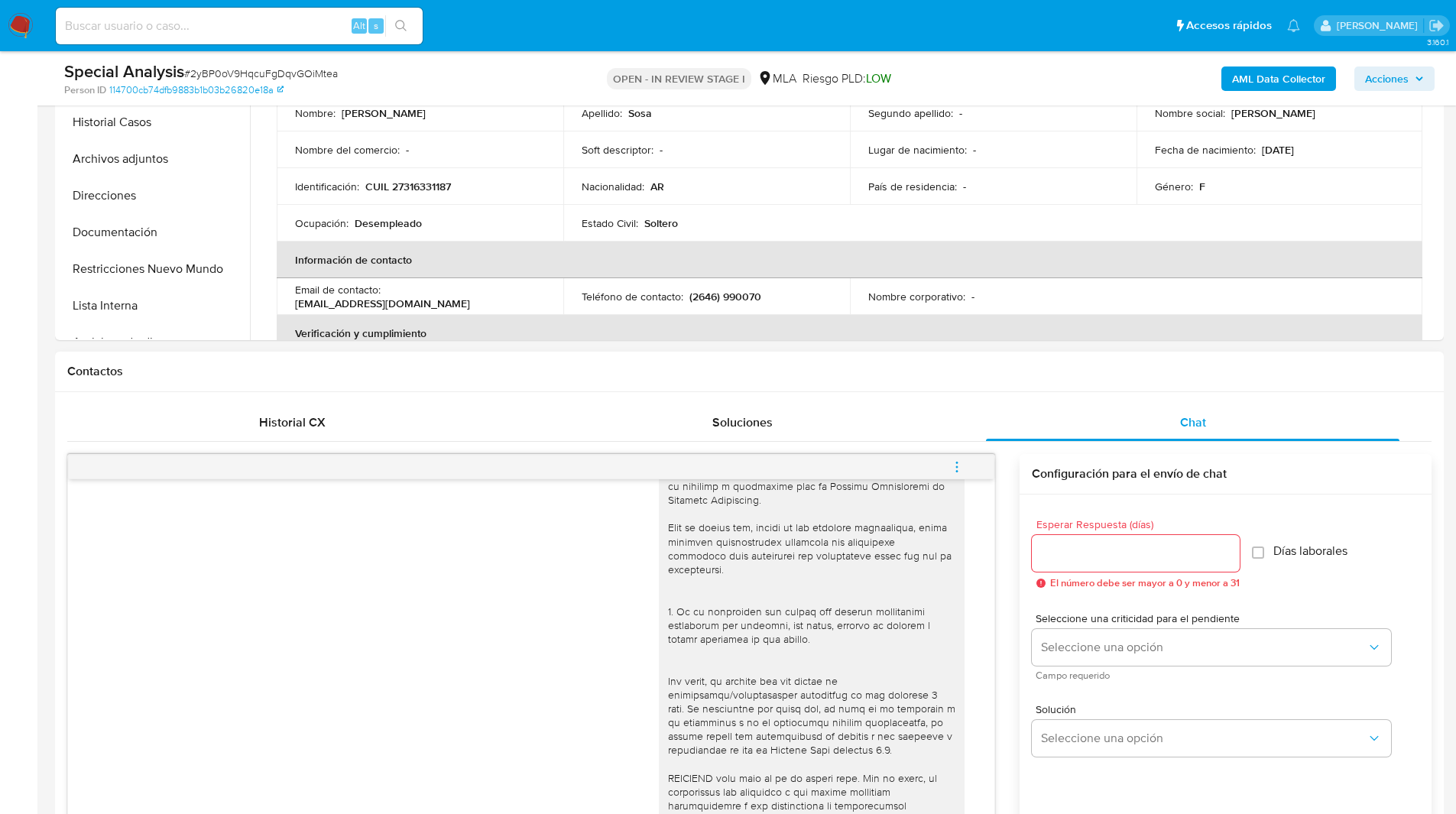
click at [960, 469] on icon "menu-action" at bounding box center [956, 466] width 13 height 13
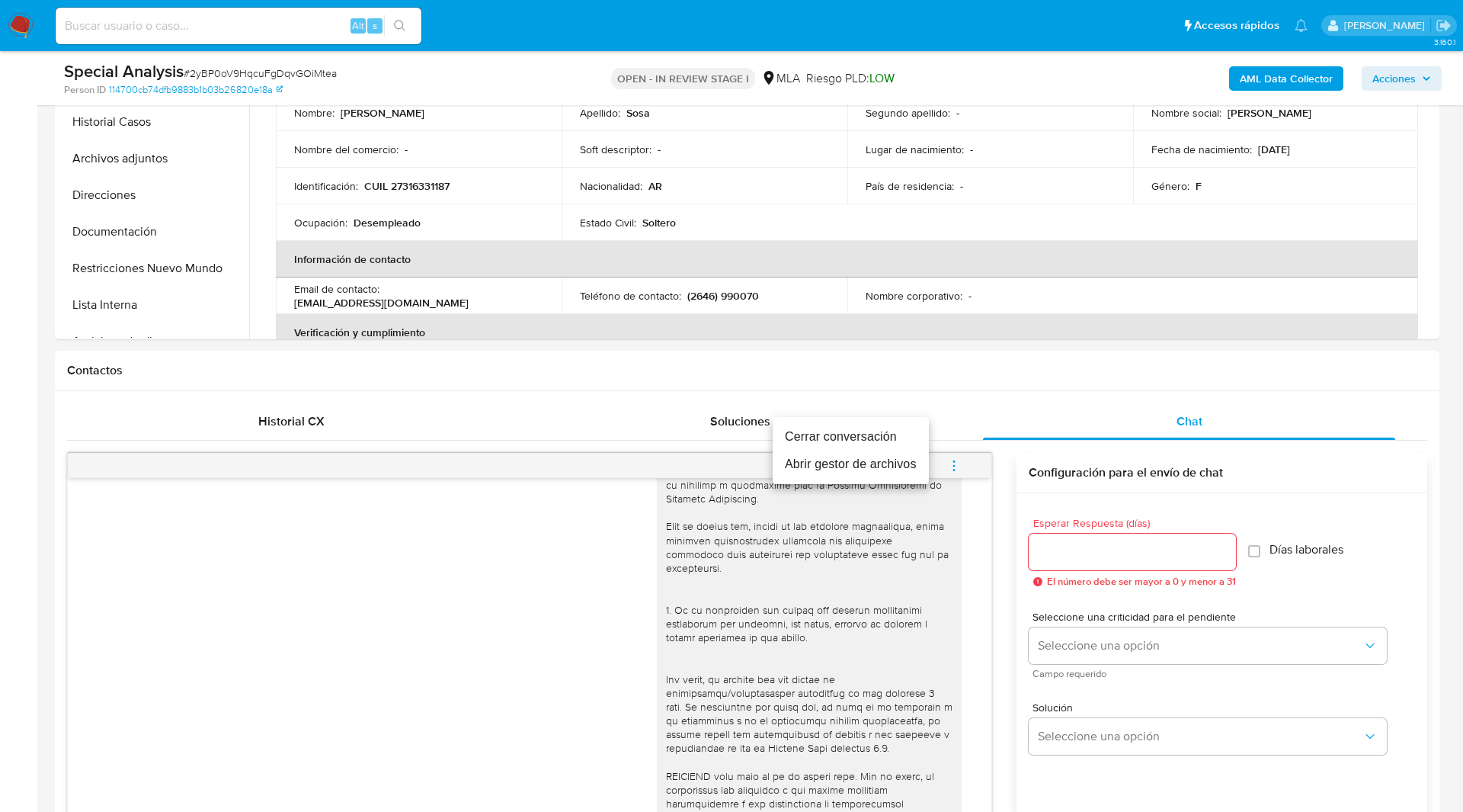
click at [865, 429] on li "Cerrar conversación" at bounding box center [850, 436] width 156 height 28
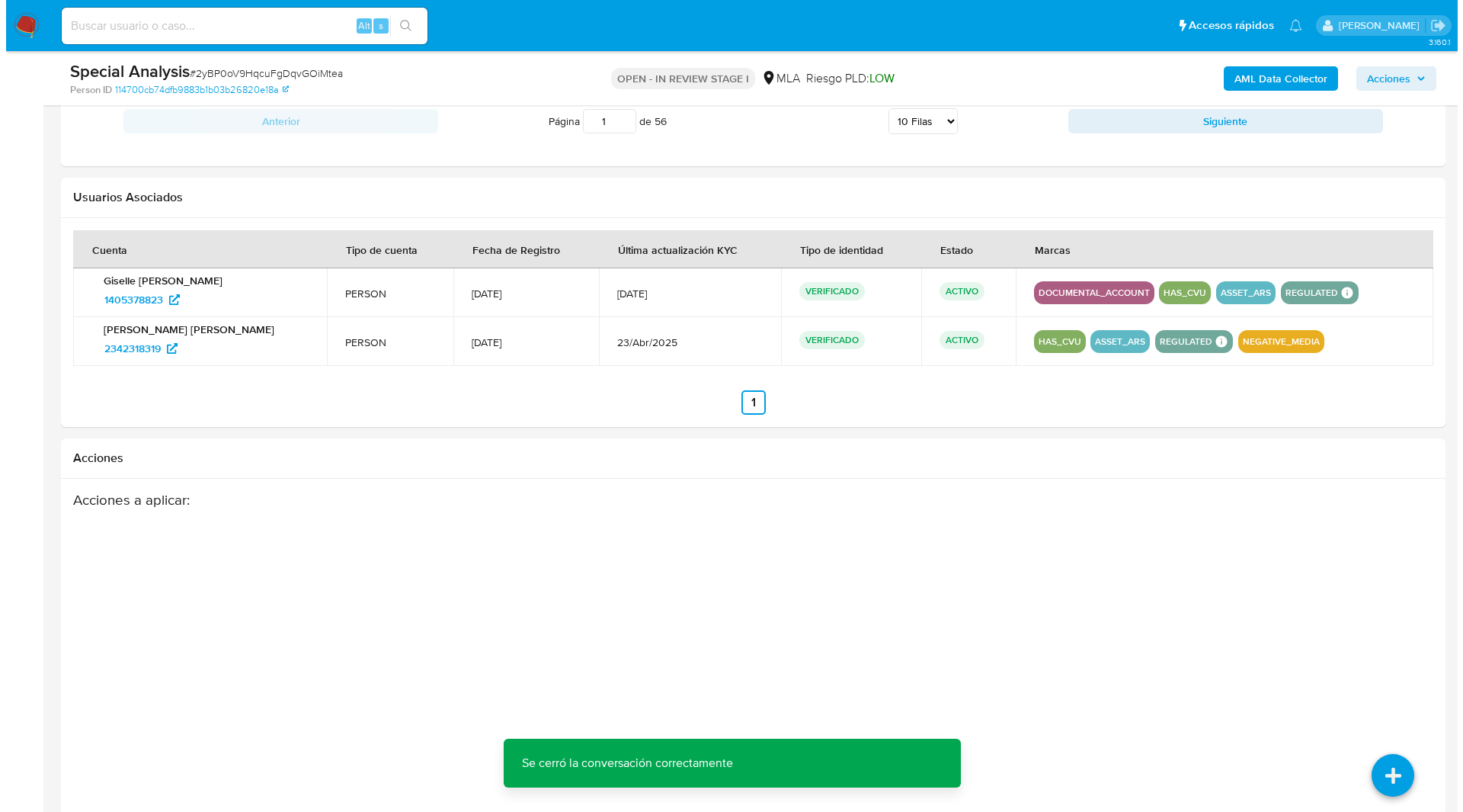
scroll to position [2381, 0]
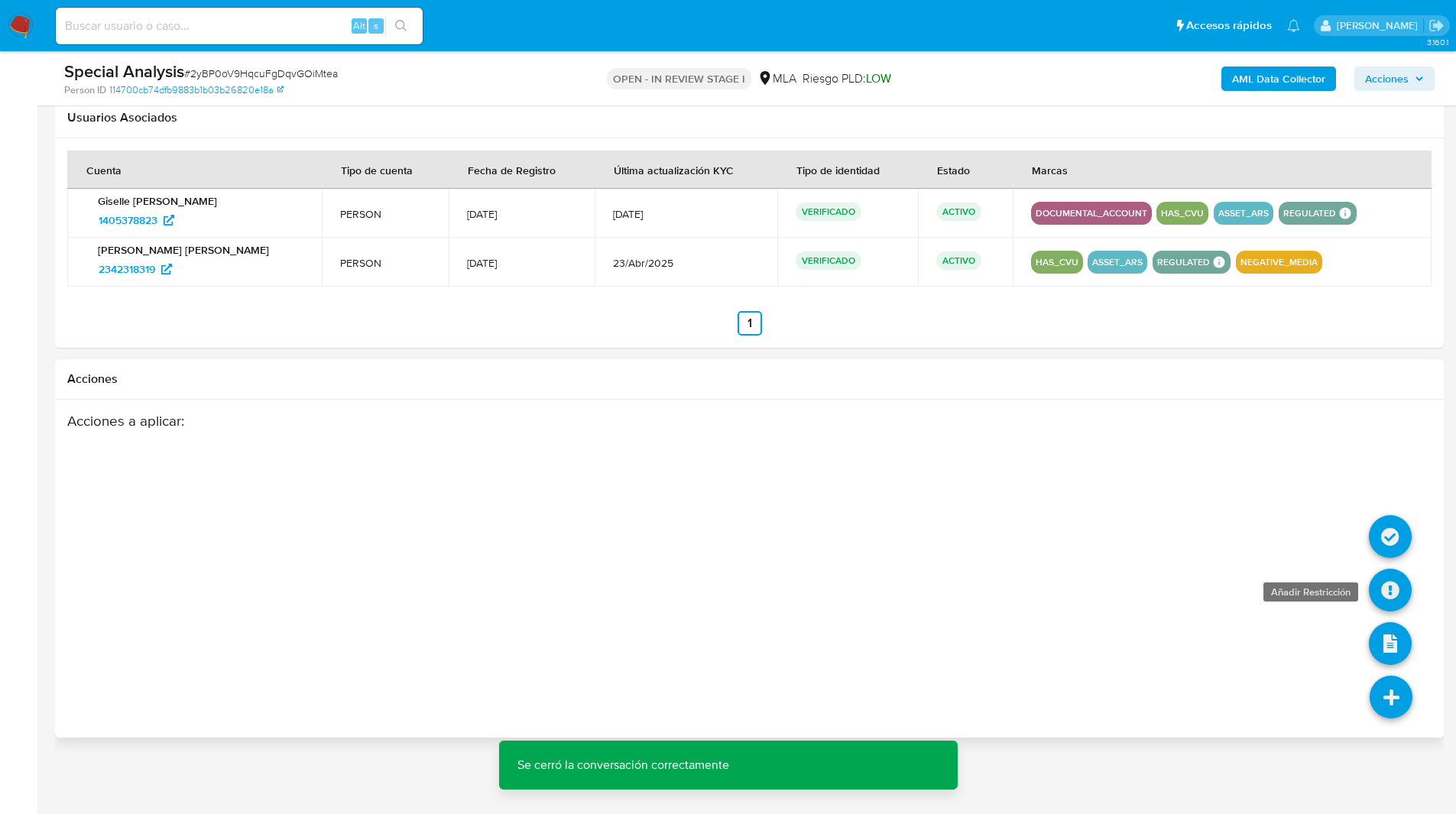
click at [1394, 589] on icon at bounding box center [1390, 590] width 43 height 43
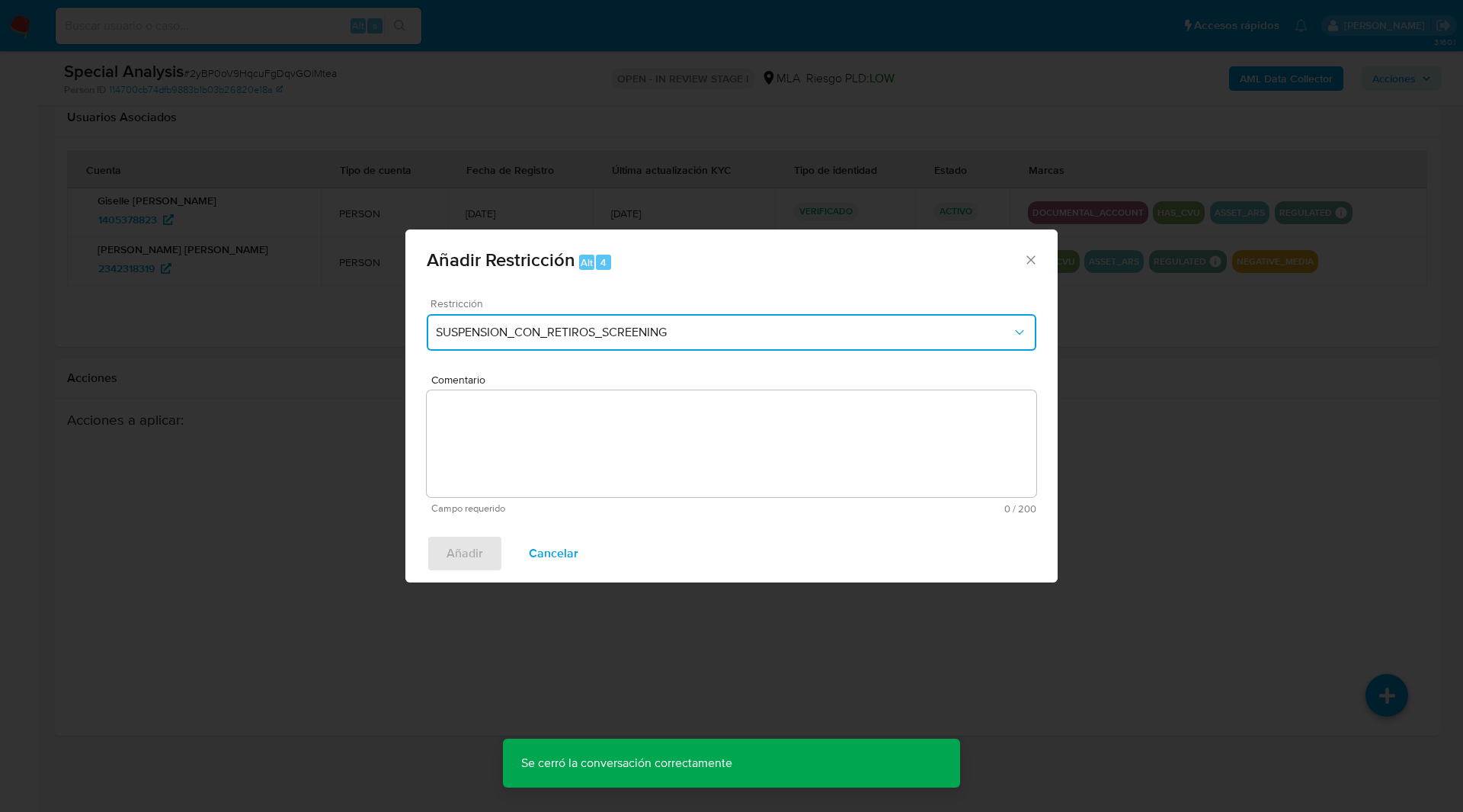
click at [675, 323] on button "SUSPENSION_CON_RETIROS_SCREENING" at bounding box center [731, 332] width 610 height 37
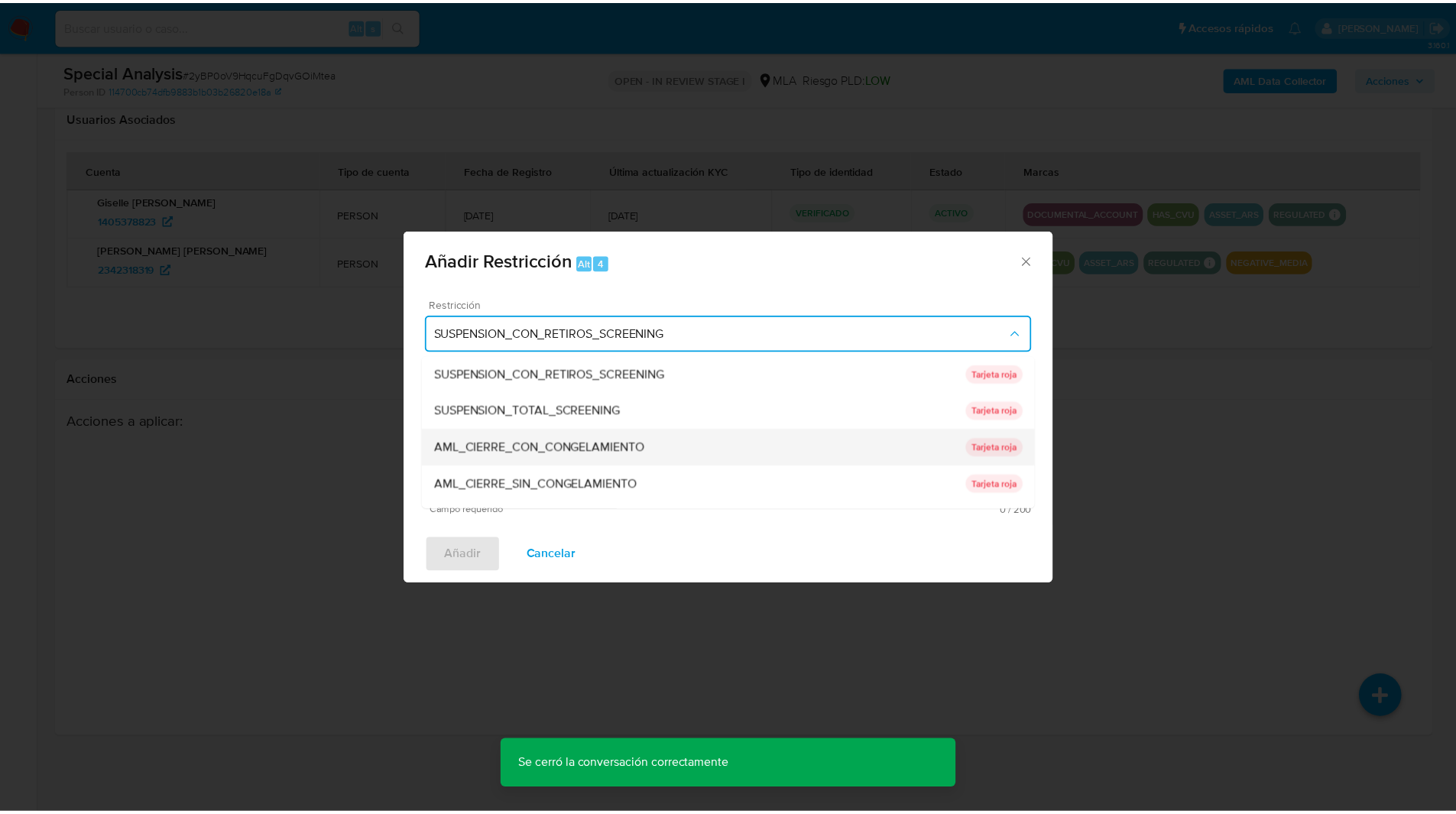
scroll to position [324, 0]
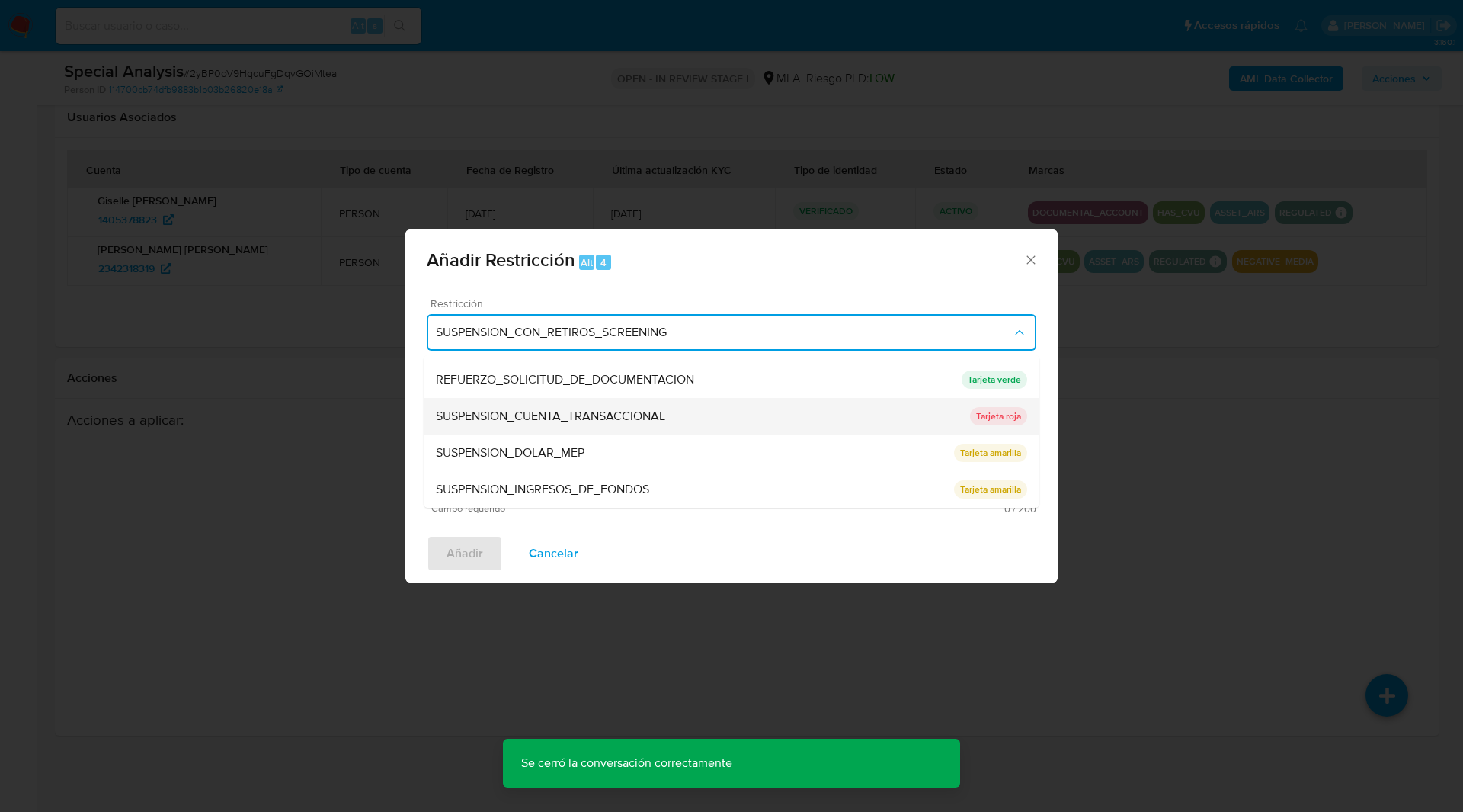
click at [473, 430] on div "SUSPENSION_CUENTA_TRANSACCIONAL" at bounding box center [703, 416] width 534 height 37
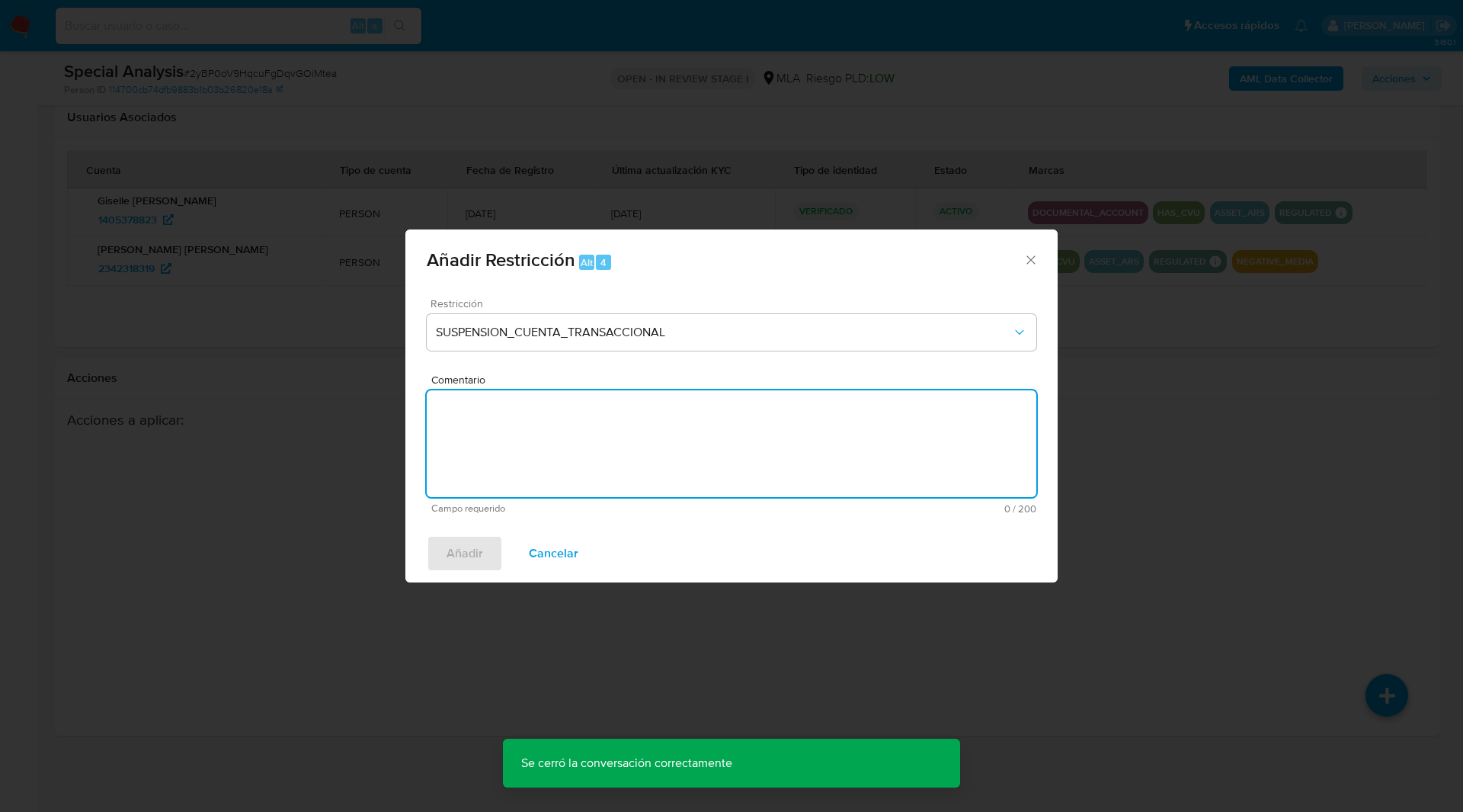
click at [632, 428] on textarea "Comentario" at bounding box center [731, 443] width 610 height 107
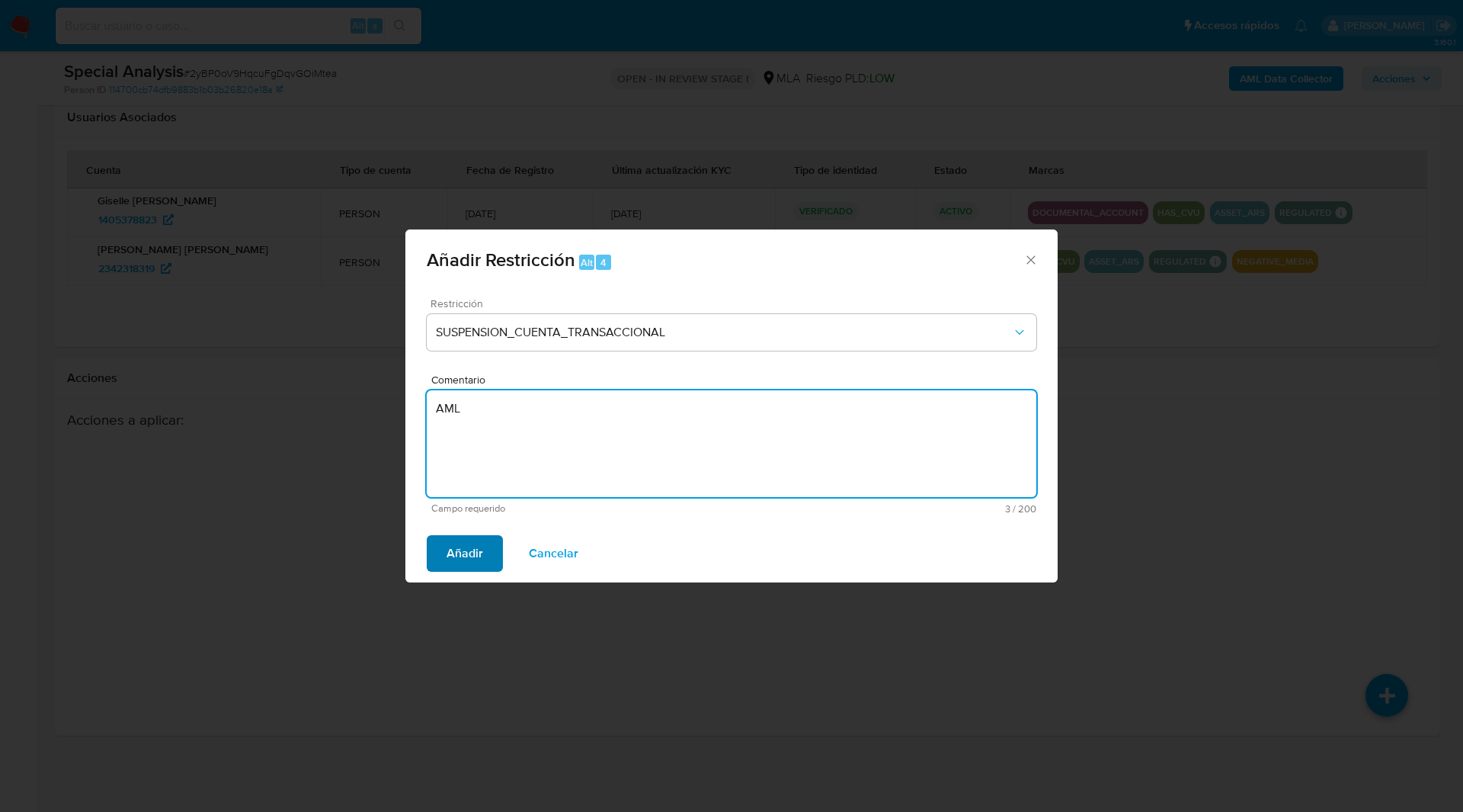
type textarea "AML"
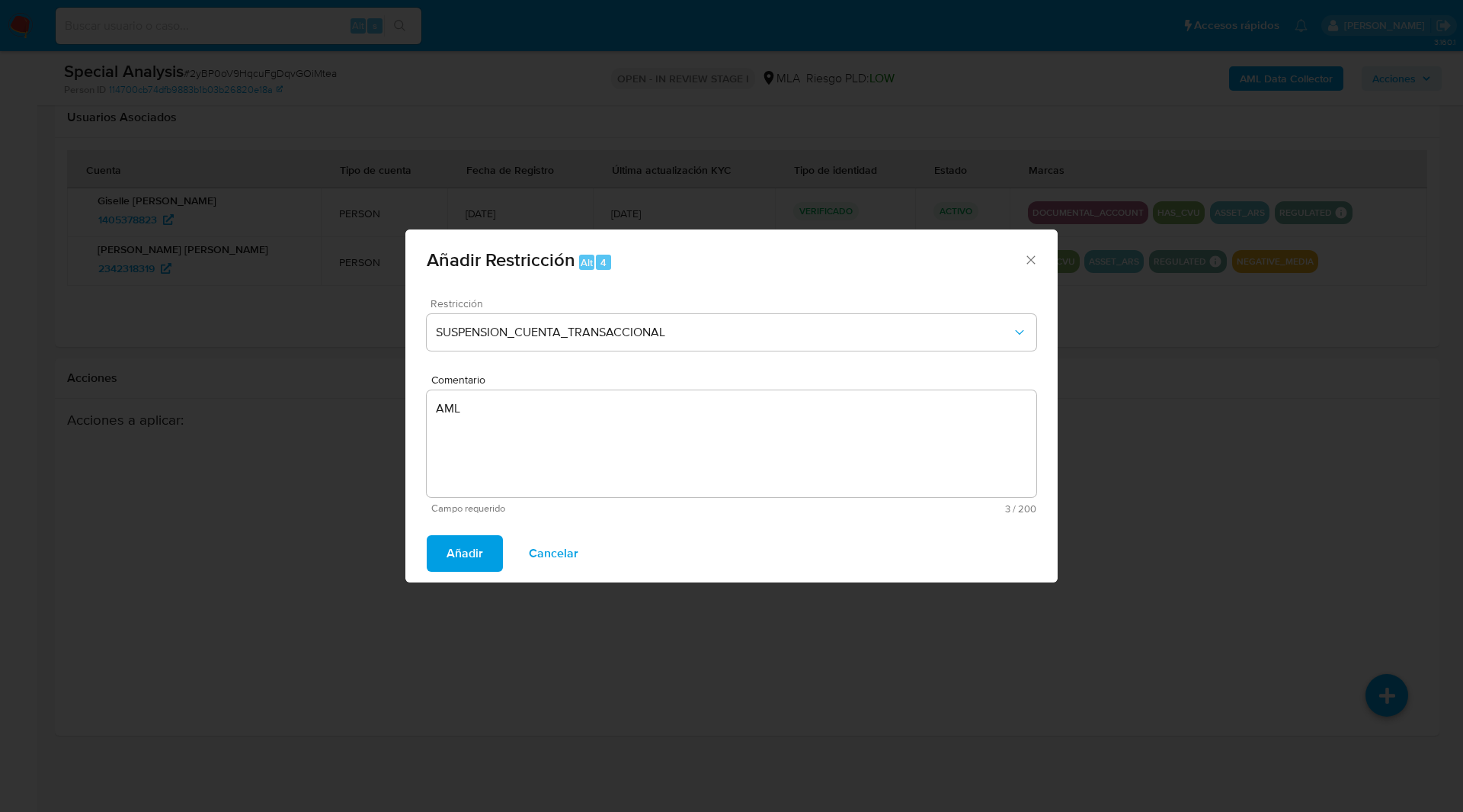
click at [454, 552] on span "Añadir" at bounding box center [465, 554] width 37 height 34
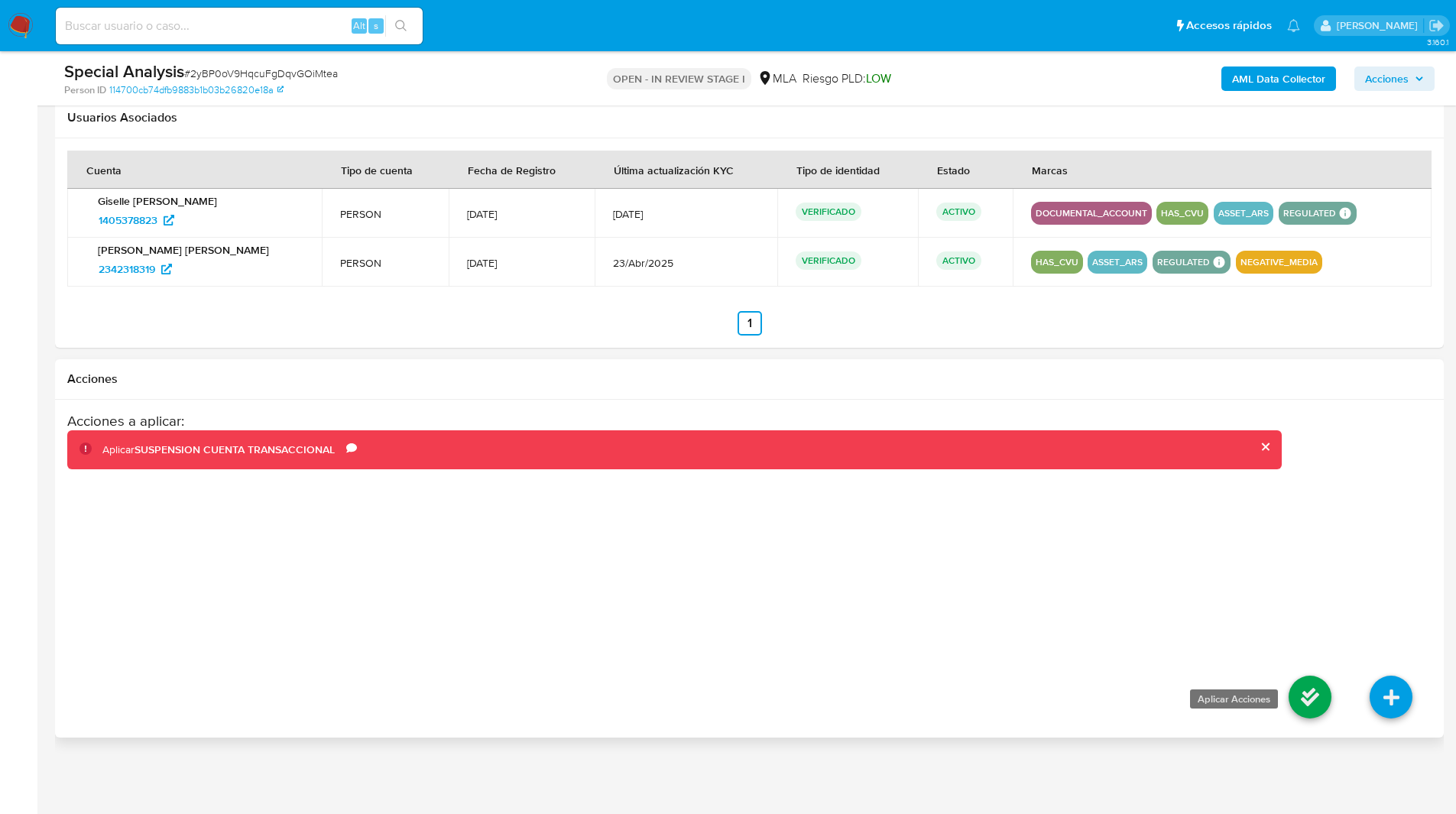
click at [1323, 697] on icon at bounding box center [1310, 697] width 43 height 43
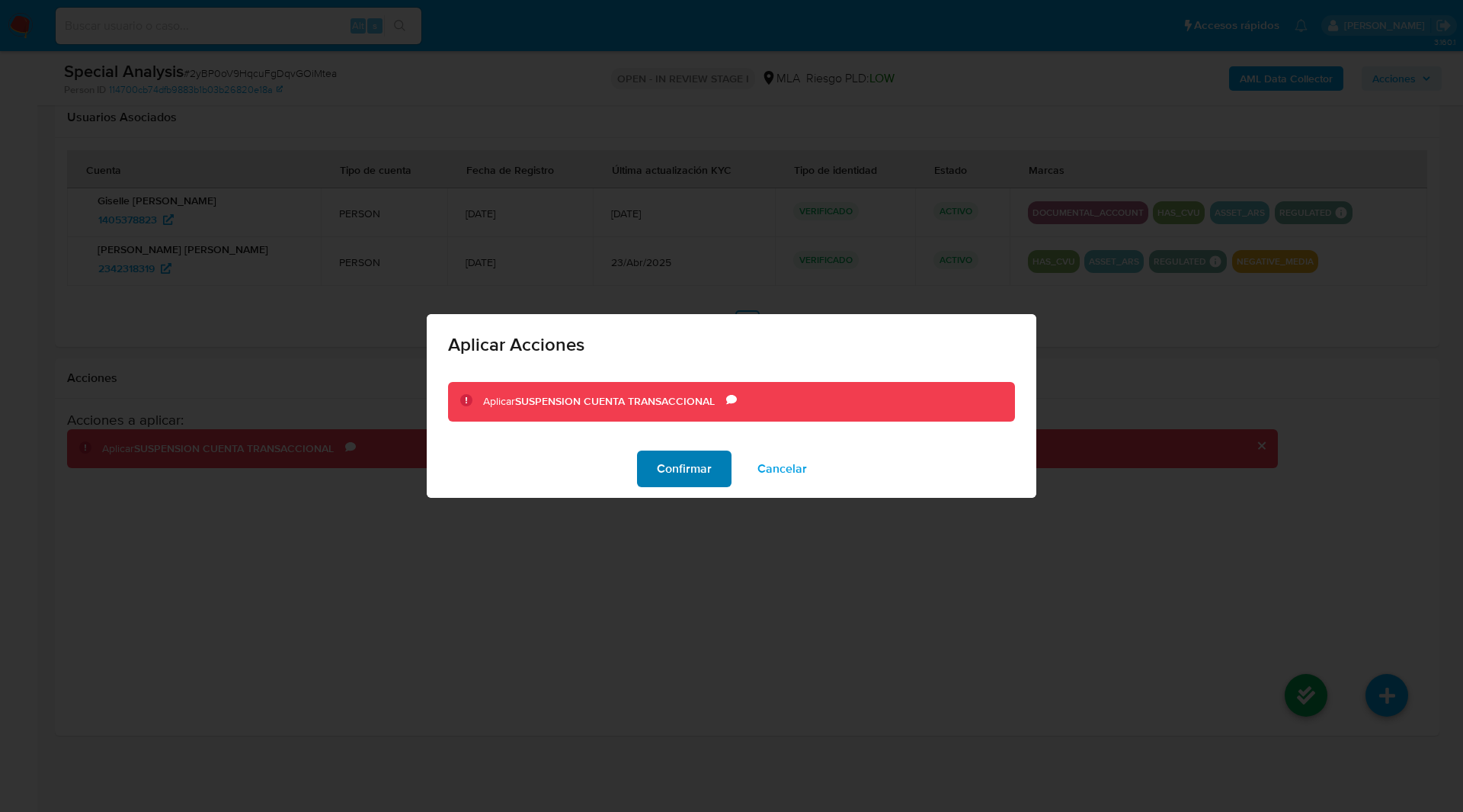
click at [690, 458] on span "Confirmar" at bounding box center [685, 469] width 55 height 34
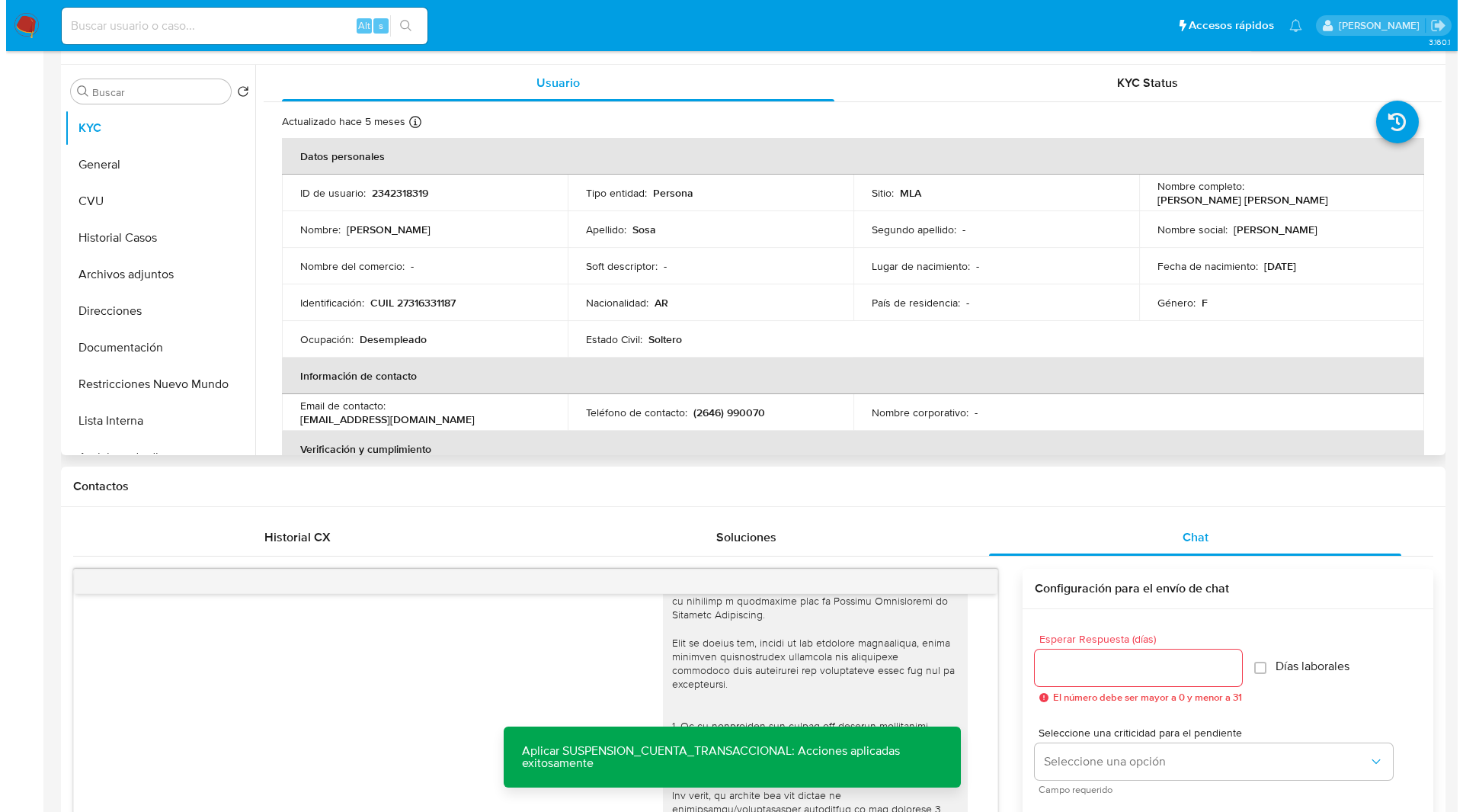
scroll to position [0, 0]
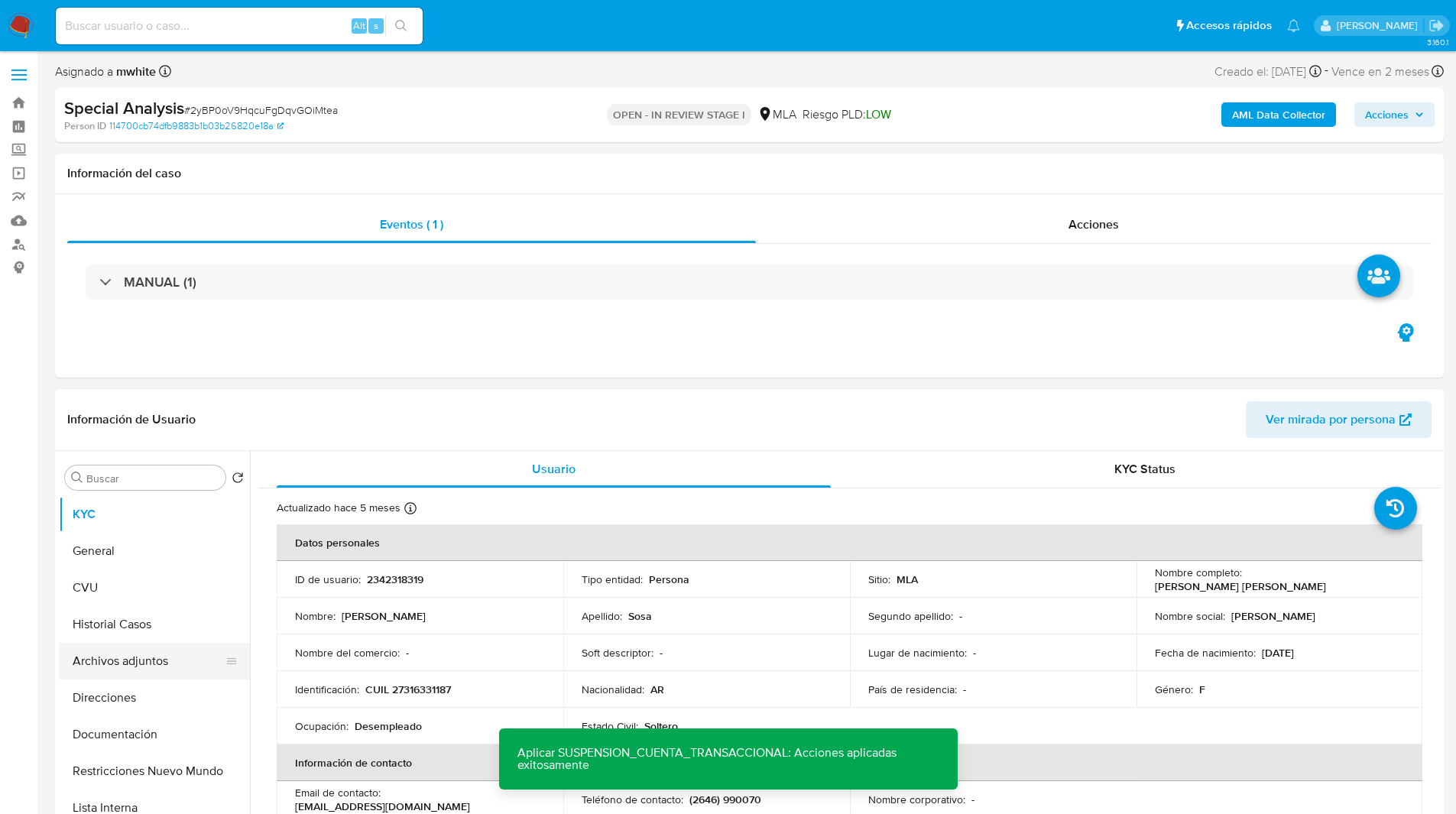
click at [140, 657] on button "Archivos adjuntos" at bounding box center [148, 660] width 179 height 37
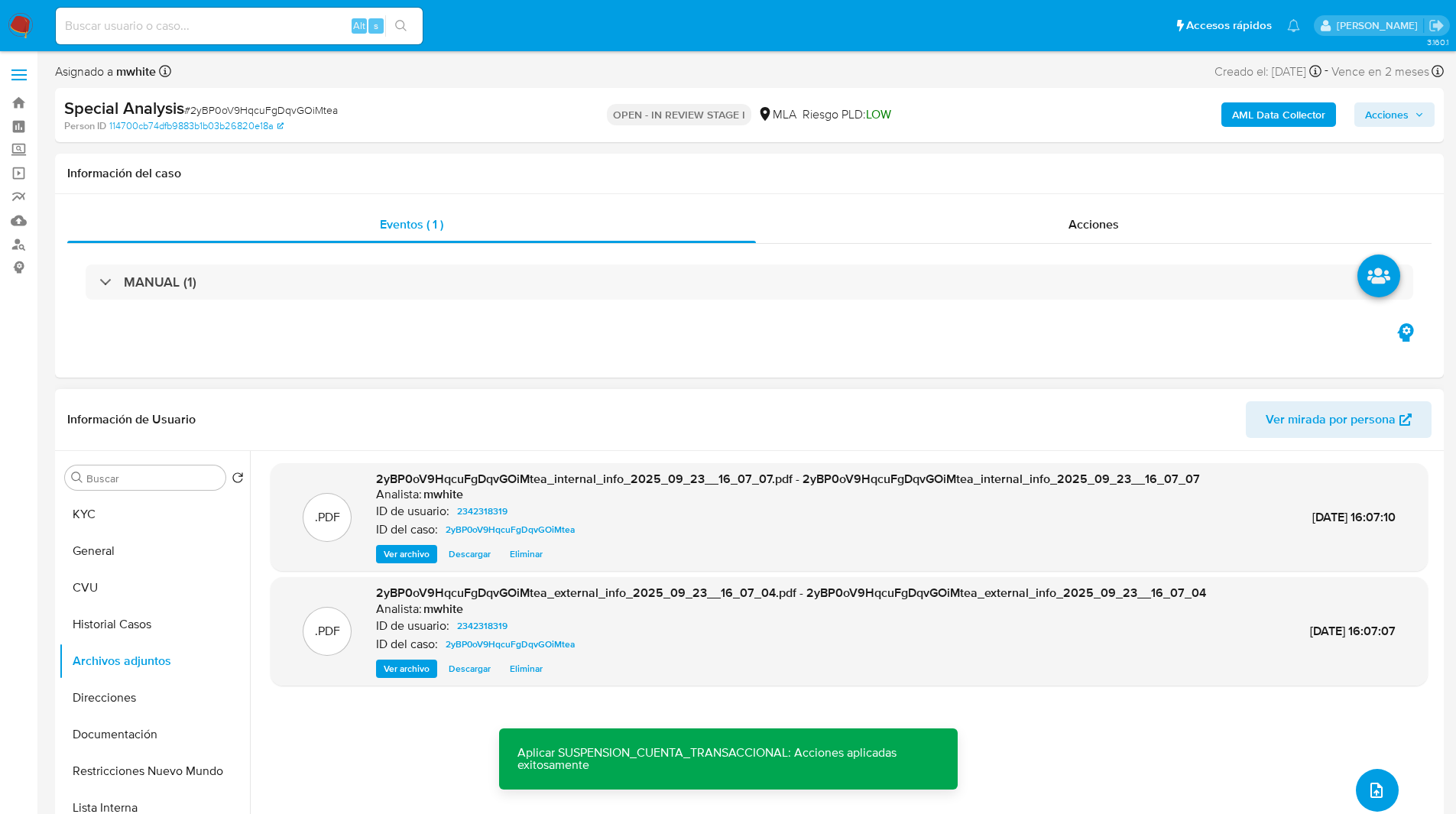
click at [1372, 797] on icon "upload-file" at bounding box center [1376, 790] width 19 height 19
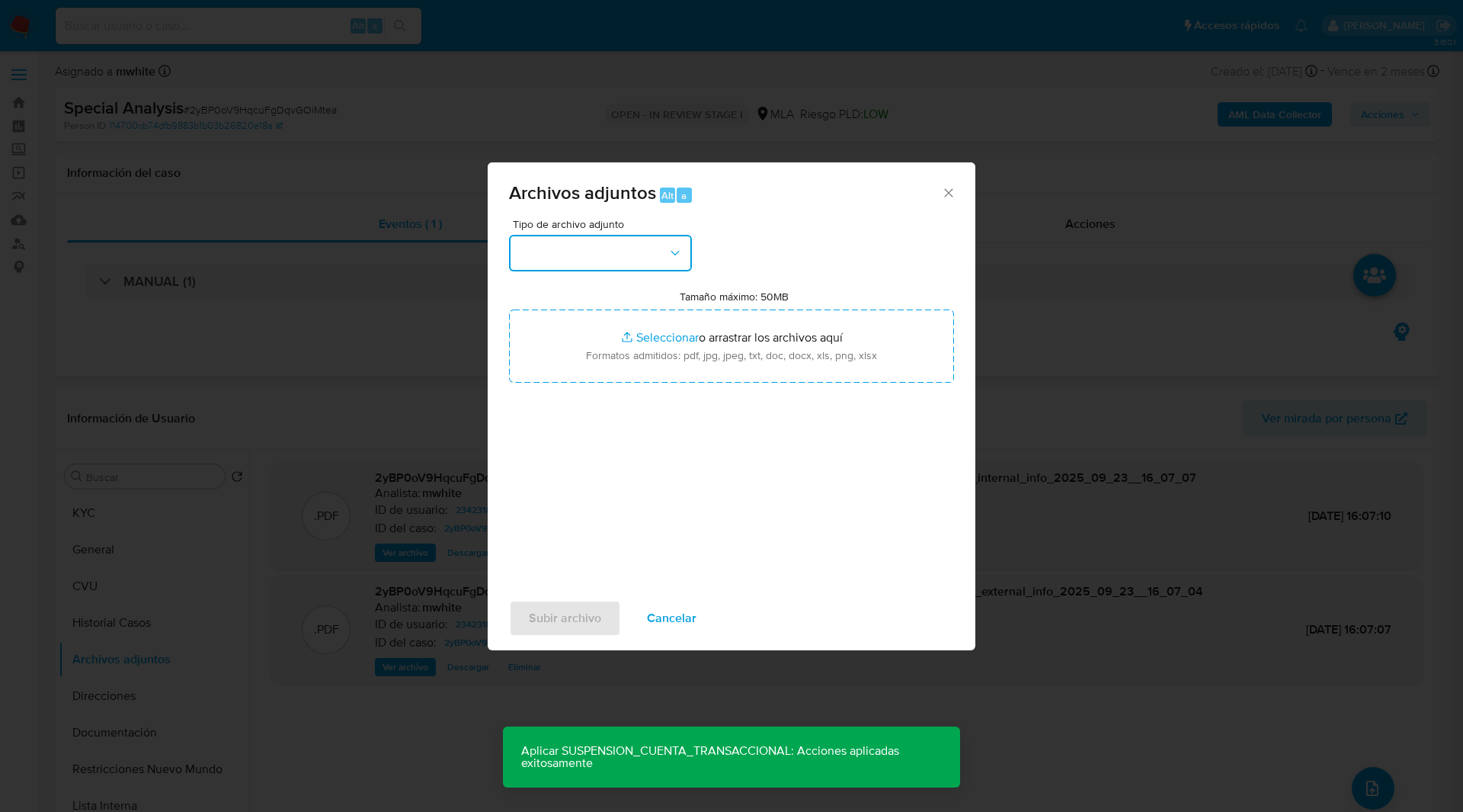
click at [600, 255] on button "button" at bounding box center [600, 253] width 183 height 37
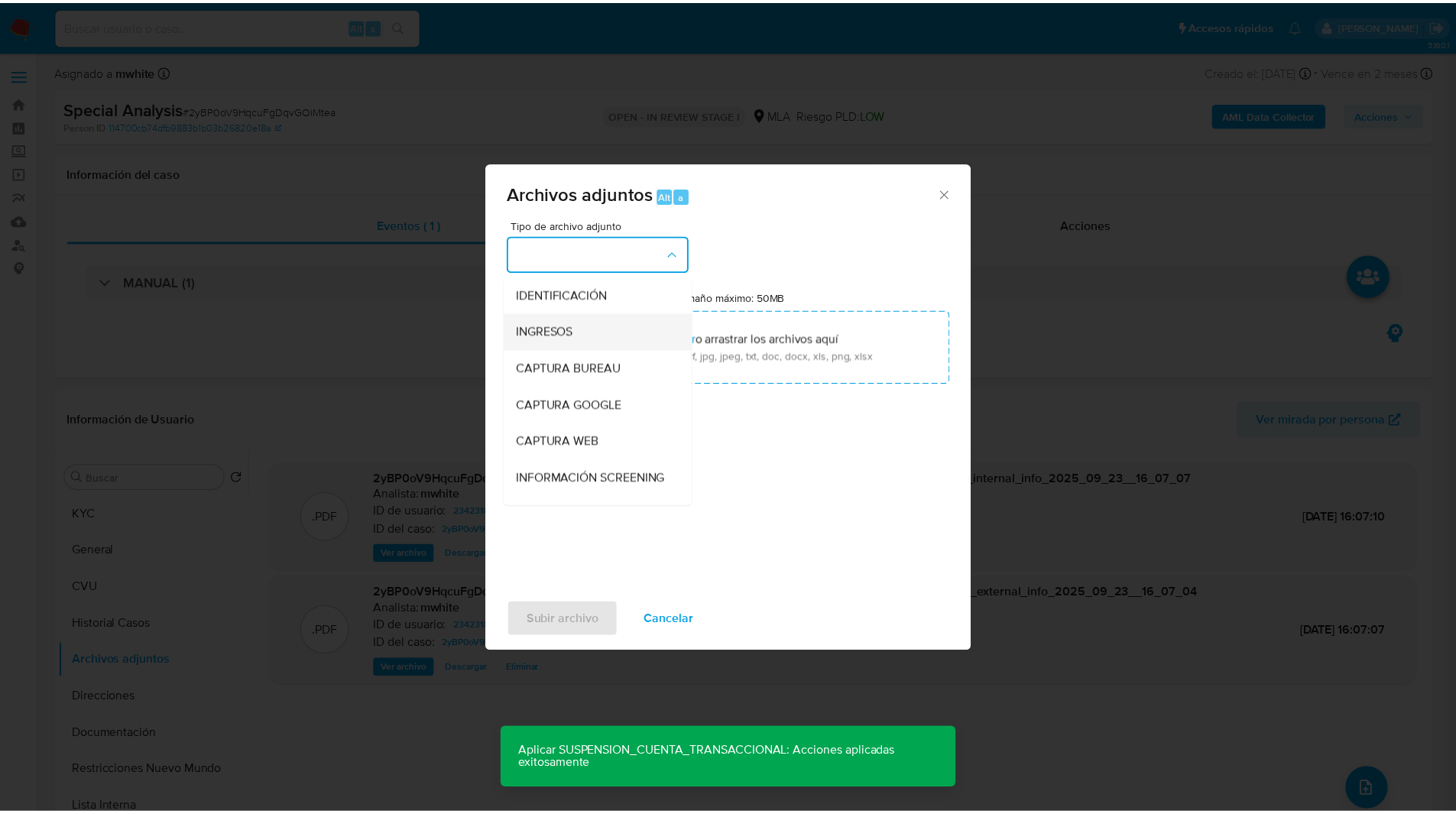
scroll to position [290, 0]
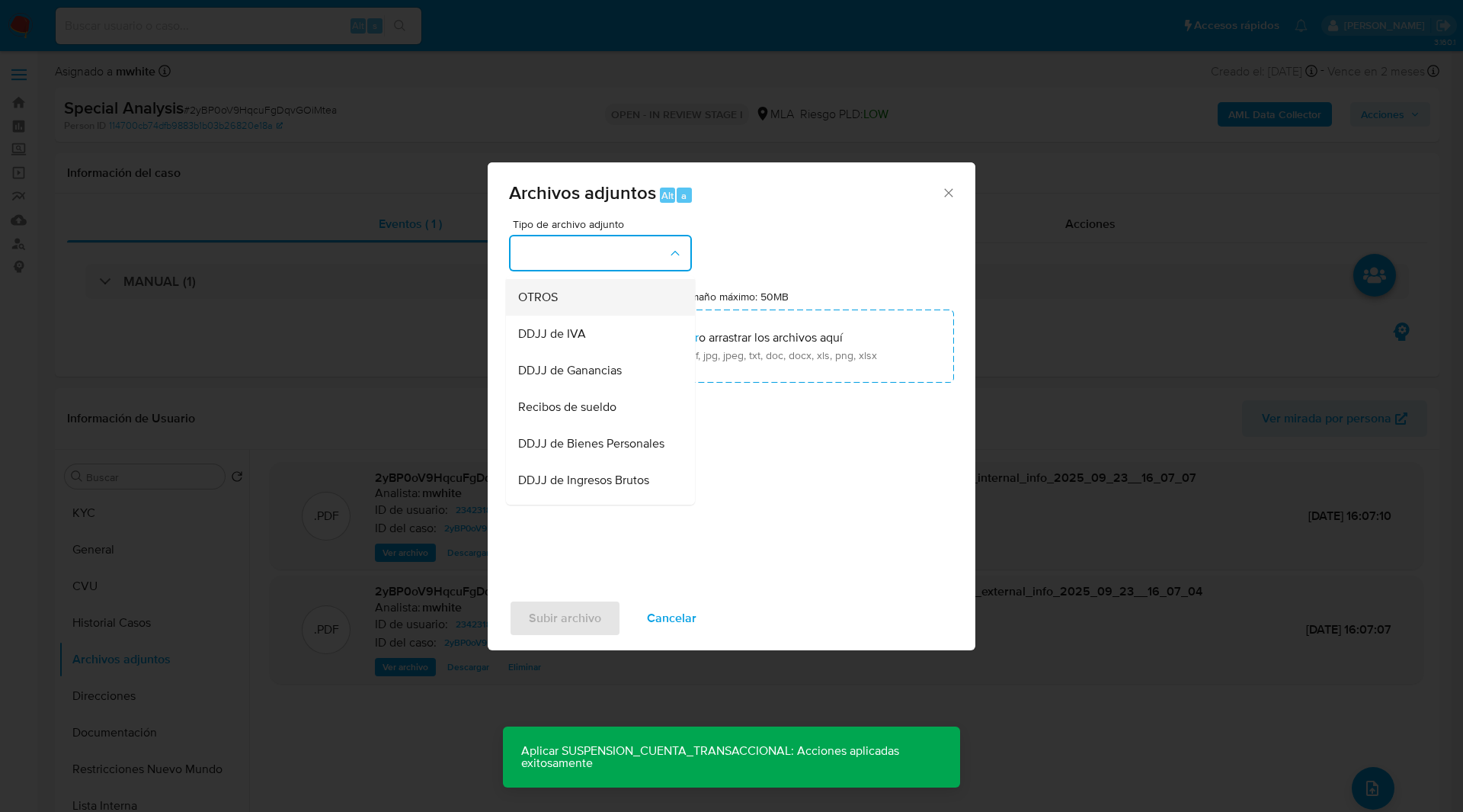
click at [532, 304] on span "OTROS" at bounding box center [538, 296] width 40 height 15
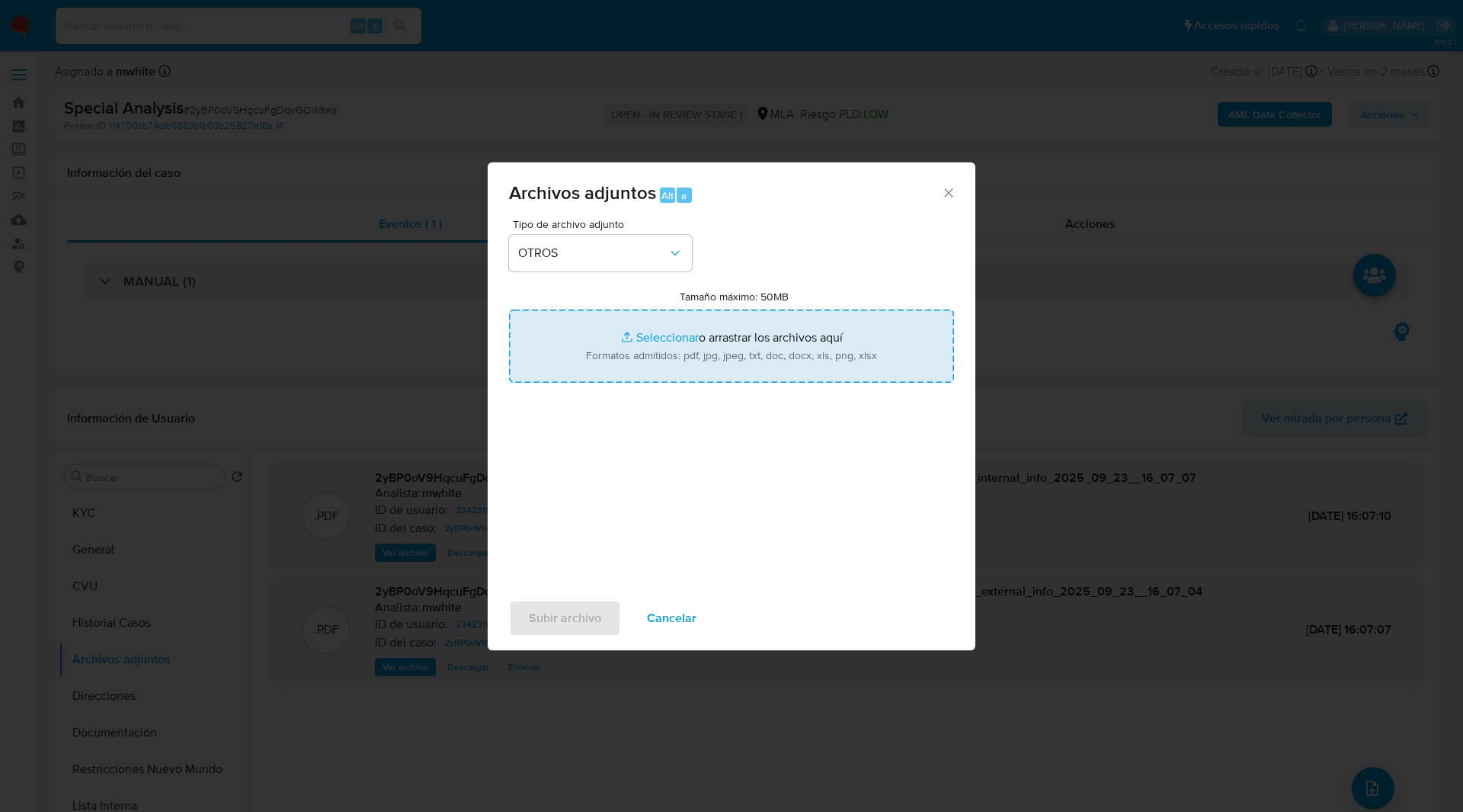
type input "C:\fakepath\Movimientos-2342318319.xlsx"
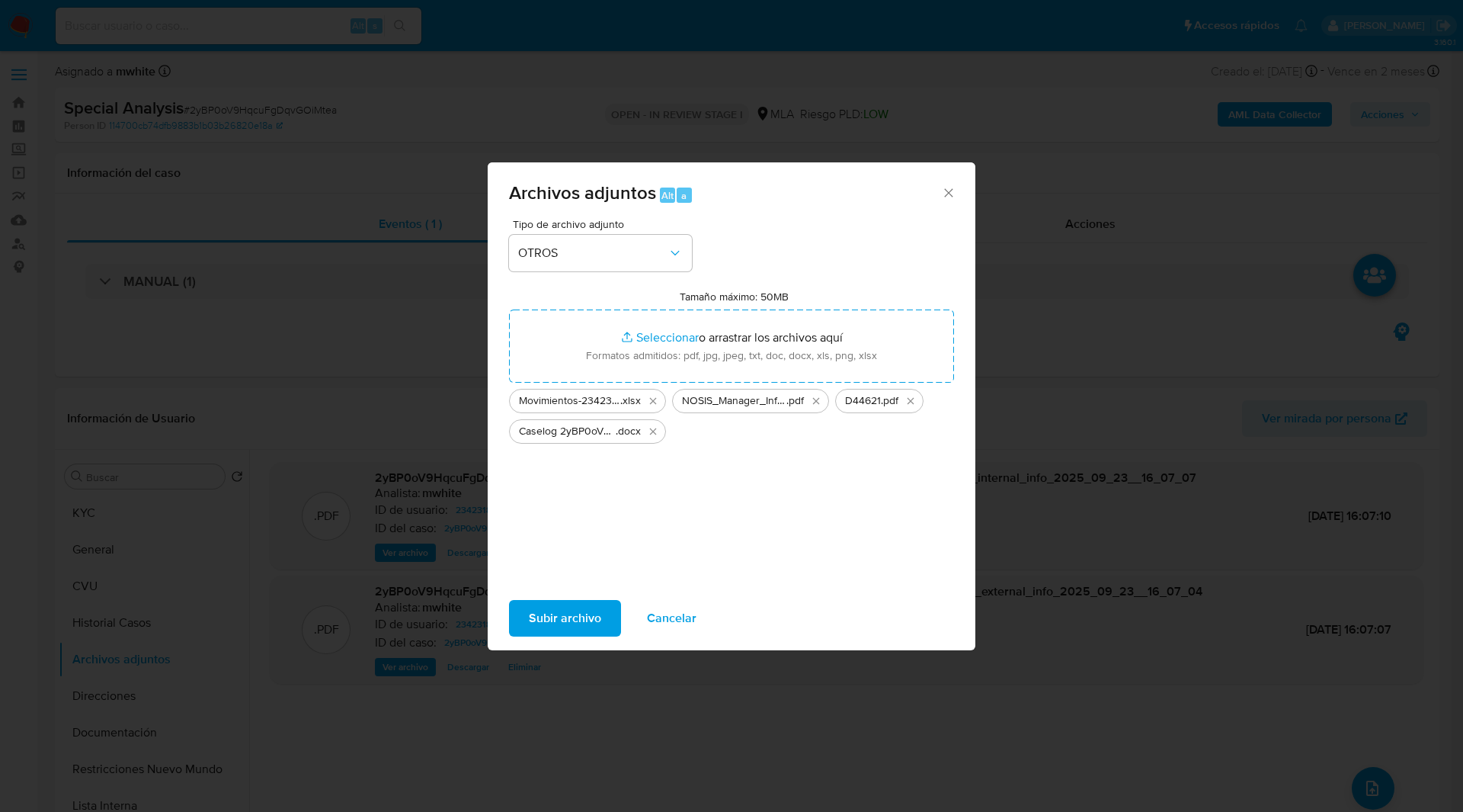
click at [564, 623] on span "Subir archivo" at bounding box center [565, 618] width 72 height 34
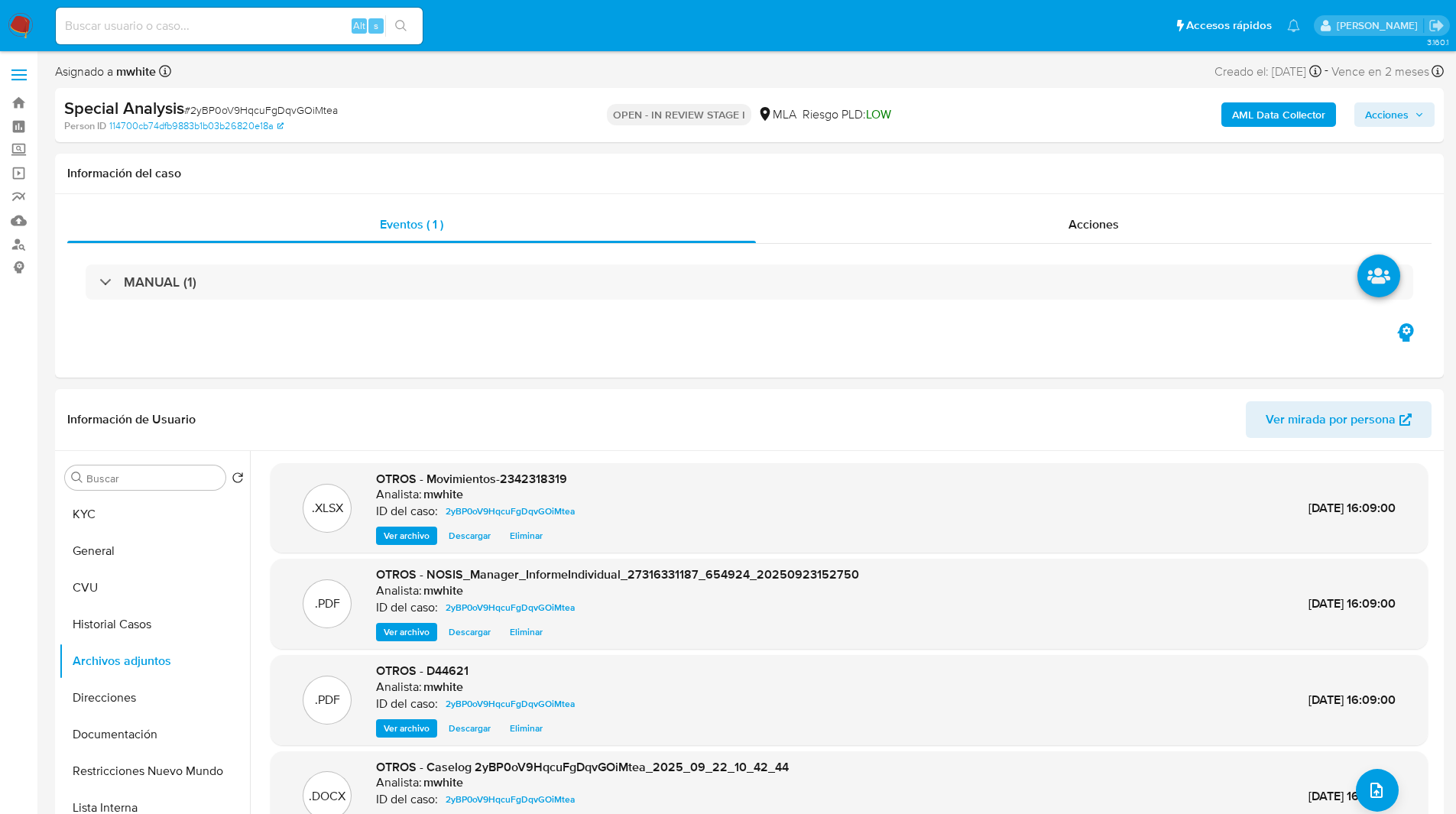
click at [1382, 109] on span "Acciones" at bounding box center [1386, 114] width 44 height 24
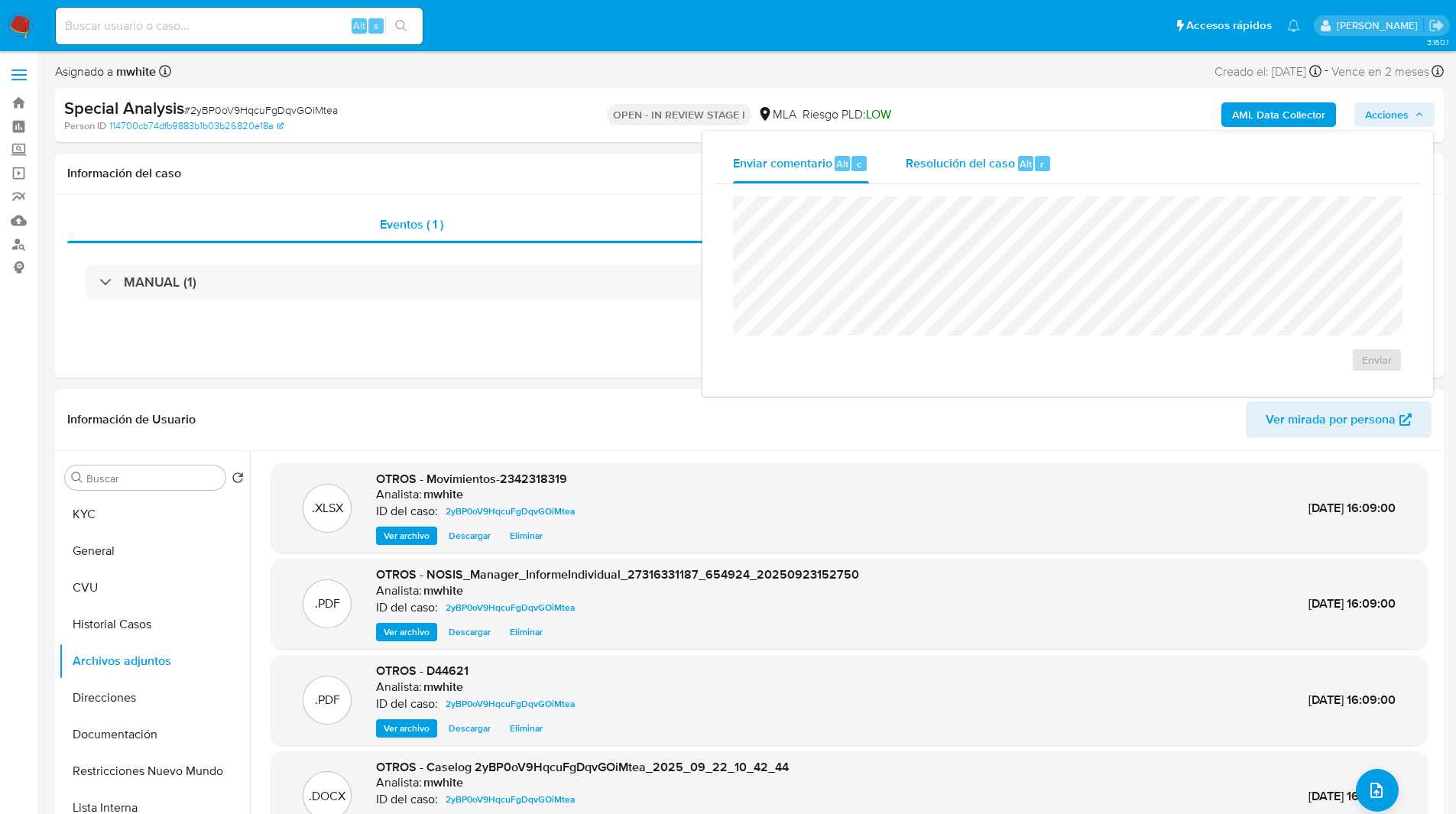
click at [1026, 162] on span "Alt" at bounding box center [1026, 163] width 12 height 14
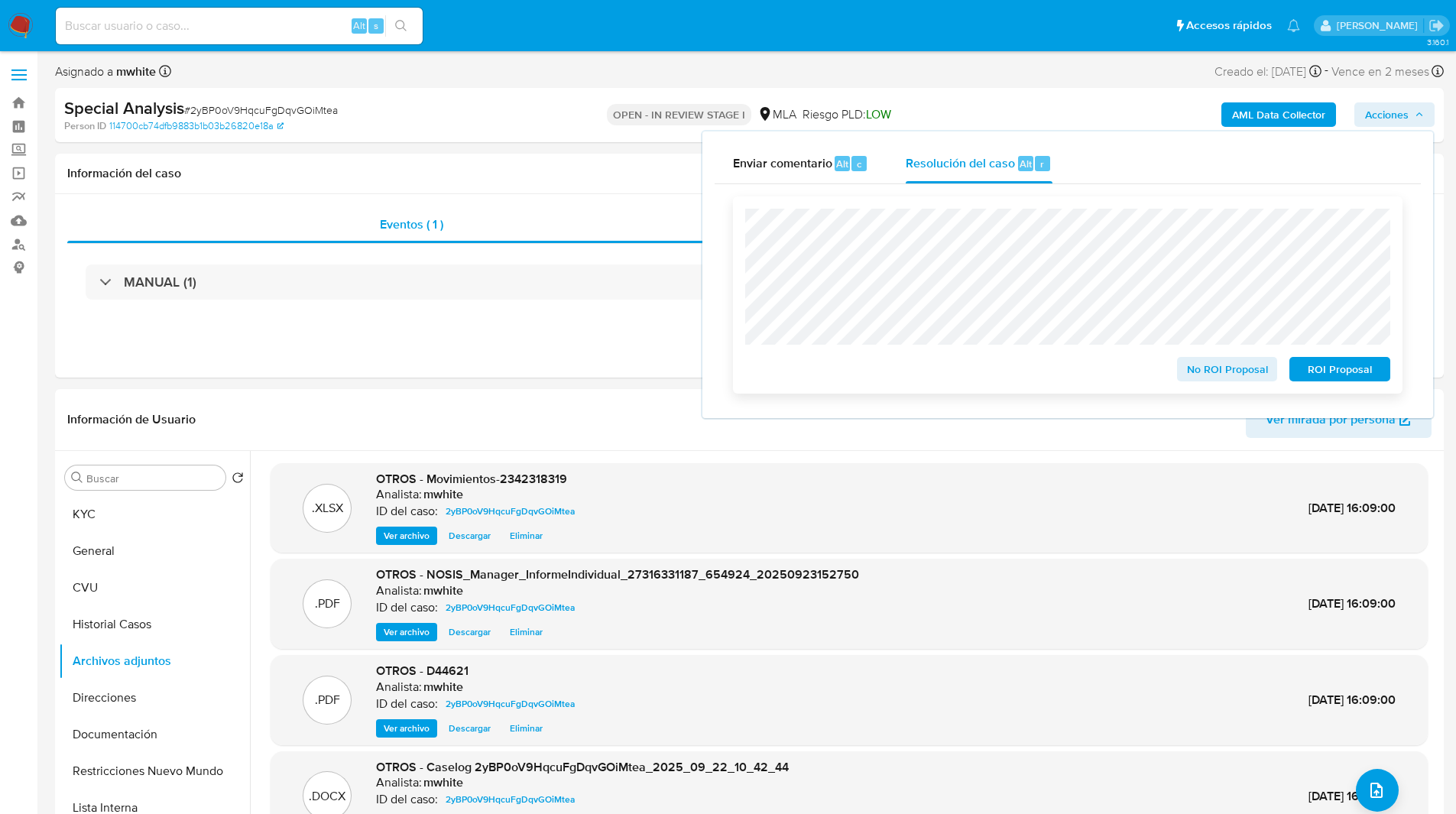
click at [1336, 374] on span "ROI Proposal" at bounding box center [1339, 369] width 79 height 21
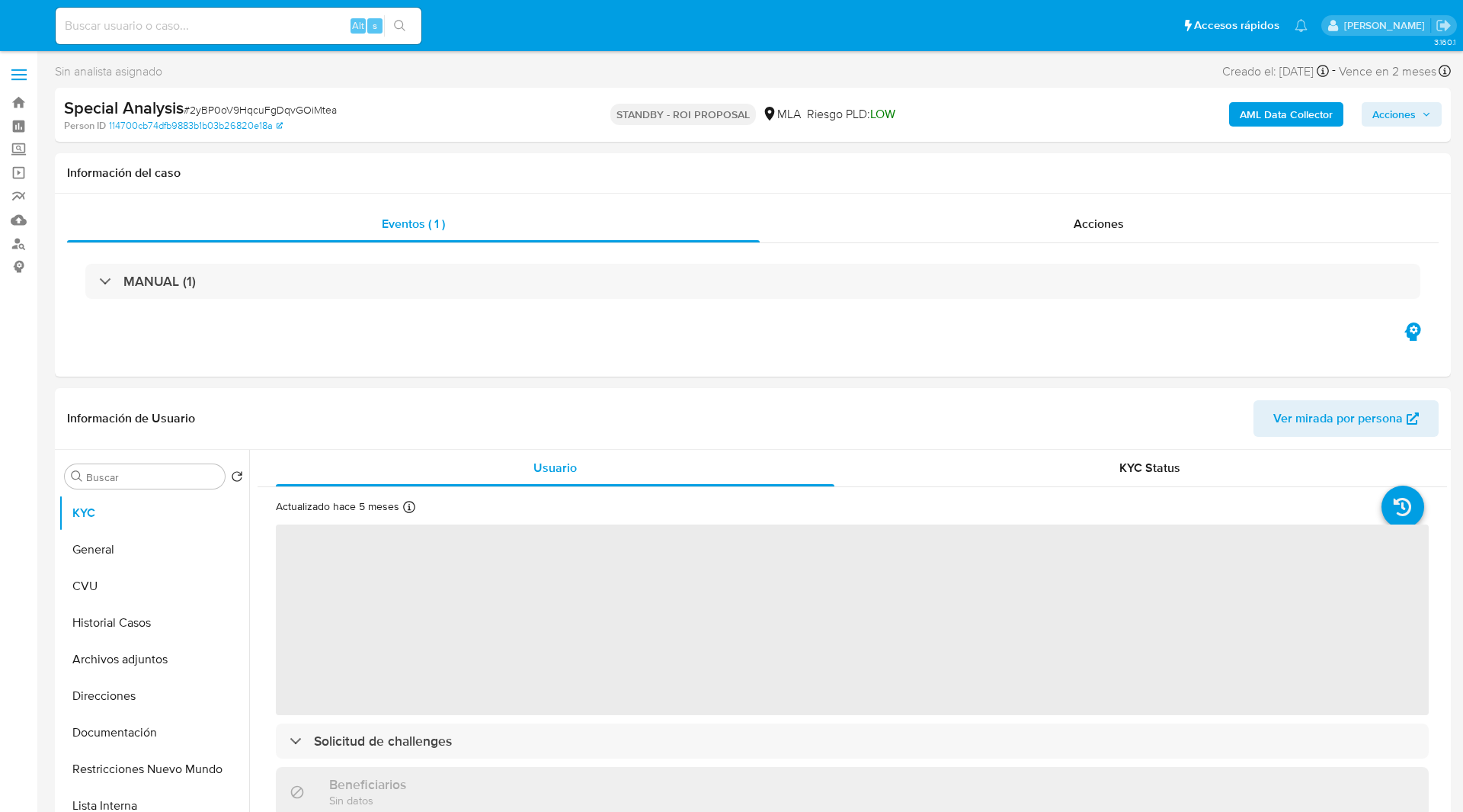
select select "10"
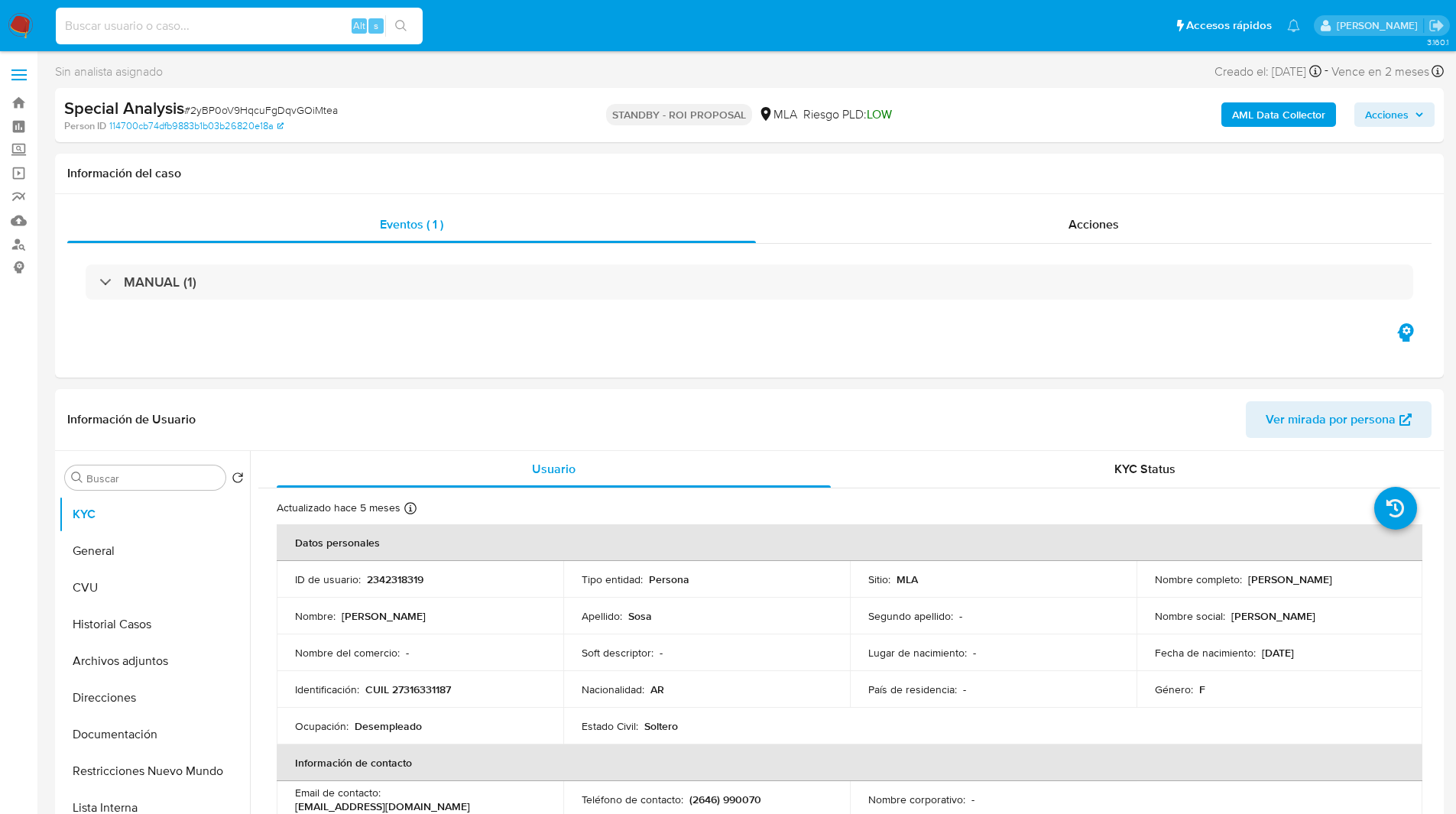
click at [295, 25] on input at bounding box center [238, 26] width 367 height 20
paste input "nDmEgNQkVNF0nHTsEB6viPCb"
type input "nDmEgNQkVNF0nHTsEB6viPCb"
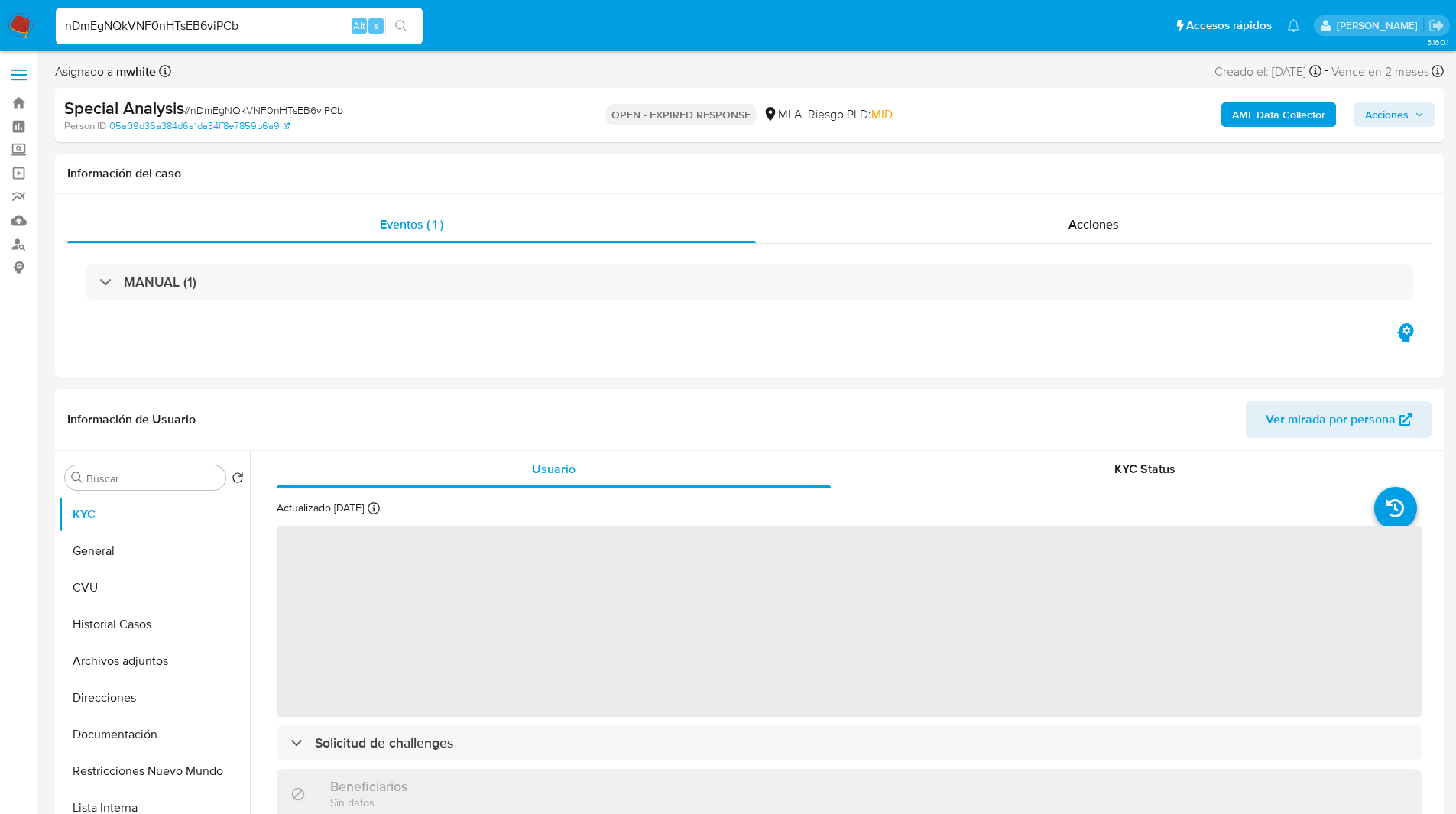
select select "10"
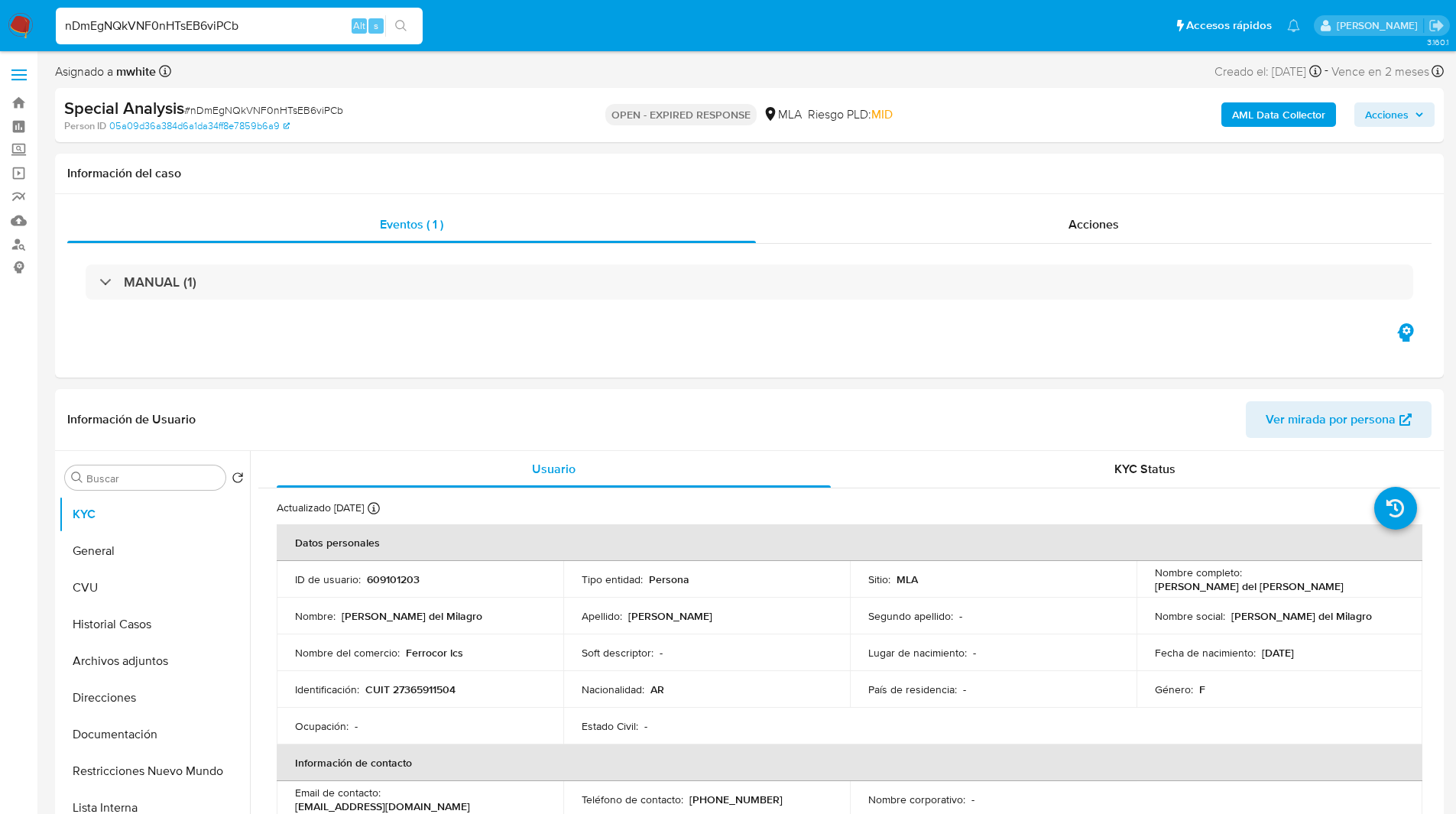
click at [215, 17] on input "nDmEgNQkVNF0nHTsEB6viPCb" at bounding box center [238, 26] width 367 height 20
click at [386, 575] on p "609101203" at bounding box center [393, 578] width 53 height 13
copy p "609101203"
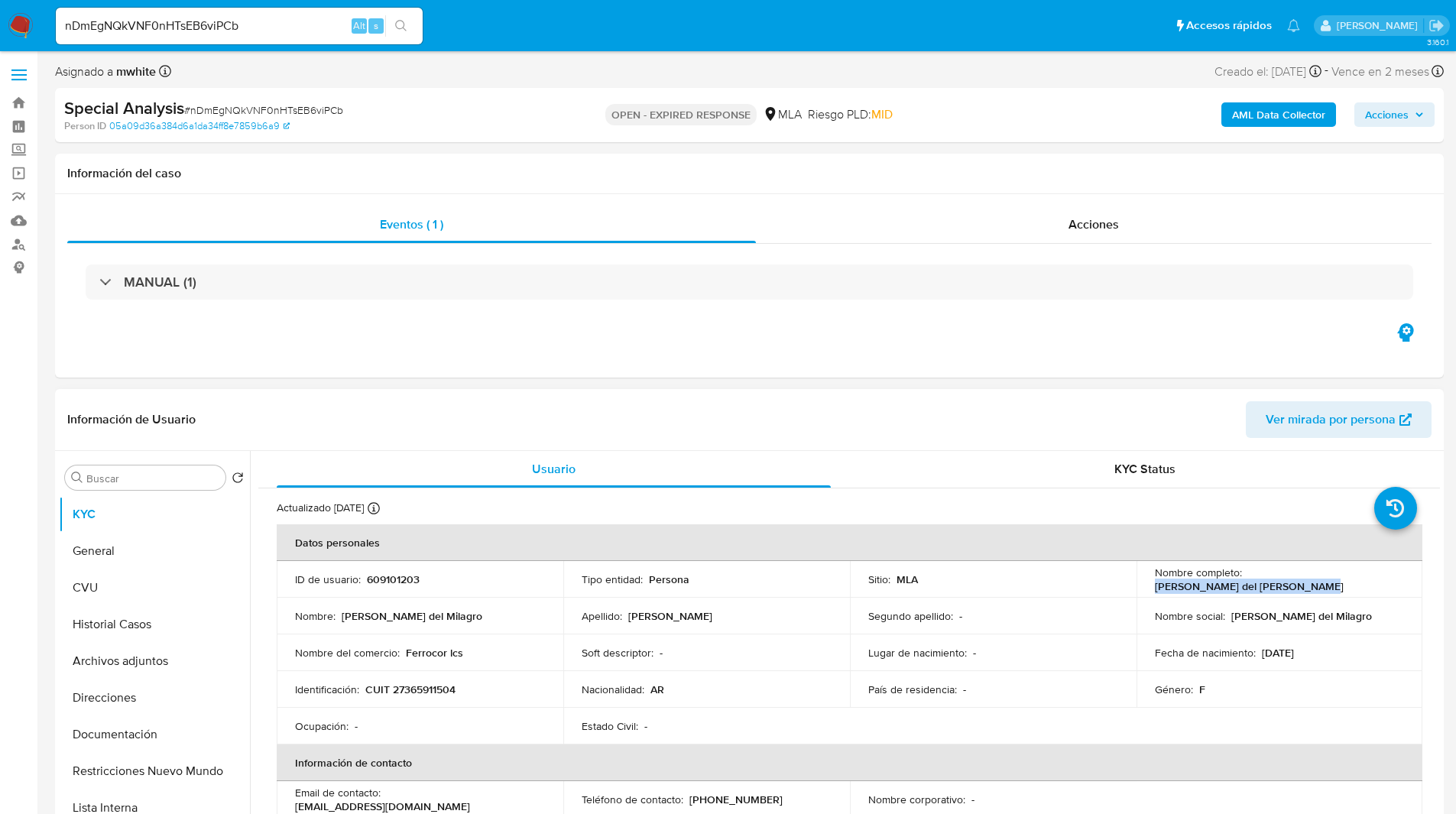
drag, startPoint x: 1152, startPoint y: 587, endPoint x: 1332, endPoint y: 580, distance: 180.1
click at [1332, 580] on div "Nombre completo : Brenda Yanina del Milagro Cruz" at bounding box center [1279, 578] width 250 height 28
copy p "Brenda Yanina del Milagro Cruz"
click at [515, 325] on div "Eventos ( 1 ) Acciones MANUAL (1)" at bounding box center [749, 285] width 1388 height 183
click at [544, 324] on div "Eventos ( 1 ) Acciones MANUAL (1)" at bounding box center [749, 285] width 1388 height 183
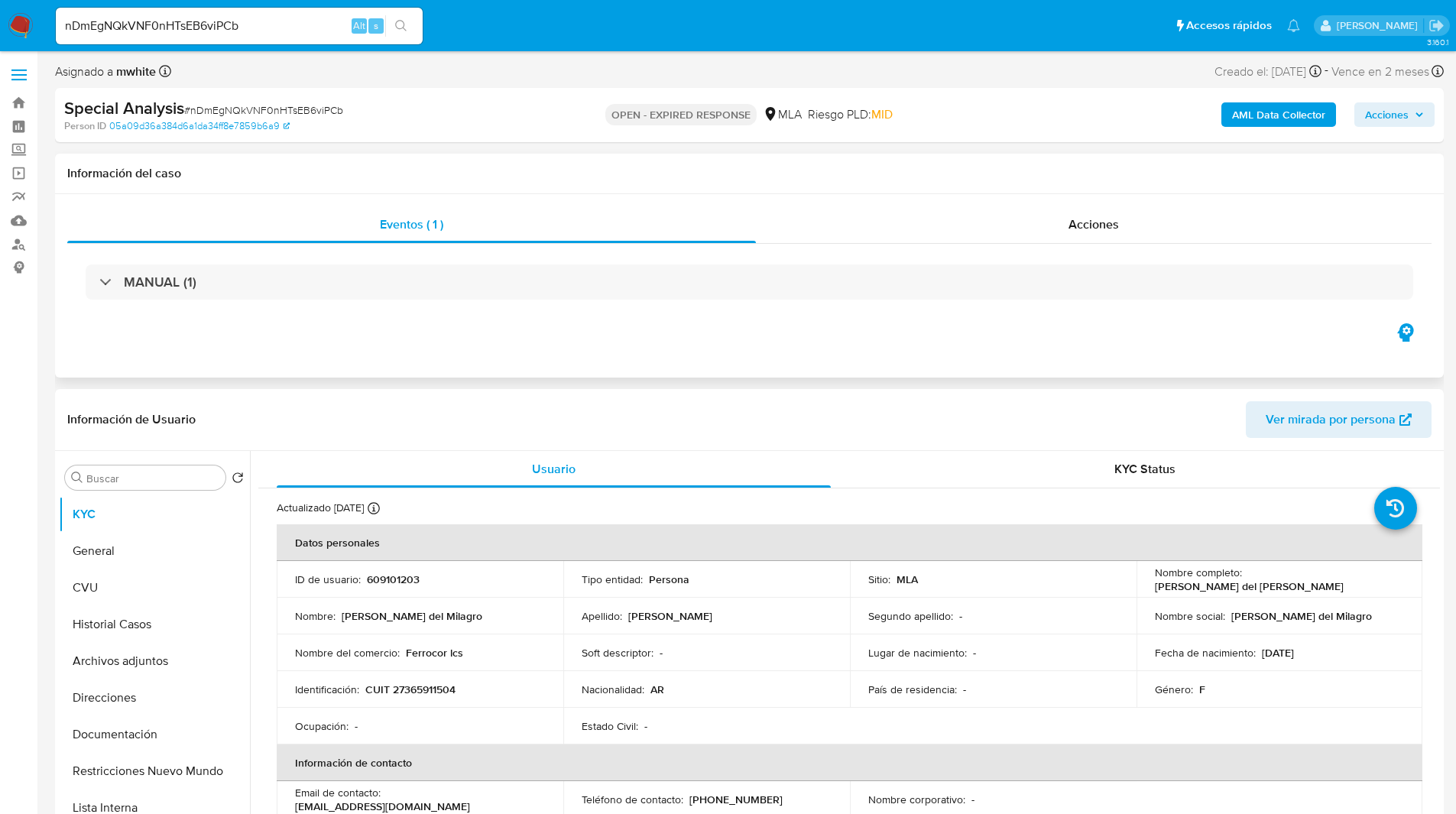
click at [592, 160] on div "Información del caso" at bounding box center [749, 173] width 1388 height 40
click at [500, 45] on ul "Pausado Ver notificaciones nDmEgNQkVNF0nHTsEB6viPCb Alt s Accesos rápidos Presi…" at bounding box center [678, 25] width 1260 height 38
click at [495, 33] on ul "Pausado Ver notificaciones nDmEgNQkVNF0nHTsEB6viPCb Alt s Accesos rápidos Presi…" at bounding box center [678, 25] width 1260 height 38
click at [523, 50] on nav "Pausado Ver notificaciones nDmEgNQkVNF0nHTsEB6viPCb Alt s Accesos rápidos Presi…" at bounding box center [728, 25] width 1456 height 51
click at [515, 4] on nav "Pausado Ver notificaciones nDmEgNQkVNF0nHTsEB6viPCb Alt s Accesos rápidos Presi…" at bounding box center [728, 25] width 1456 height 51
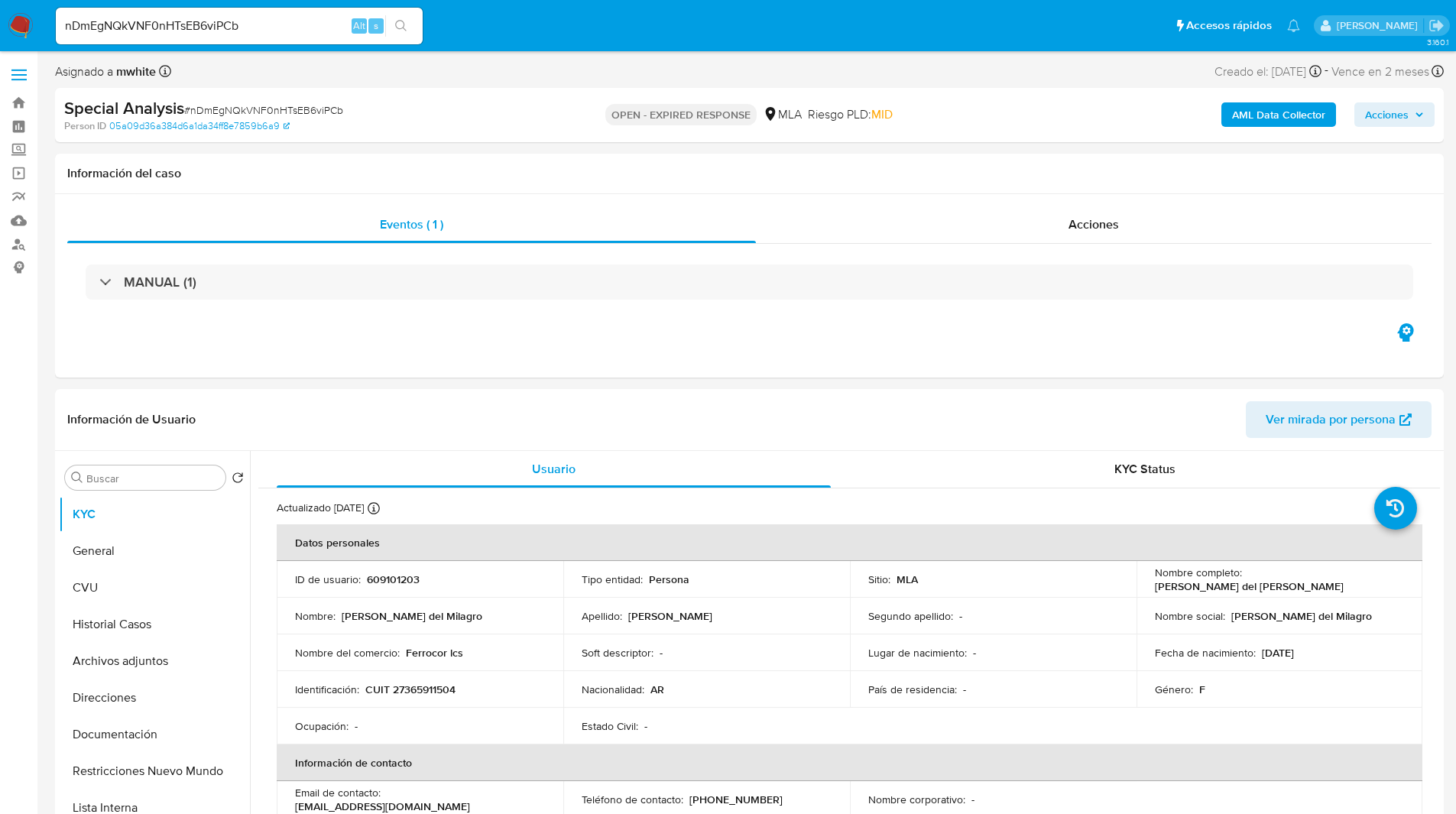
click at [549, 13] on ul "Pausado Ver notificaciones nDmEgNQkVNF0nHTsEB6viPCb Alt s Accesos rápidos Presi…" at bounding box center [678, 25] width 1260 height 38
click at [624, 15] on ul "Pausado Ver notificaciones nDmEgNQkVNF0nHTsEB6viPCb Alt s Accesos rápidos Presi…" at bounding box center [678, 25] width 1260 height 38
click at [626, 36] on ul "Pausado Ver notificaciones nDmEgNQkVNF0nHTsEB6viPCb Alt s Accesos rápidos Presi…" at bounding box center [678, 25] width 1260 height 38
click at [609, 34] on ul "Pausado Ver notificaciones nDmEgNQkVNF0nHTsEB6viPCb Alt s Accesos rápidos Presi…" at bounding box center [678, 25] width 1260 height 38
click at [656, 30] on ul "Pausado Ver notificaciones nDmEgNQkVNF0nHTsEB6viPCb Alt s Accesos rápidos Presi…" at bounding box center [678, 25] width 1260 height 38
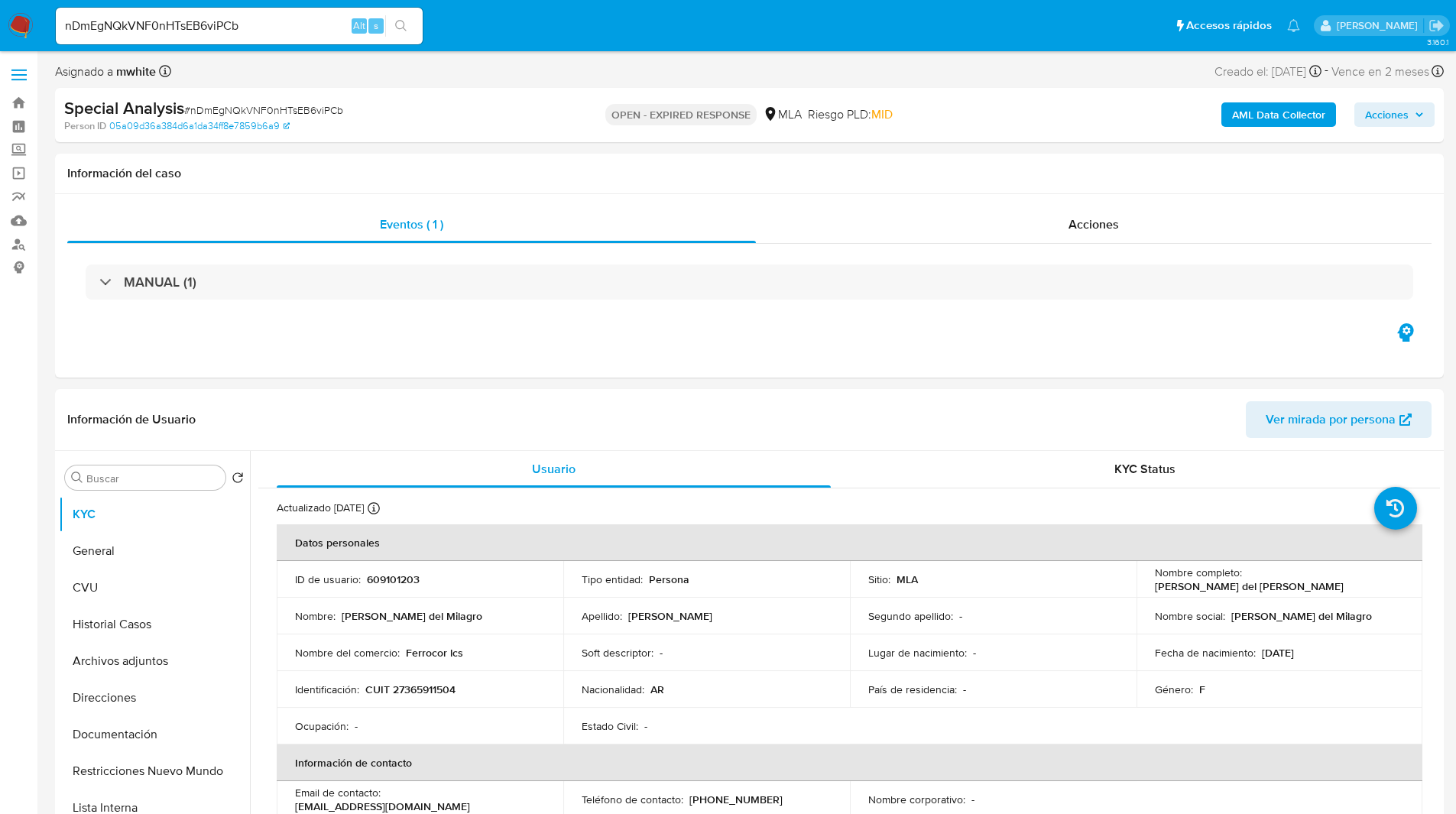
click at [611, 12] on ul "Pausado Ver notificaciones nDmEgNQkVNF0nHTsEB6viPCb Alt s Accesos rápidos Presi…" at bounding box center [678, 25] width 1260 height 38
click at [570, 22] on ul "Pausado Ver notificaciones nDmEgNQkVNF0nHTsEB6viPCb Alt s Accesos rápidos Presi…" at bounding box center [678, 25] width 1260 height 38
click at [559, 29] on ul "Pausado Ver notificaciones nDmEgNQkVNF0nHTsEB6viPCb Alt s Accesos rápidos Presi…" at bounding box center [678, 25] width 1260 height 38
click at [543, 32] on ul "Pausado Ver notificaciones nDmEgNQkVNF0nHTsEB6viPCb Alt s Accesos rápidos Presi…" at bounding box center [678, 25] width 1260 height 38
click at [576, 34] on ul "Pausado Ver notificaciones nDmEgNQkVNF0nHTsEB6viPCb Alt s Accesos rápidos Presi…" at bounding box center [678, 25] width 1260 height 38
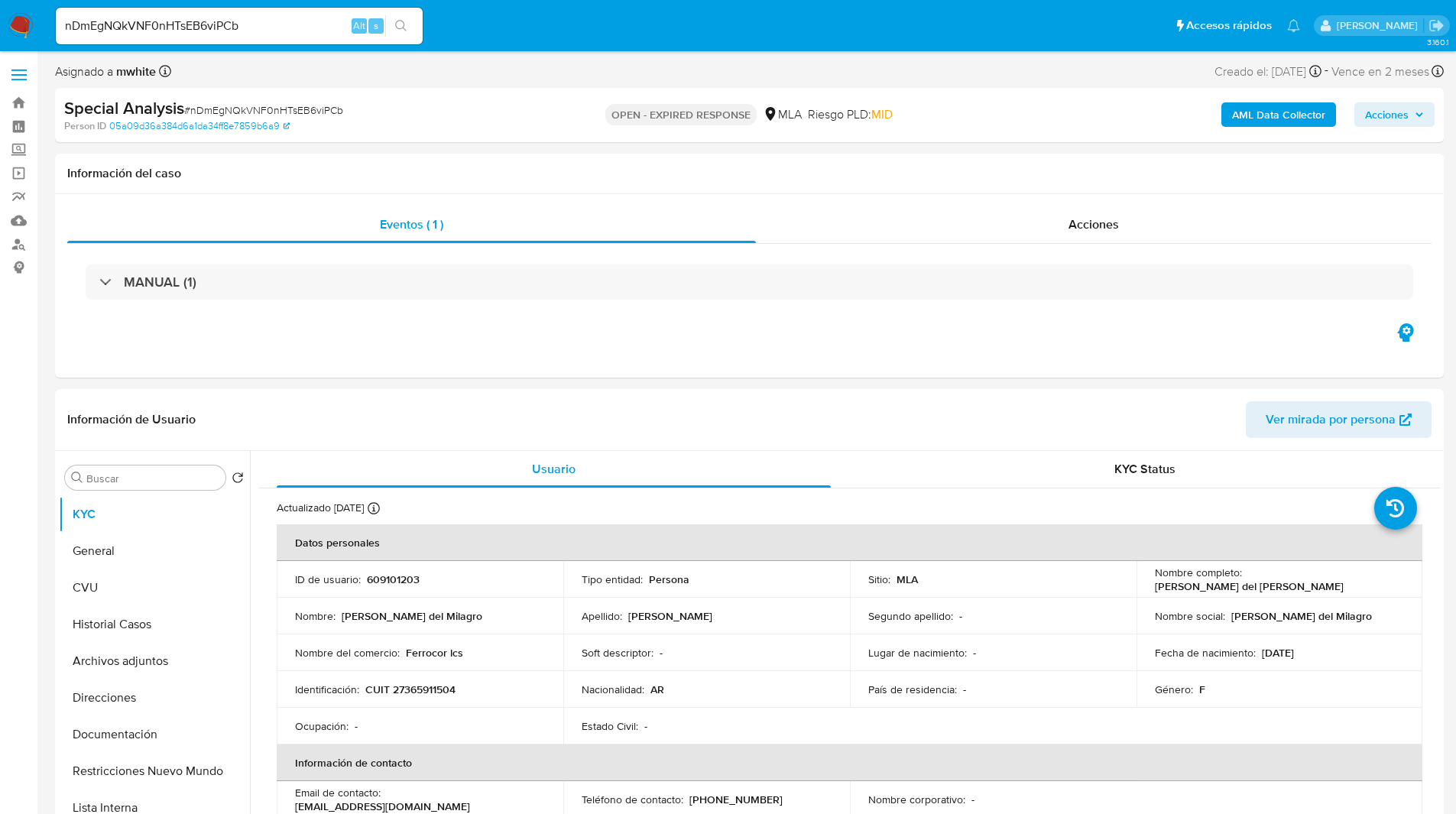
click at [597, 32] on ul "Pausado Ver notificaciones nDmEgNQkVNF0nHTsEB6viPCb Alt s Accesos rápidos Presi…" at bounding box center [678, 25] width 1260 height 38
click at [604, 33] on ul "Pausado Ver notificaciones nDmEgNQkVNF0nHTsEB6viPCb Alt s Accesos rápidos Presi…" at bounding box center [678, 25] width 1260 height 38
click at [535, 29] on ul "Pausado Ver notificaciones nDmEgNQkVNF0nHTsEB6viPCb Alt s Accesos rápidos Presi…" at bounding box center [678, 25] width 1260 height 38
click at [724, 62] on div "Asignado a mwhite Asignado el: 13/08/2025 14:25:18 Creado el: 13/08/2025 Creado…" at bounding box center [749, 74] width 1388 height 27
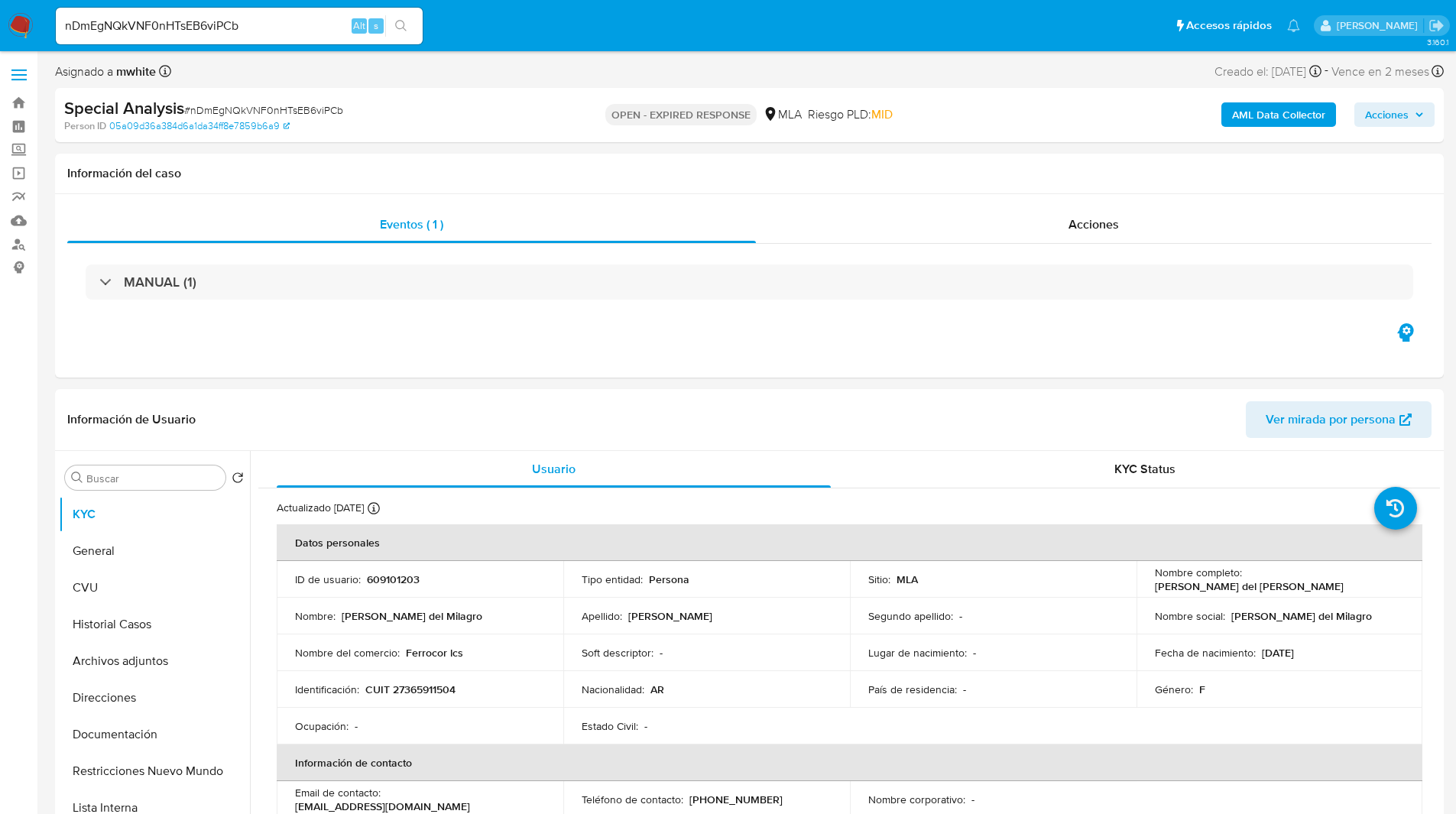
click at [696, 21] on ul "Pausado Ver notificaciones nDmEgNQkVNF0nHTsEB6viPCb Alt s Accesos rápidos Presi…" at bounding box center [678, 25] width 1260 height 38
click at [715, 23] on ul "Pausado Ver notificaciones nDmEgNQkVNF0nHTsEB6viPCb Alt s Accesos rápidos Presi…" at bounding box center [678, 25] width 1260 height 38
click at [728, 21] on ul "Pausado Ver notificaciones nDmEgNQkVNF0nHTsEB6viPCb Alt s Accesos rápidos Presi…" at bounding box center [678, 25] width 1260 height 38
click at [527, 112] on div "OPEN - EXPIRED RESPONSE MLA Riesgo PLD: MID" at bounding box center [748, 115] width 453 height 36
click at [494, 29] on ul "Pausado Ver notificaciones nDmEgNQkVNF0nHTsEB6viPCb Alt s Accesos rápidos Presi…" at bounding box center [678, 25] width 1260 height 38
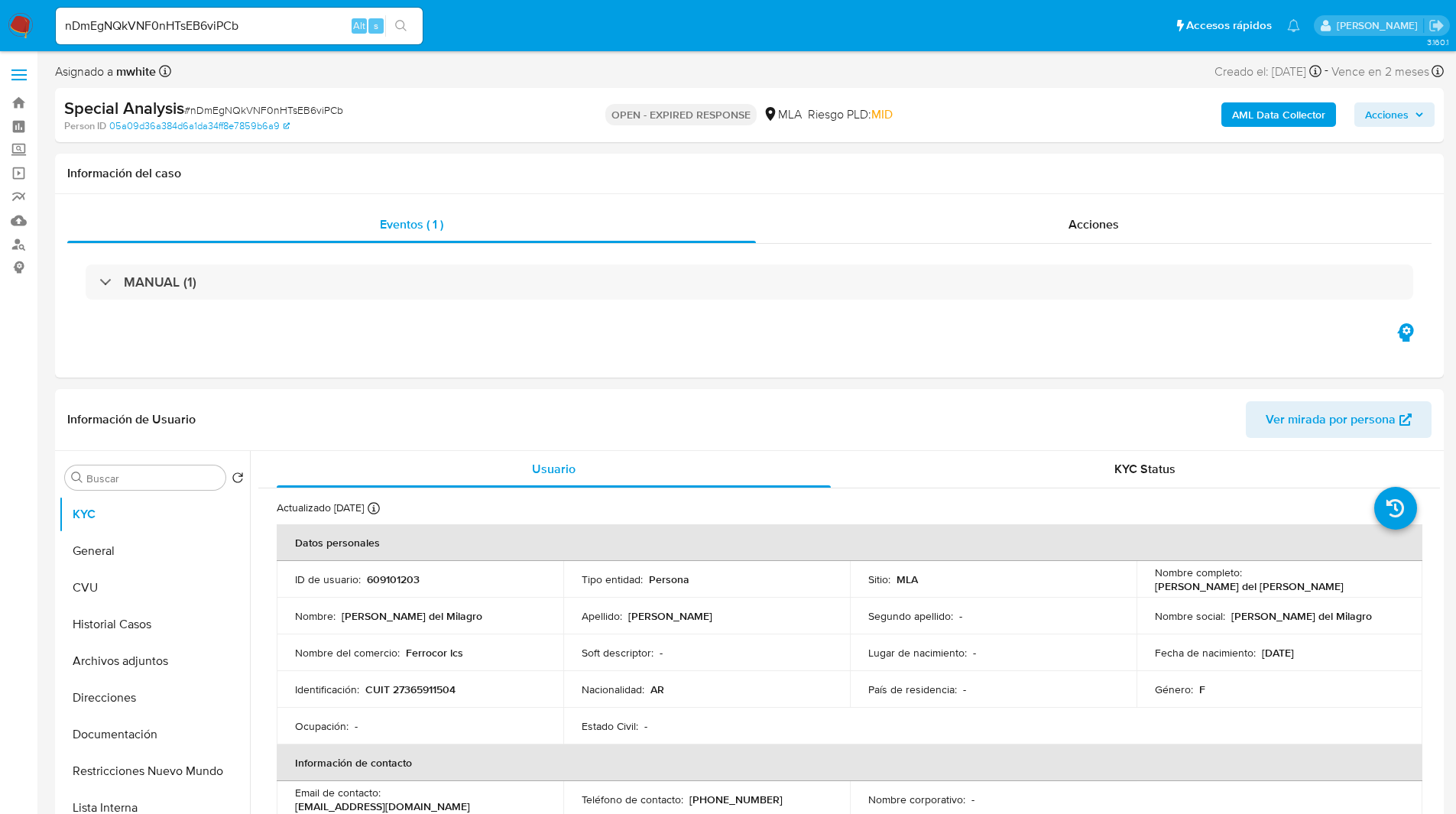
click at [1032, 47] on nav "Pausado Ver notificaciones nDmEgNQkVNF0nHTsEB6viPCb Alt s Accesos rápidos Presi…" at bounding box center [728, 25] width 1456 height 51
click at [741, 24] on ul "Pausado Ver notificaciones nDmEgNQkVNF0nHTsEB6viPCb Alt s Accesos rápidos Presi…" at bounding box center [678, 25] width 1260 height 38
click at [536, 35] on ul "Pausado Ver notificaciones nDmEgNQkVNF0nHTsEB6viPCb Alt s Accesos rápidos Presi…" at bounding box center [678, 25] width 1260 height 38
click at [545, 24] on ul "Pausado Ver notificaciones nDmEgNQkVNF0nHTsEB6viPCb Alt s Accesos rápidos Presi…" at bounding box center [678, 25] width 1260 height 38
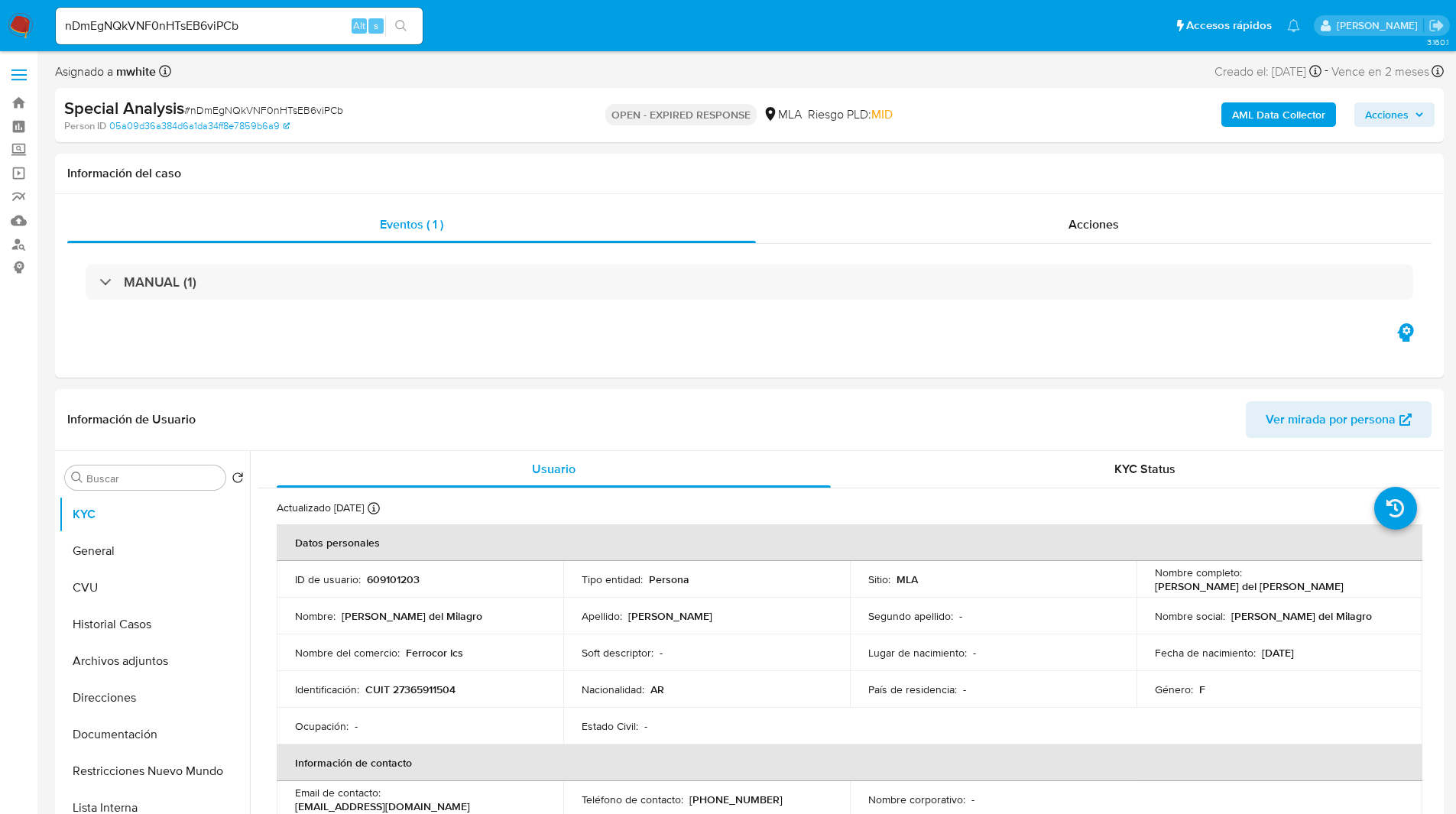
click at [529, 27] on ul "Pausado Ver notificaciones nDmEgNQkVNF0nHTsEB6viPCb Alt s Accesos rápidos Presi…" at bounding box center [678, 25] width 1260 height 38
